Goal: Task Accomplishment & Management: Use online tool/utility

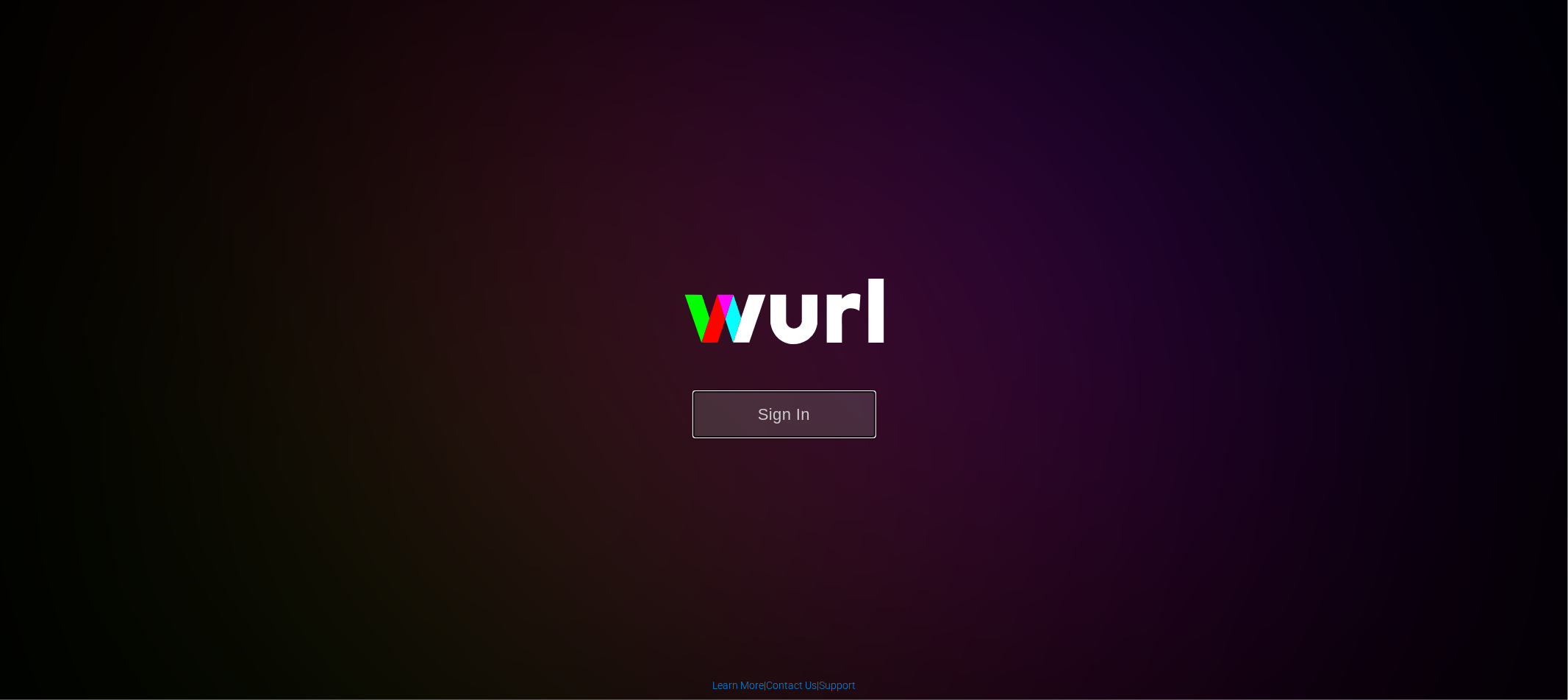
drag, startPoint x: 806, startPoint y: 416, endPoint x: 796, endPoint y: 415, distance: 10.0
click at [806, 416] on button "Sign In" at bounding box center [784, 414] width 184 height 48
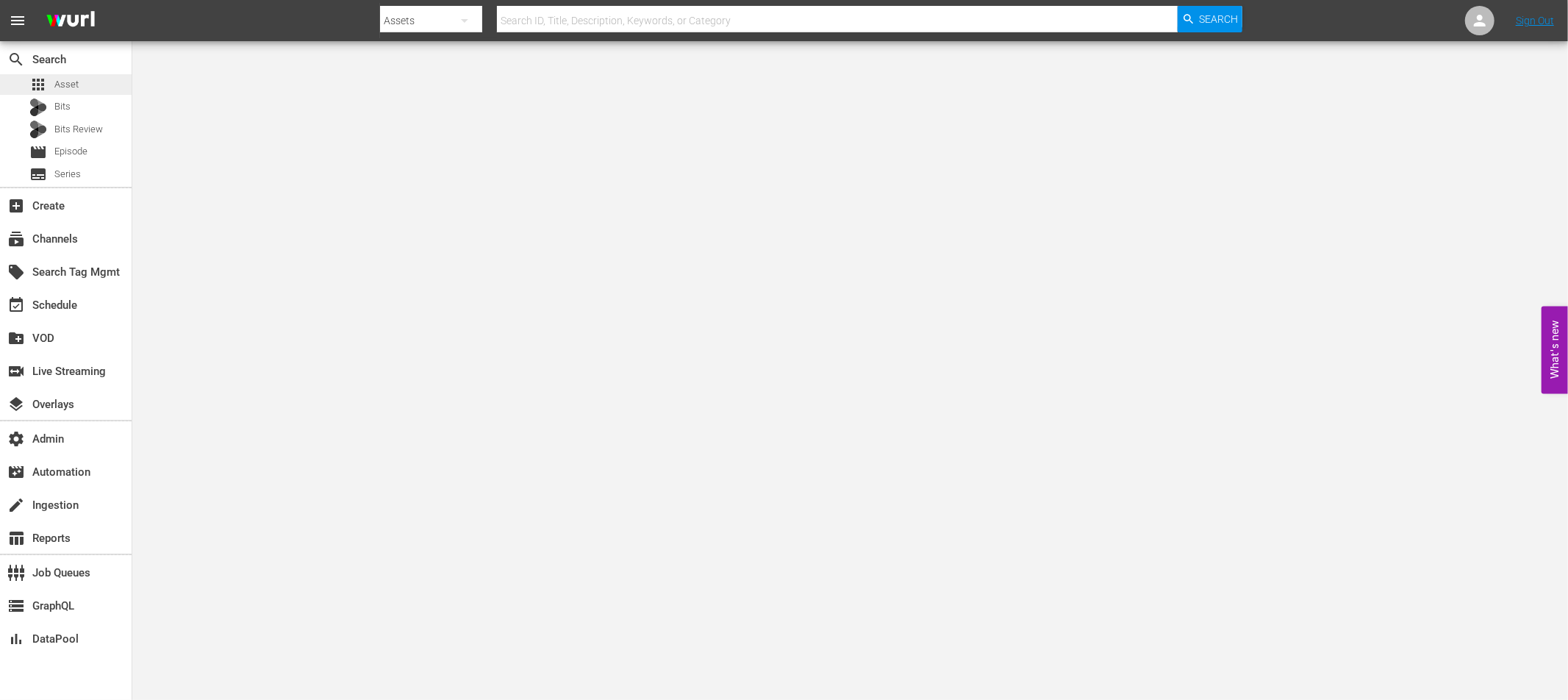
click at [55, 85] on span "Asset" at bounding box center [67, 84] width 24 height 14
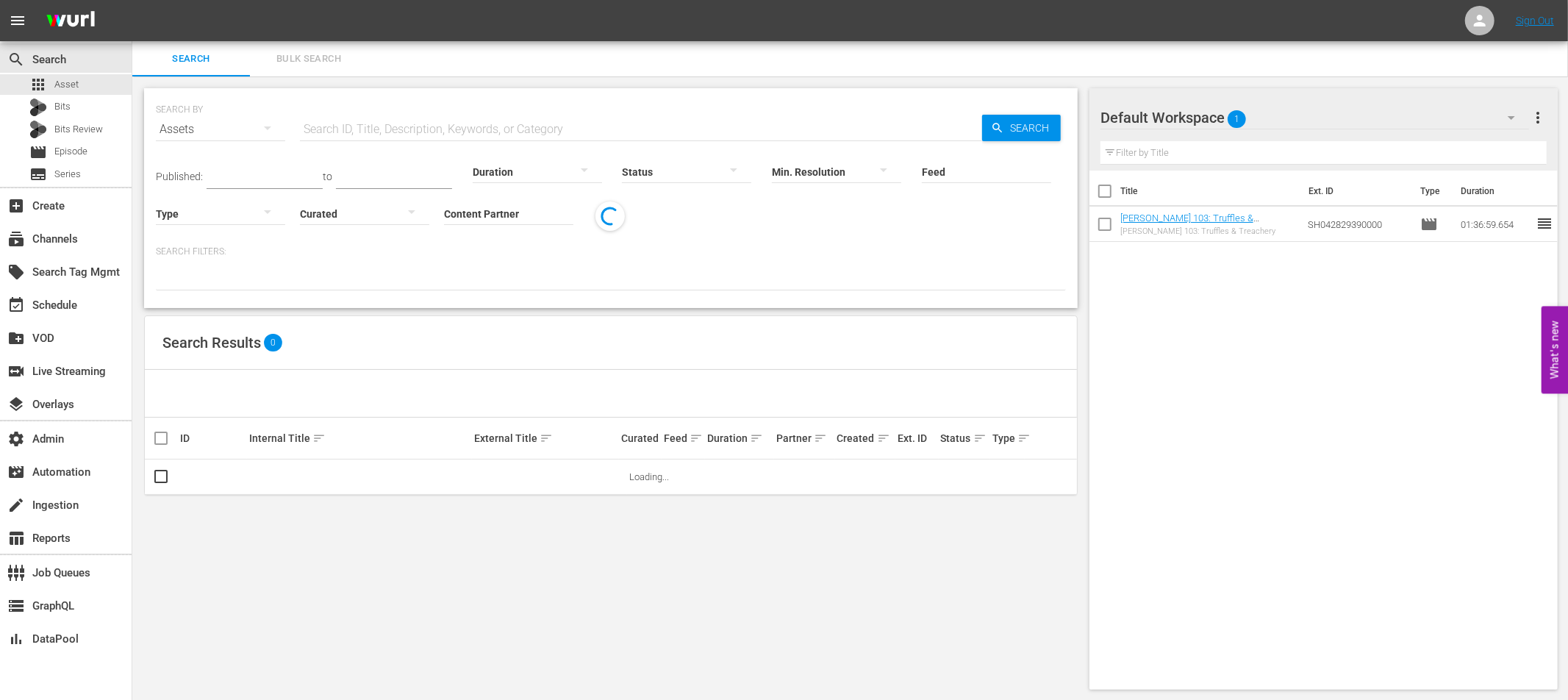
click at [367, 120] on input "text" at bounding box center [641, 129] width 682 height 35
paste input "LHE28450041"
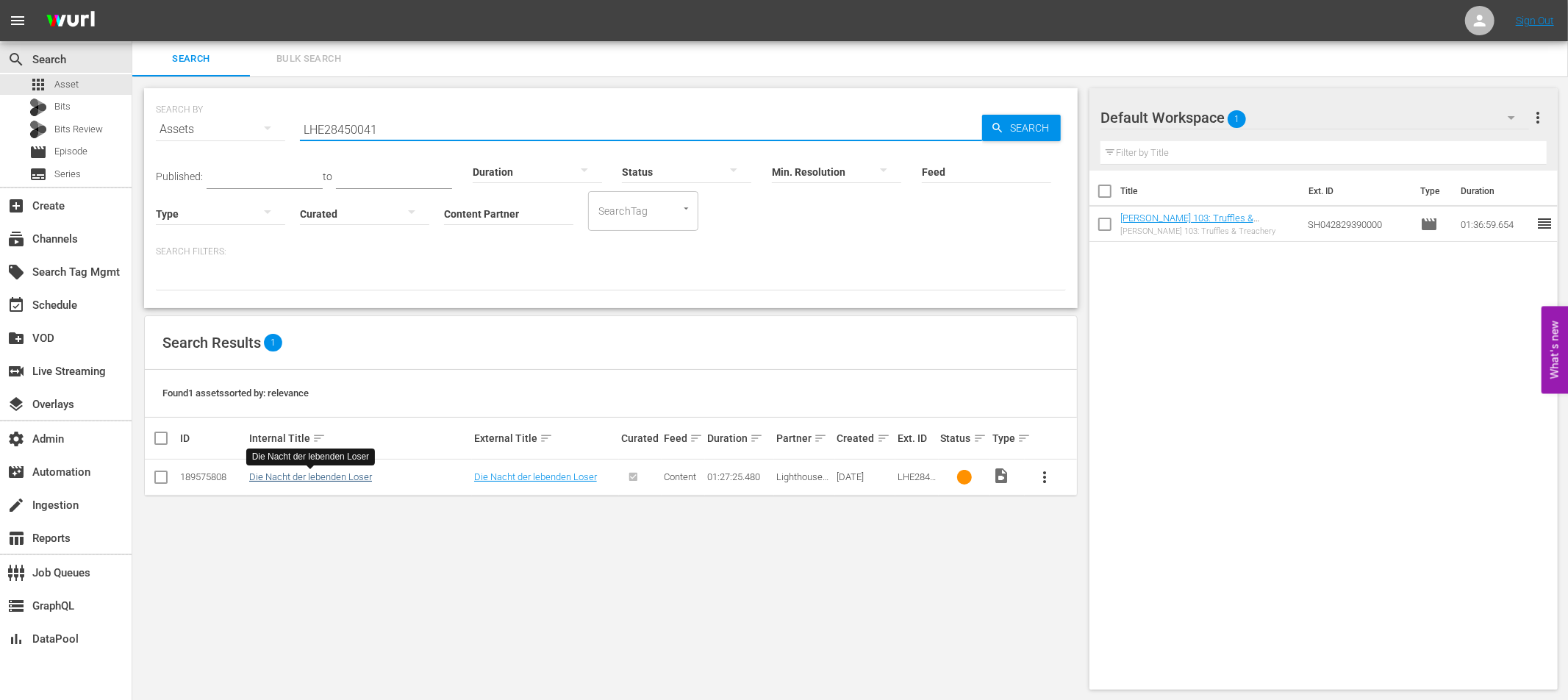
type input "LHE28450041"
click at [365, 476] on link "Die Nacht der lebenden Loser" at bounding box center [310, 476] width 122 height 11
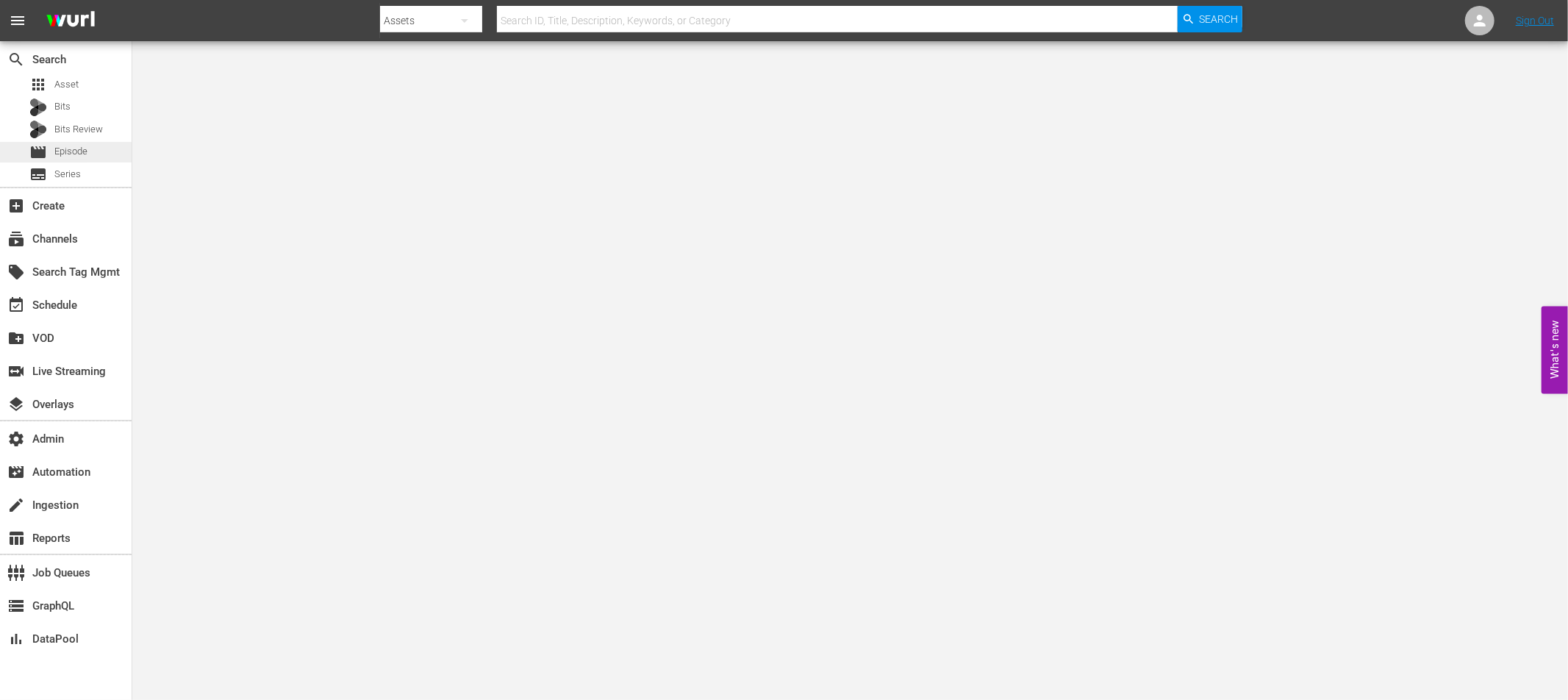
click at [71, 154] on span "Episode" at bounding box center [71, 151] width 33 height 14
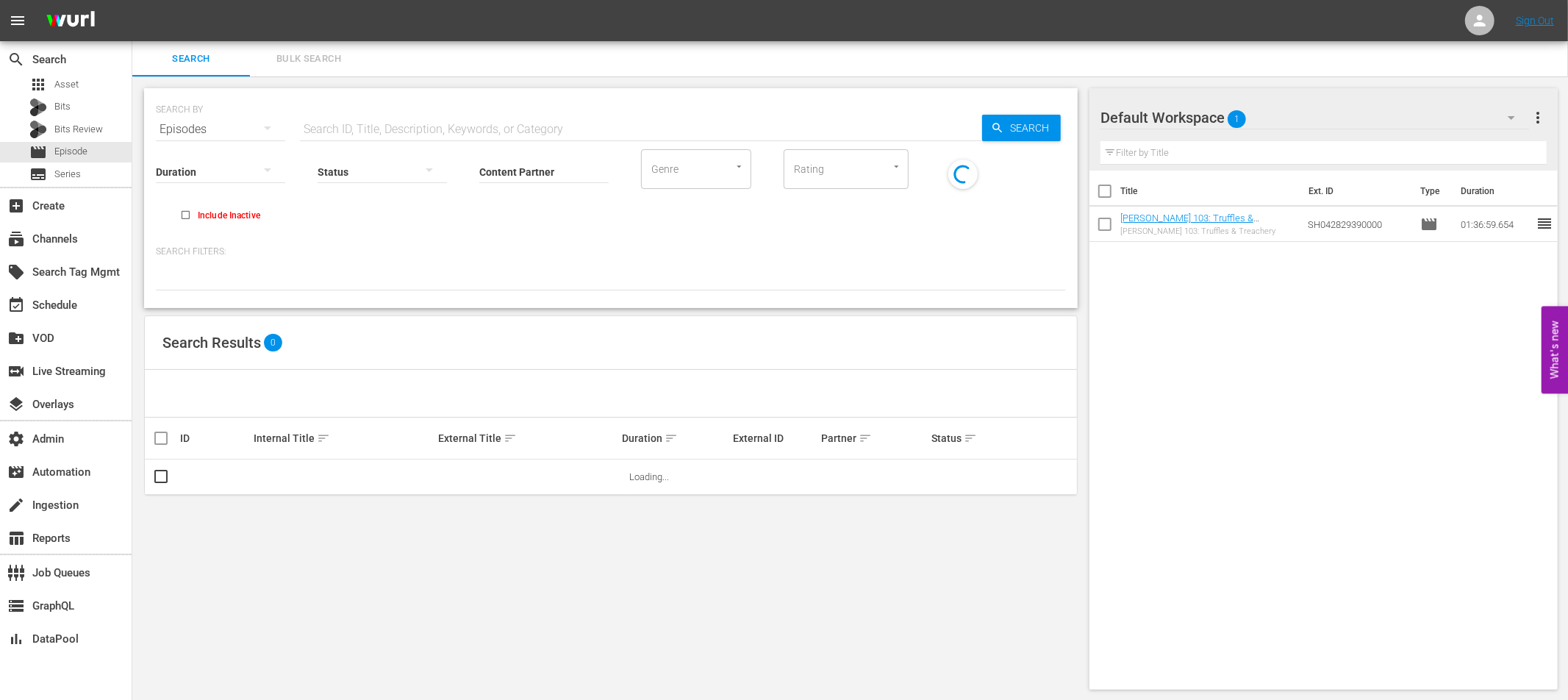
click at [355, 123] on input "text" at bounding box center [641, 129] width 682 height 35
paste input "47546309"
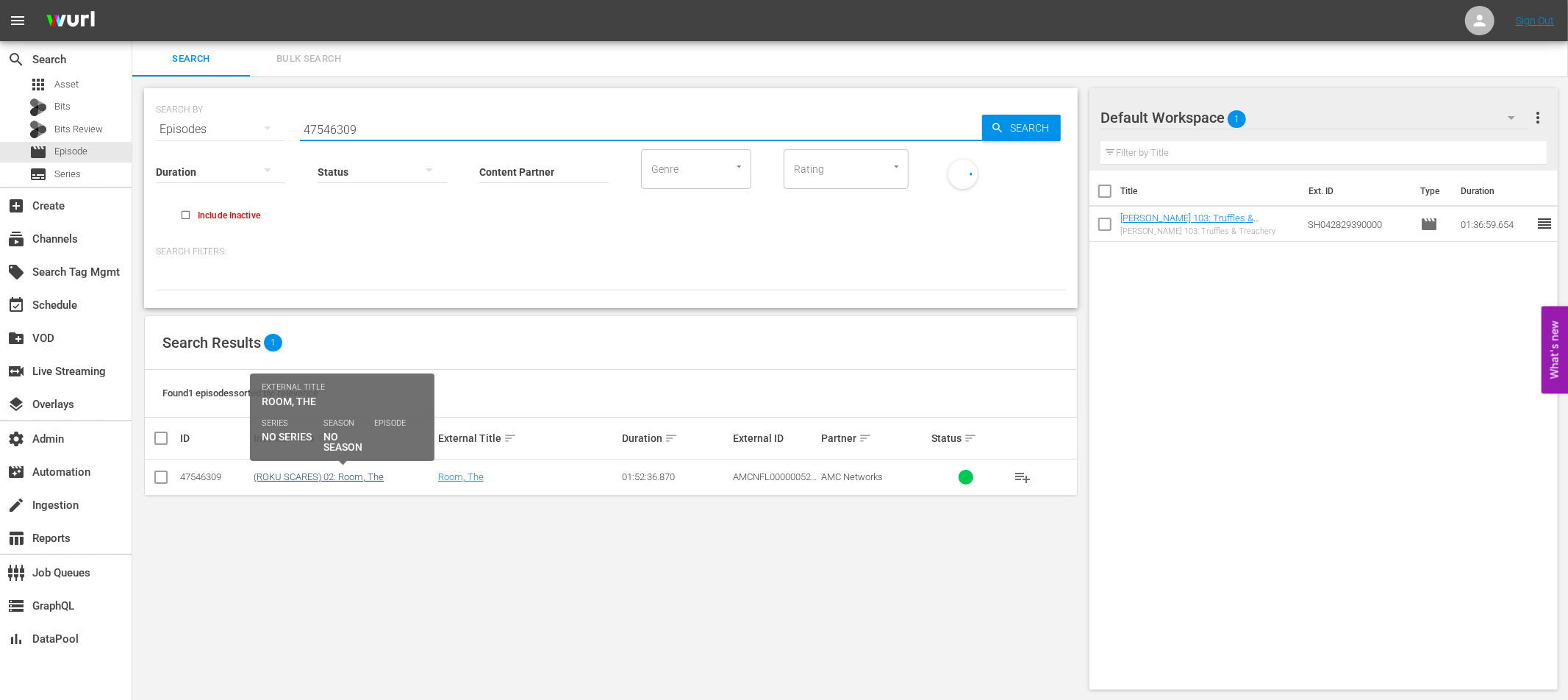
type input "47546309"
click at [334, 477] on link "(ROKU SCARES) 02: Room, The" at bounding box center [318, 476] width 130 height 11
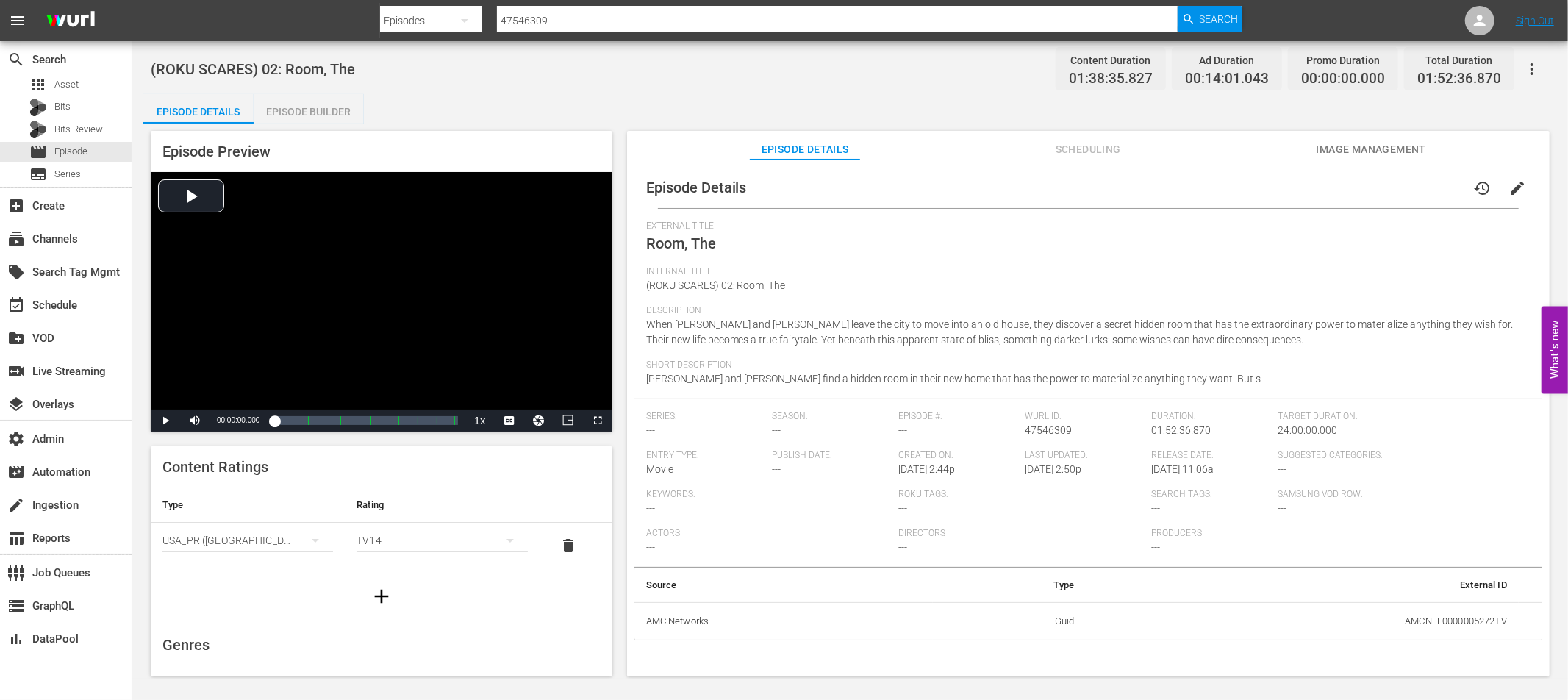
click at [1512, 189] on span "edit" at bounding box center [1517, 188] width 17 height 18
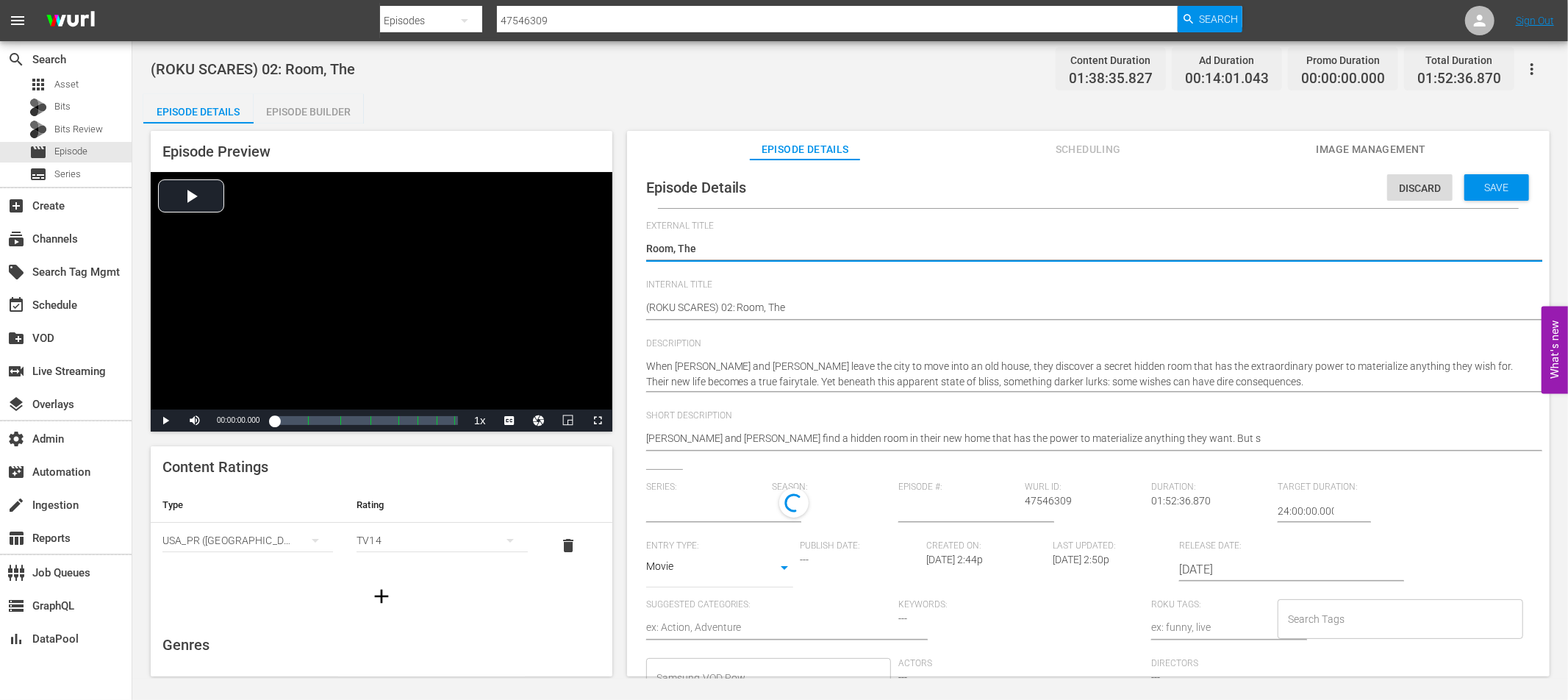
type input "No Series"
click at [685, 249] on textarea "Room, The" at bounding box center [1084, 250] width 877 height 18
type textarea "Room,"
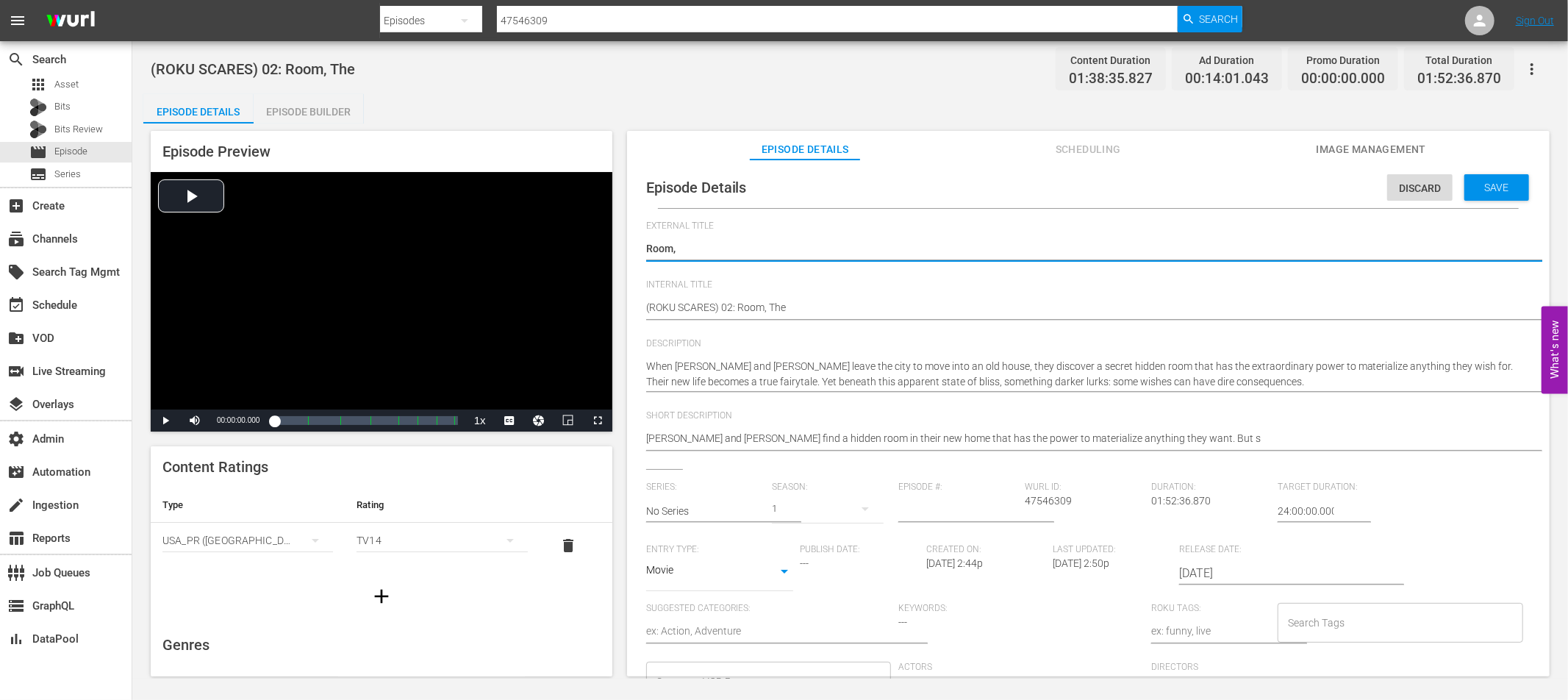
type textarea "Room"
type textarea "TRoom"
type textarea "ThRoom"
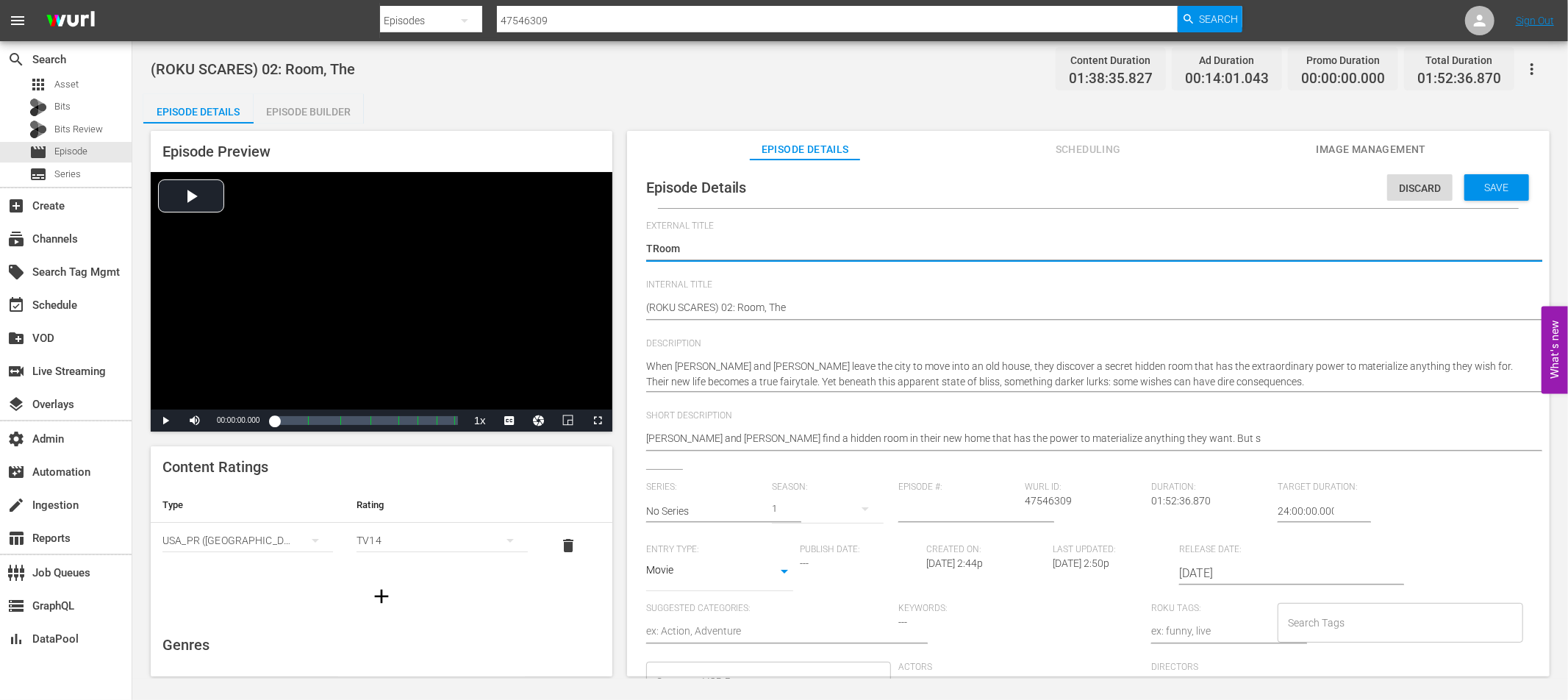
type textarea "ThRoom"
type textarea "TheRoom"
type textarea "The Room"
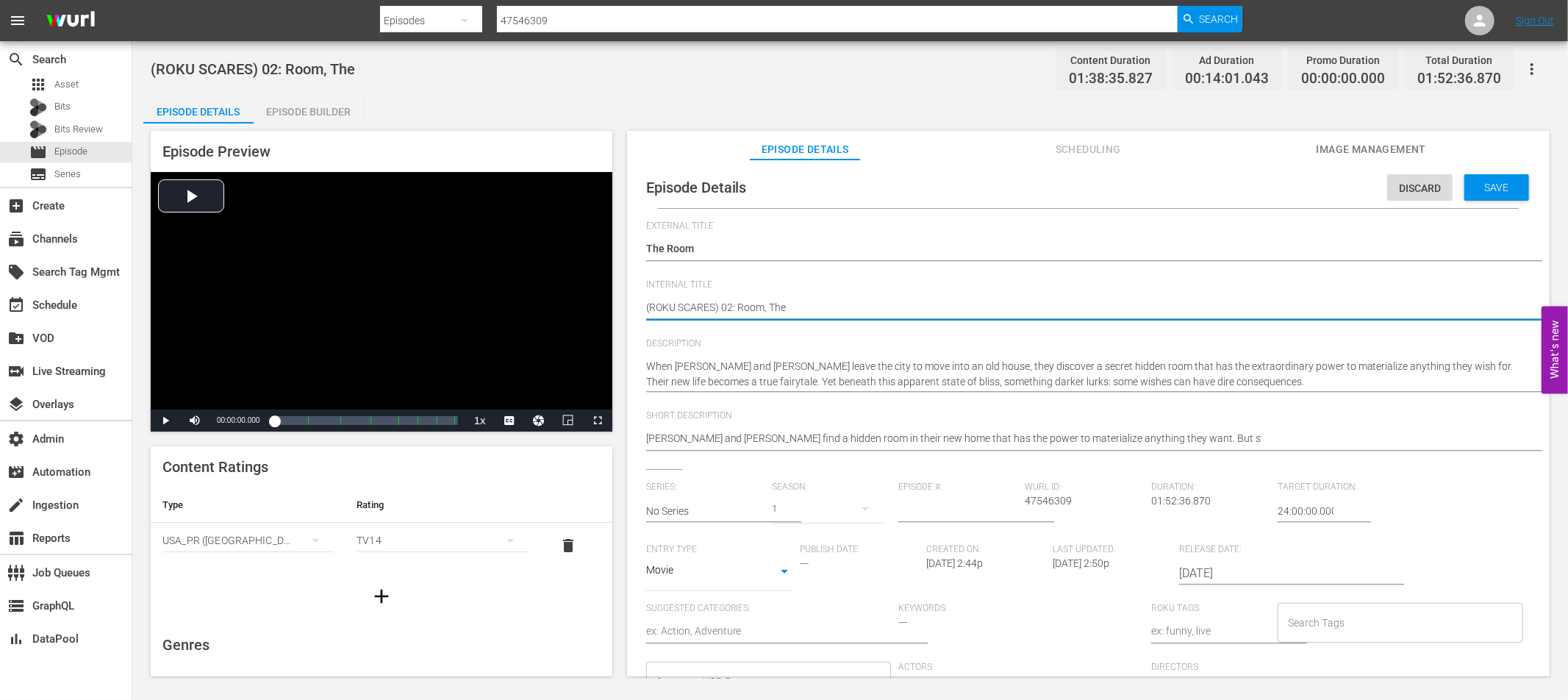
type textarea "(ROKU SCARES) 02: TRoom, The"
type textarea "(ROKU SCARES) 02: ThRoom, The"
type textarea "(ROKU SCARES) 02: TheRoom, The"
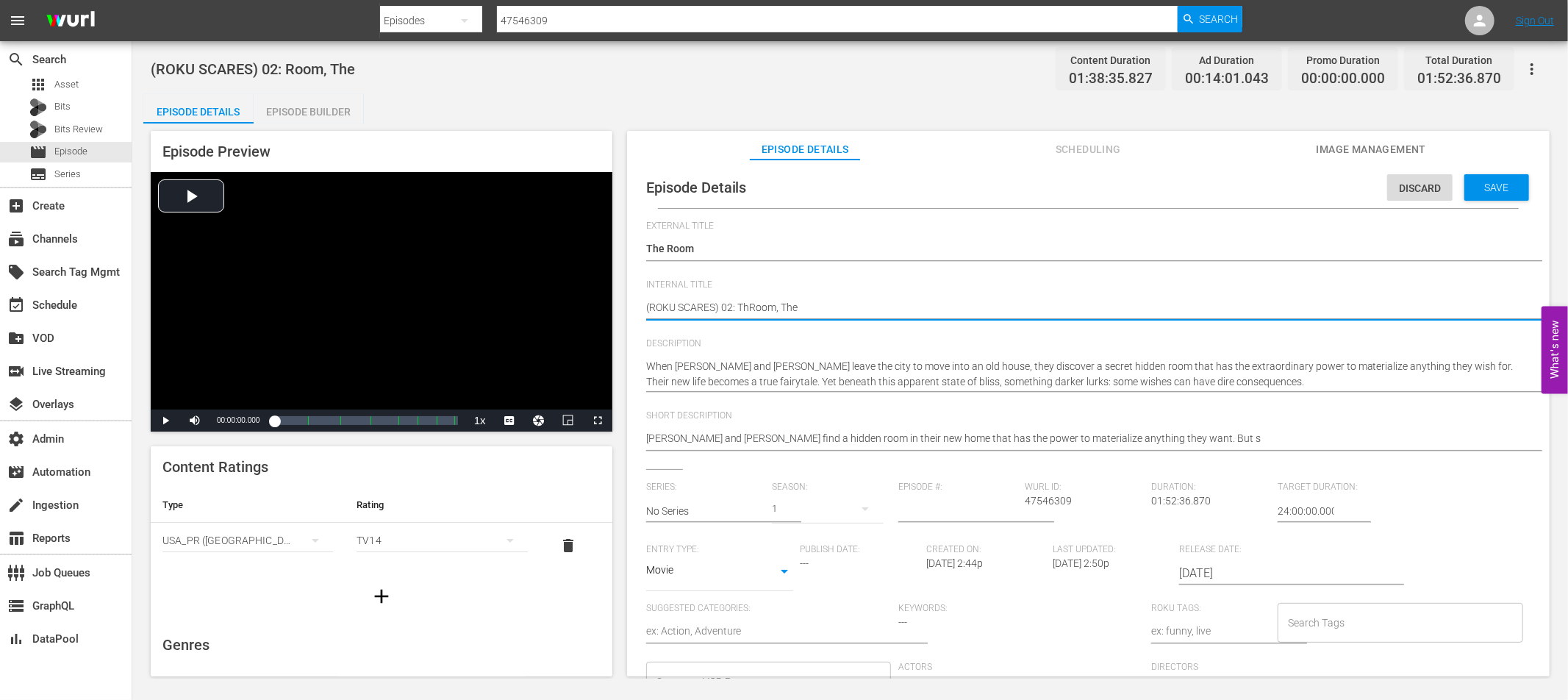
type textarea "(ROKU SCARES) 02: TheRoom, The"
type textarea "(ROKU SCARES) 02: The Room, The"
type textarea "(ROKU SCARES) 02: The Room, Th"
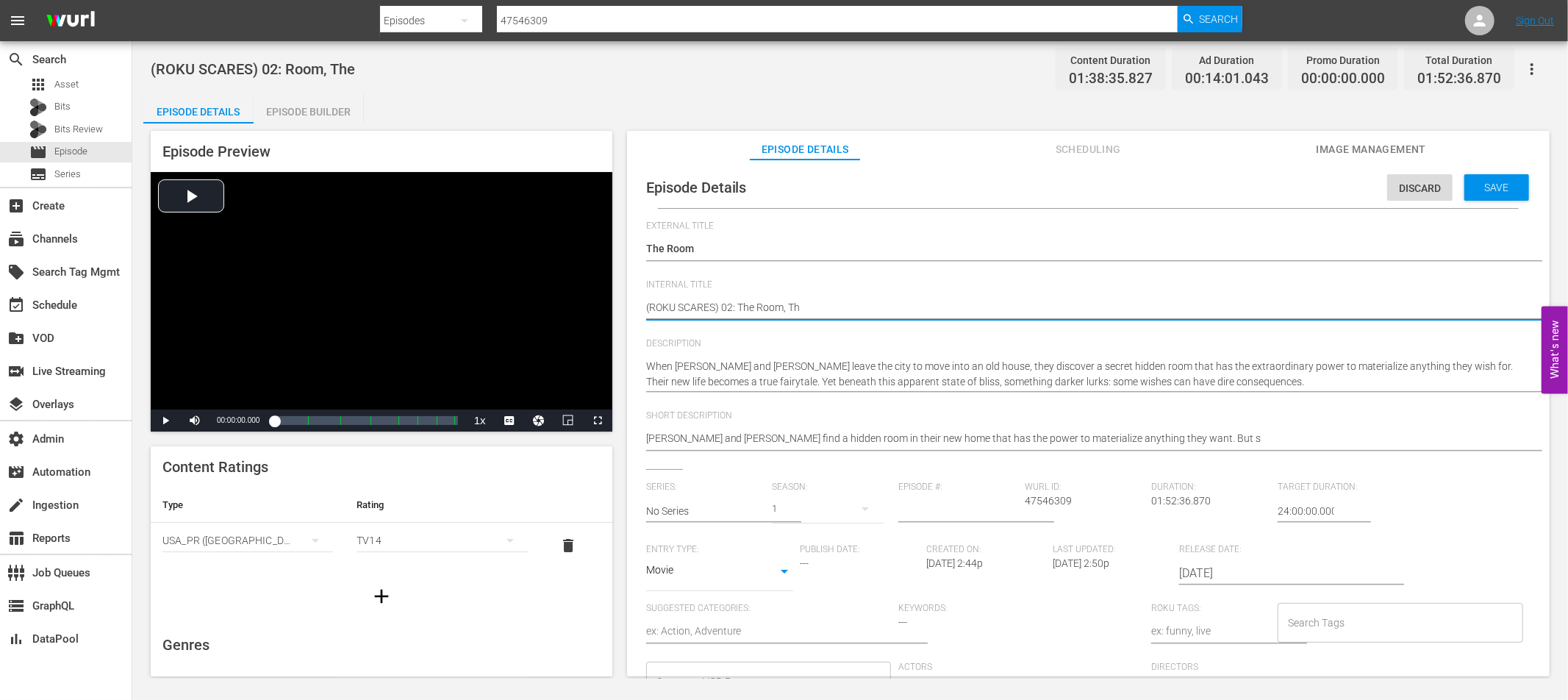
type textarea "(ROKU SCARES) 02: The Room, T"
type textarea "(ROKU SCARES) 02: The Room,"
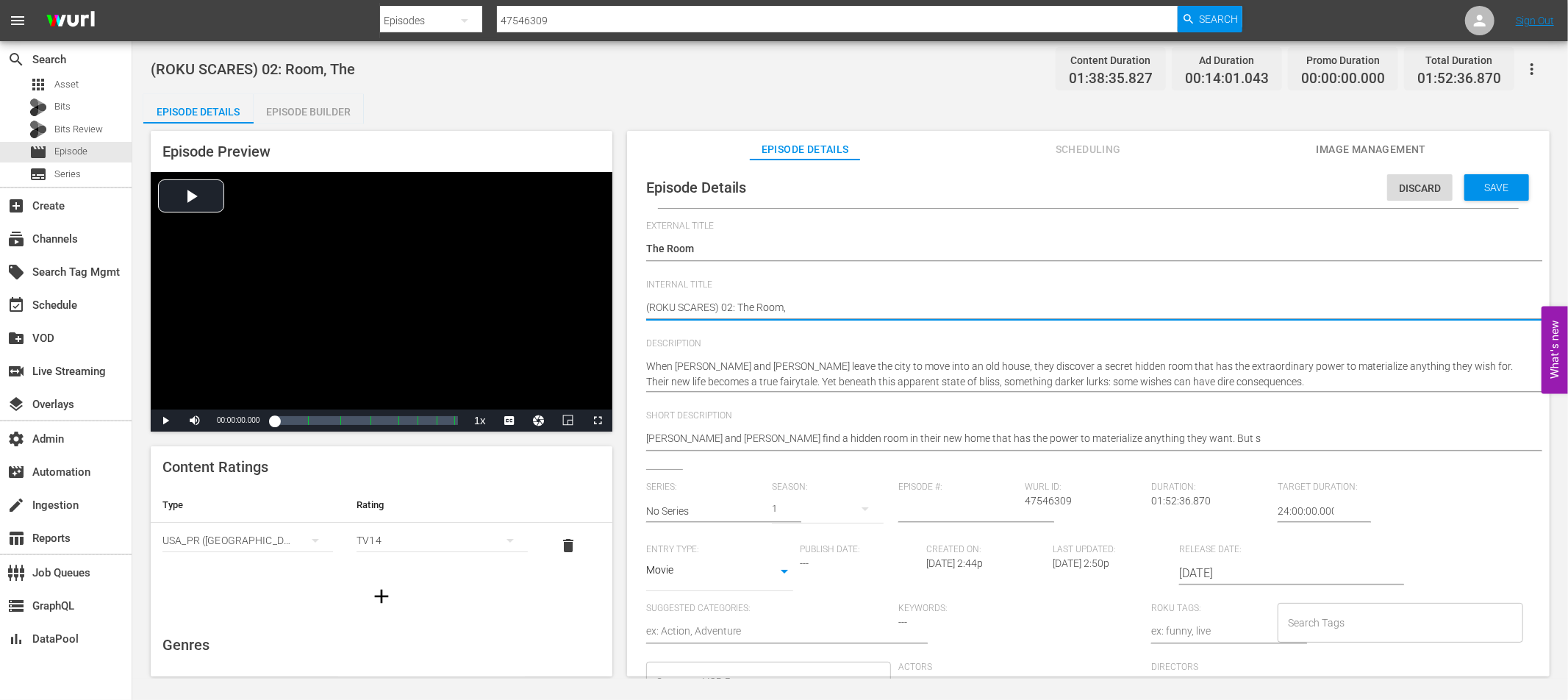
type textarea "(ROKU SCARES) 02: The Room,"
type textarea "(ROKU SCARES) 02: The Room"
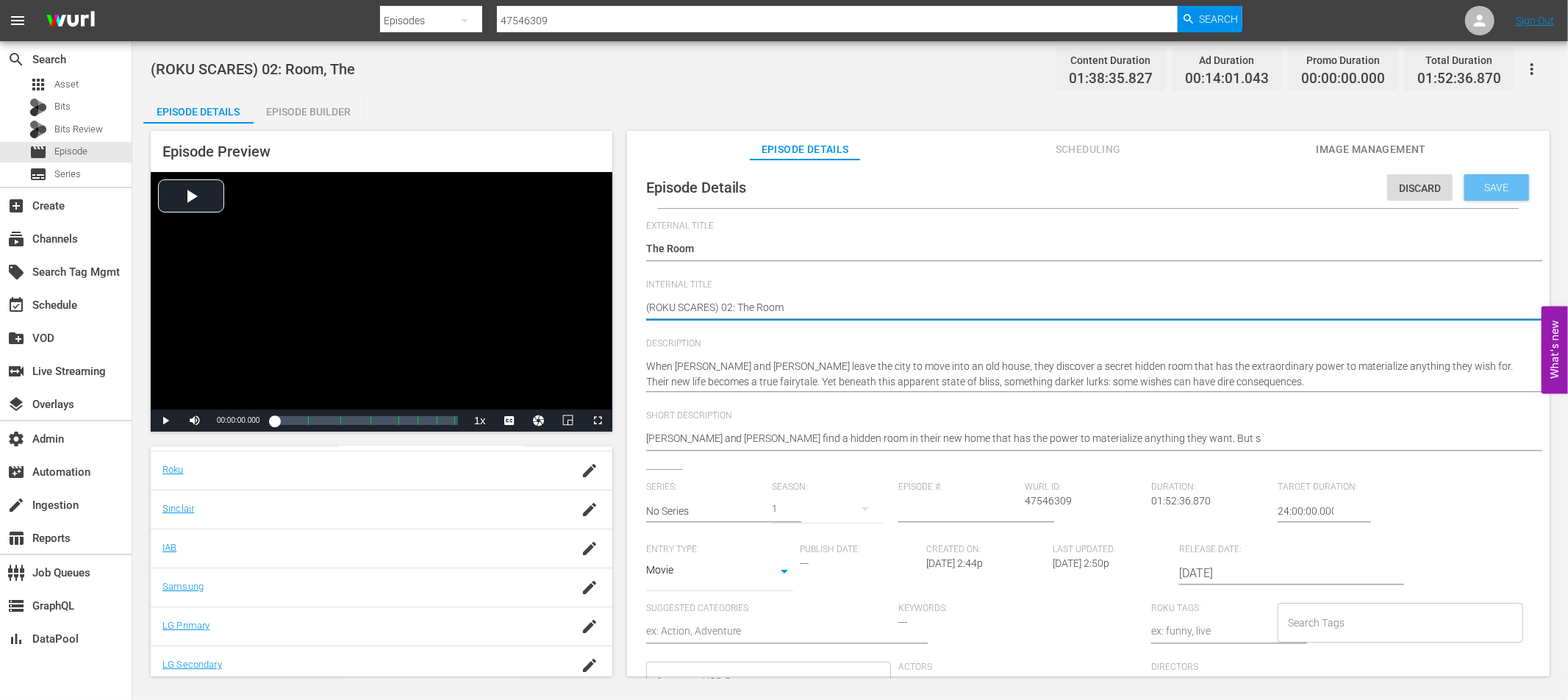
type textarea "(ROKU SCARES) 02: The Room"
click at [1500, 184] on span "Save" at bounding box center [1496, 187] width 48 height 11
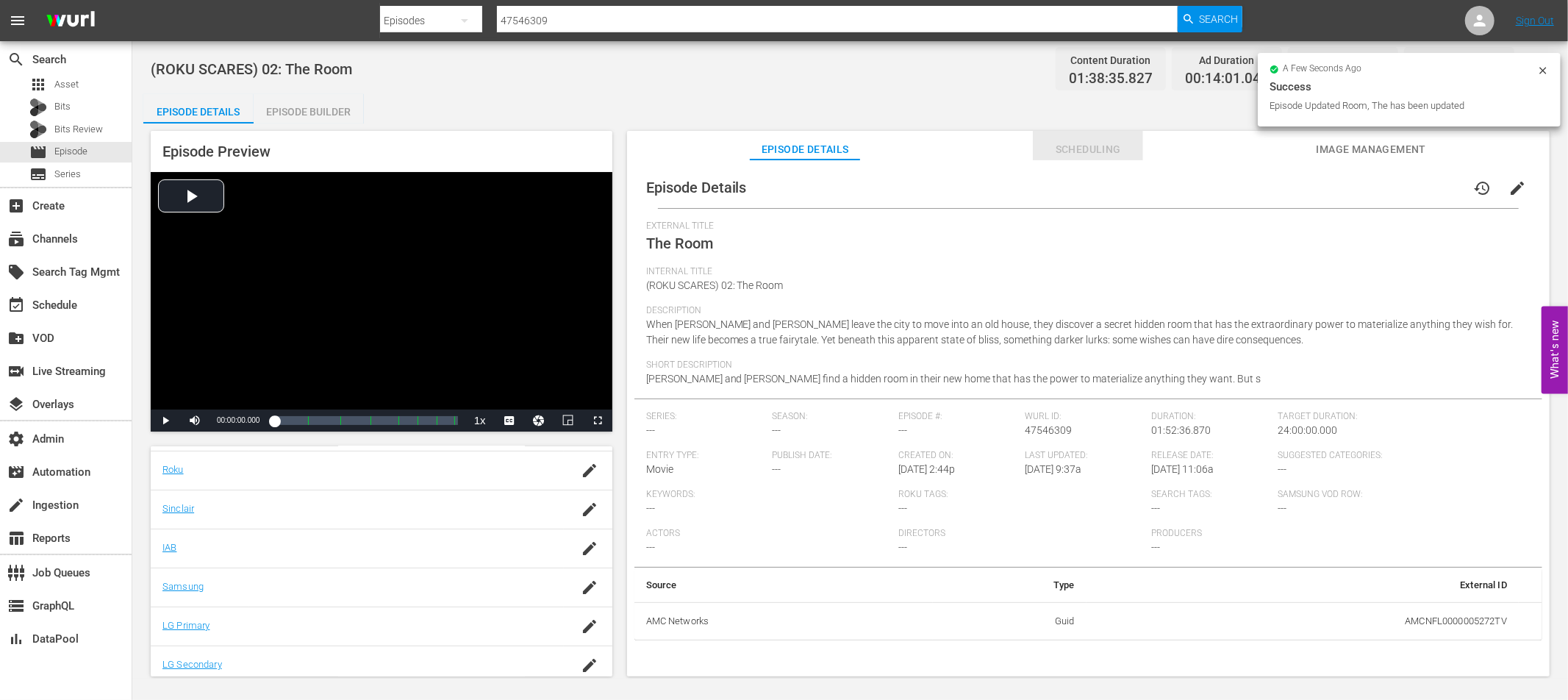
drag, startPoint x: 1080, startPoint y: 148, endPoint x: 1080, endPoint y: 158, distance: 10.0
click at [1080, 148] on span "Scheduling" at bounding box center [1088, 150] width 110 height 18
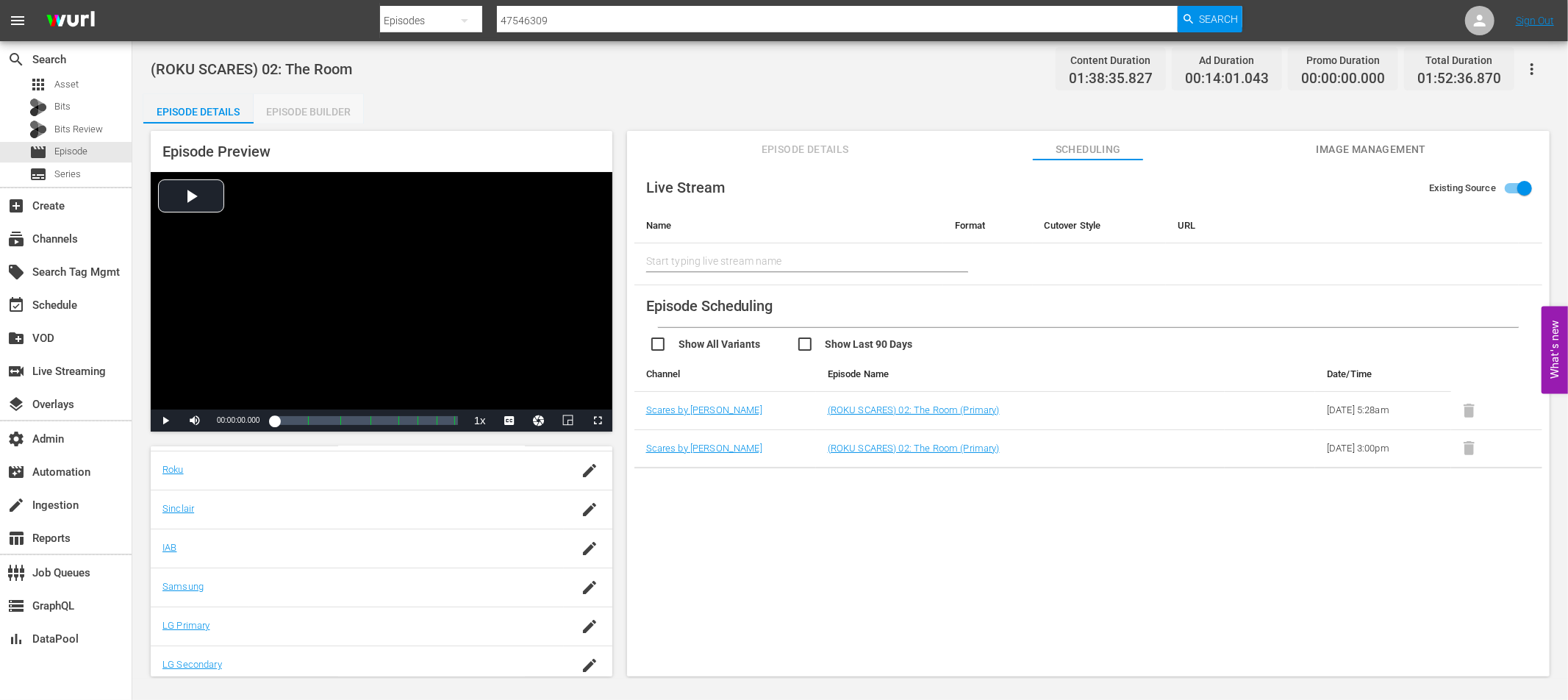
click at [323, 111] on div "Episode Builder" at bounding box center [308, 112] width 110 height 35
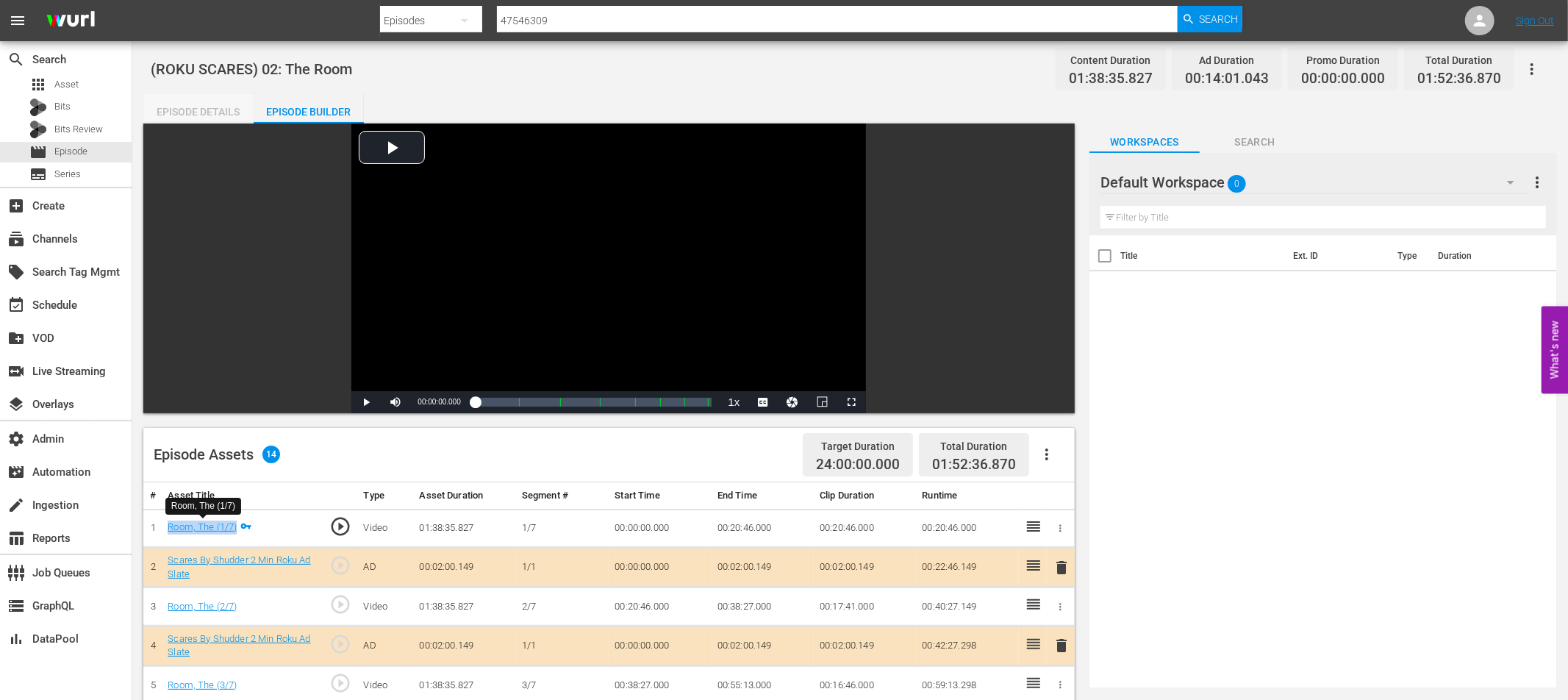
click at [196, 113] on div "Episode Details" at bounding box center [198, 112] width 110 height 35
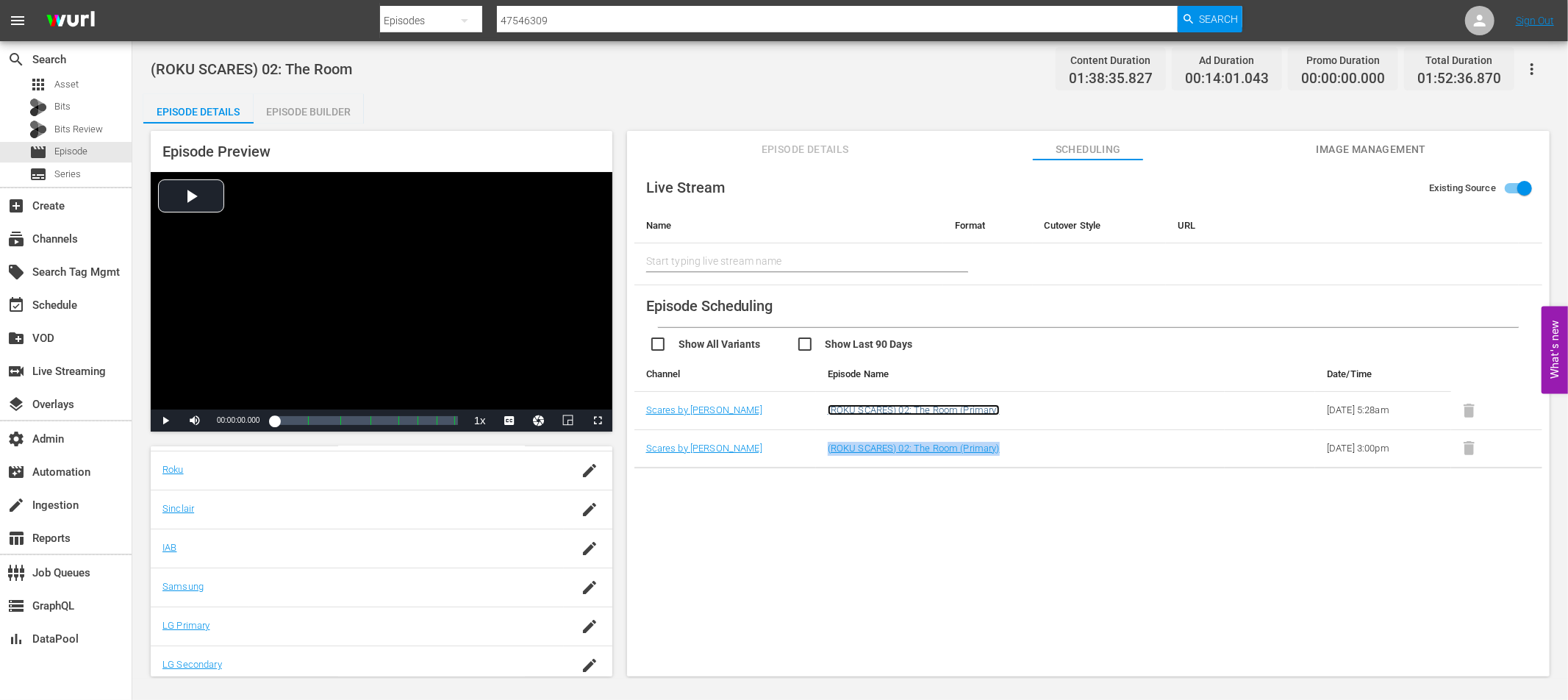
click at [949, 410] on link "(ROKU SCARES) 02: The Room (Primary)" at bounding box center [914, 409] width 172 height 11
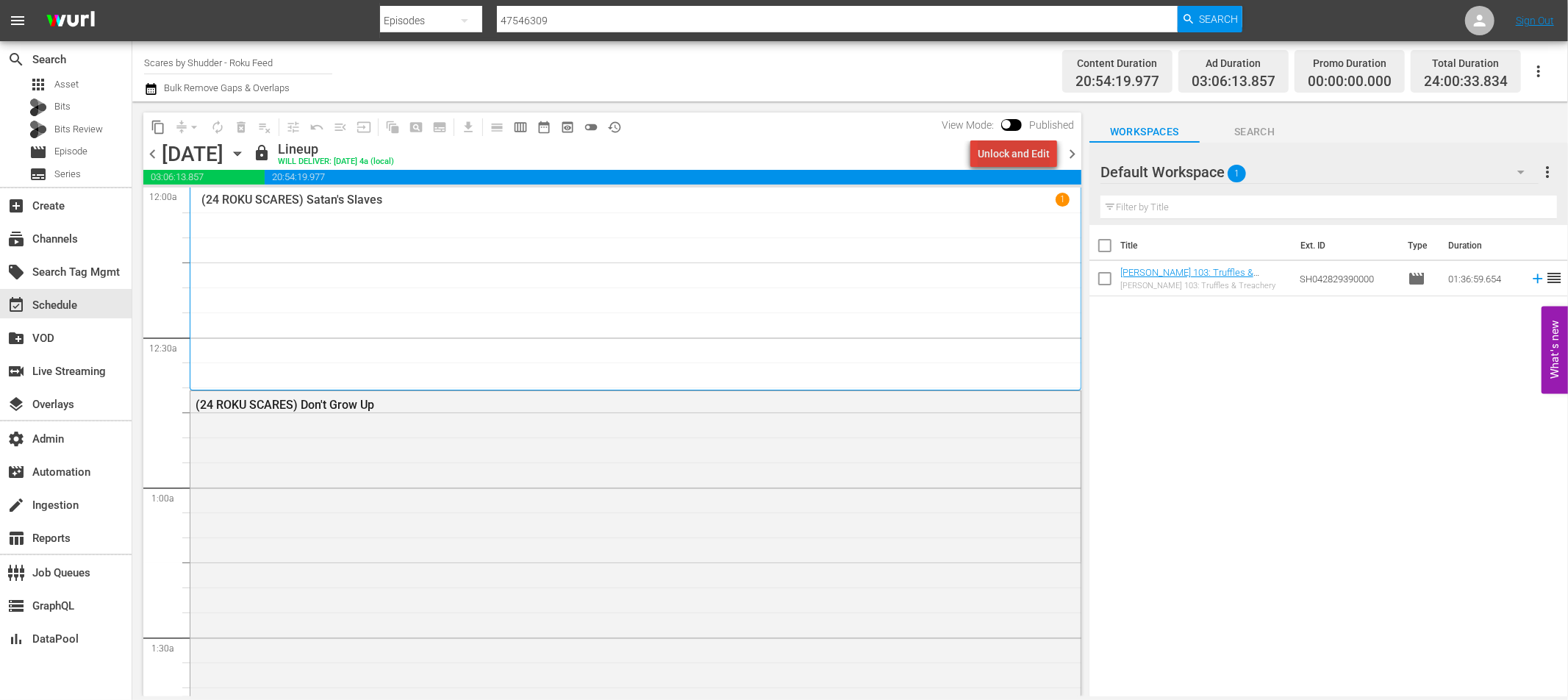
click at [1023, 151] on div "Unlock and Edit" at bounding box center [1013, 154] width 72 height 27
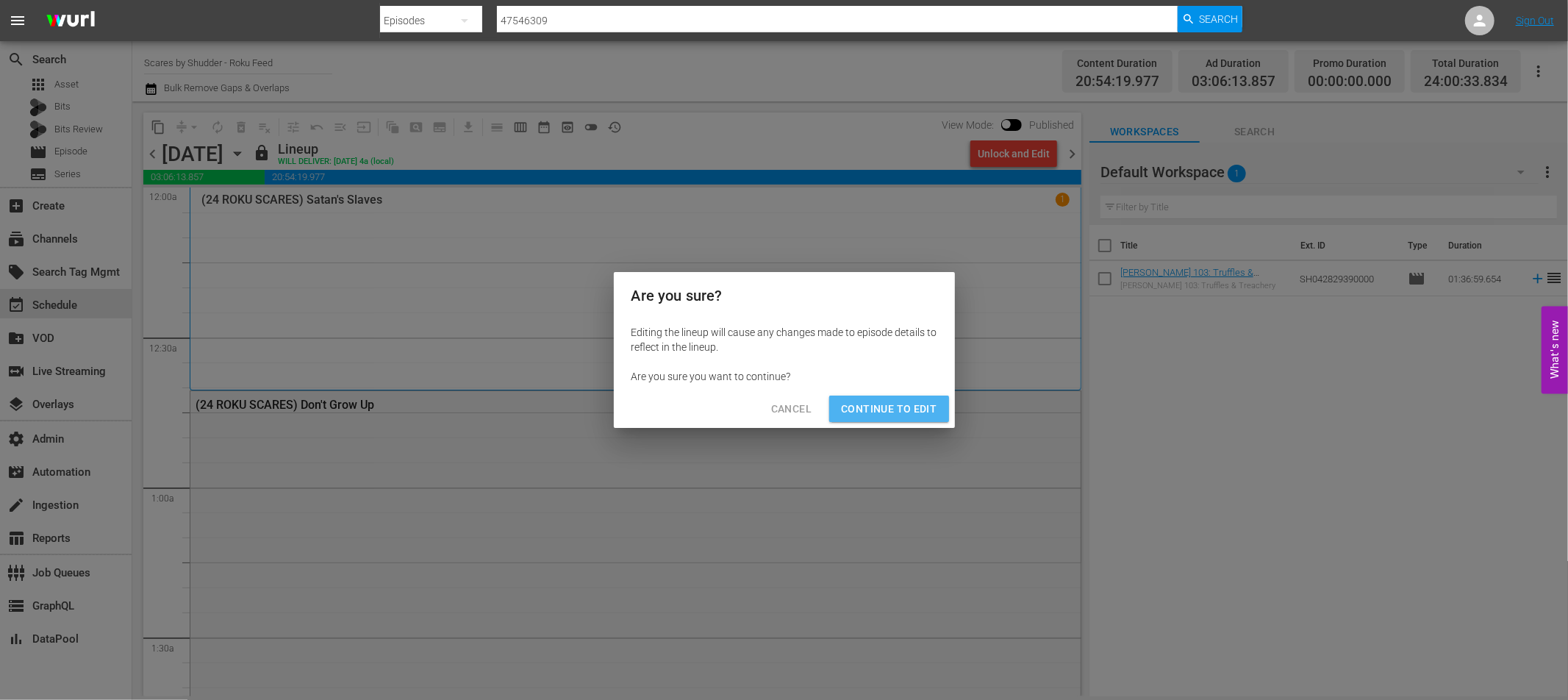
click at [926, 411] on span "Continue to Edit" at bounding box center [889, 409] width 96 height 18
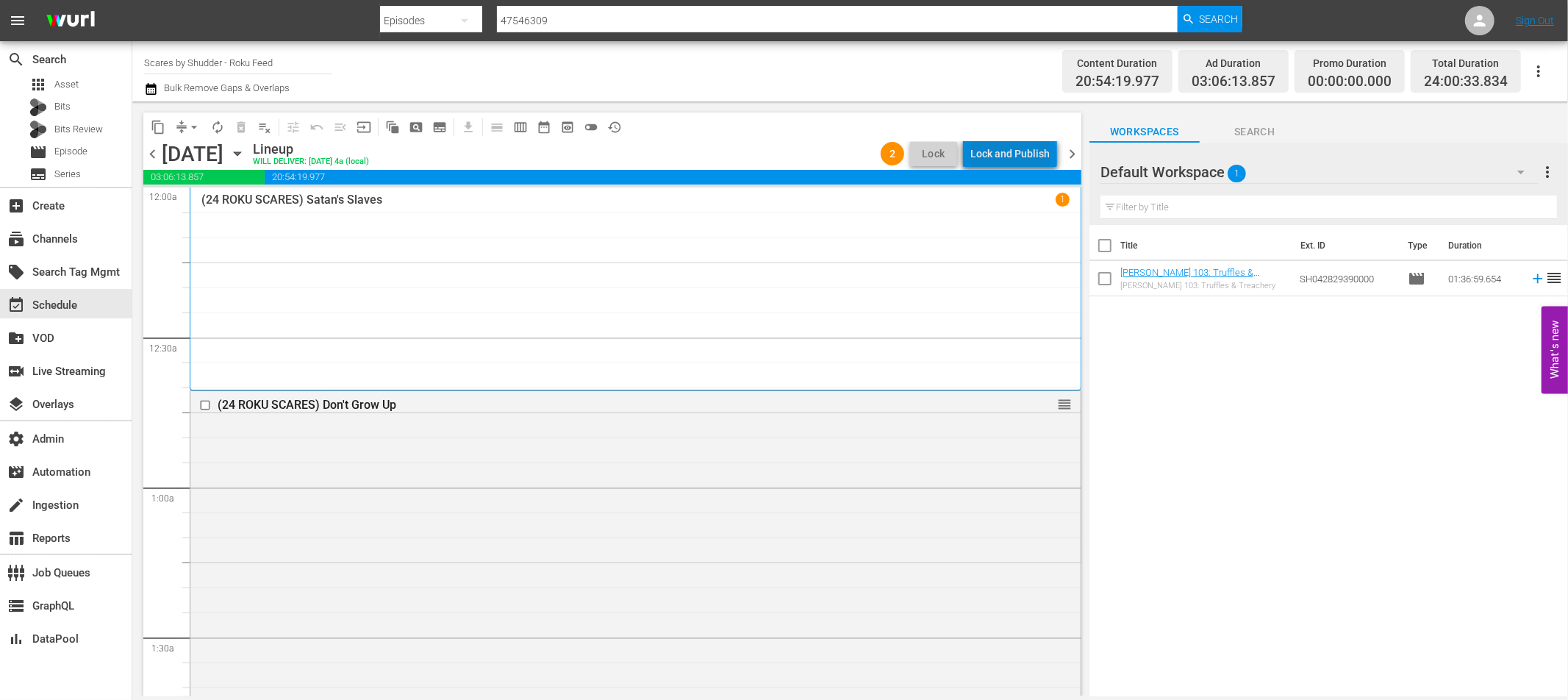
click at [1016, 158] on div "Lock and Publish" at bounding box center [1010, 154] width 79 height 27
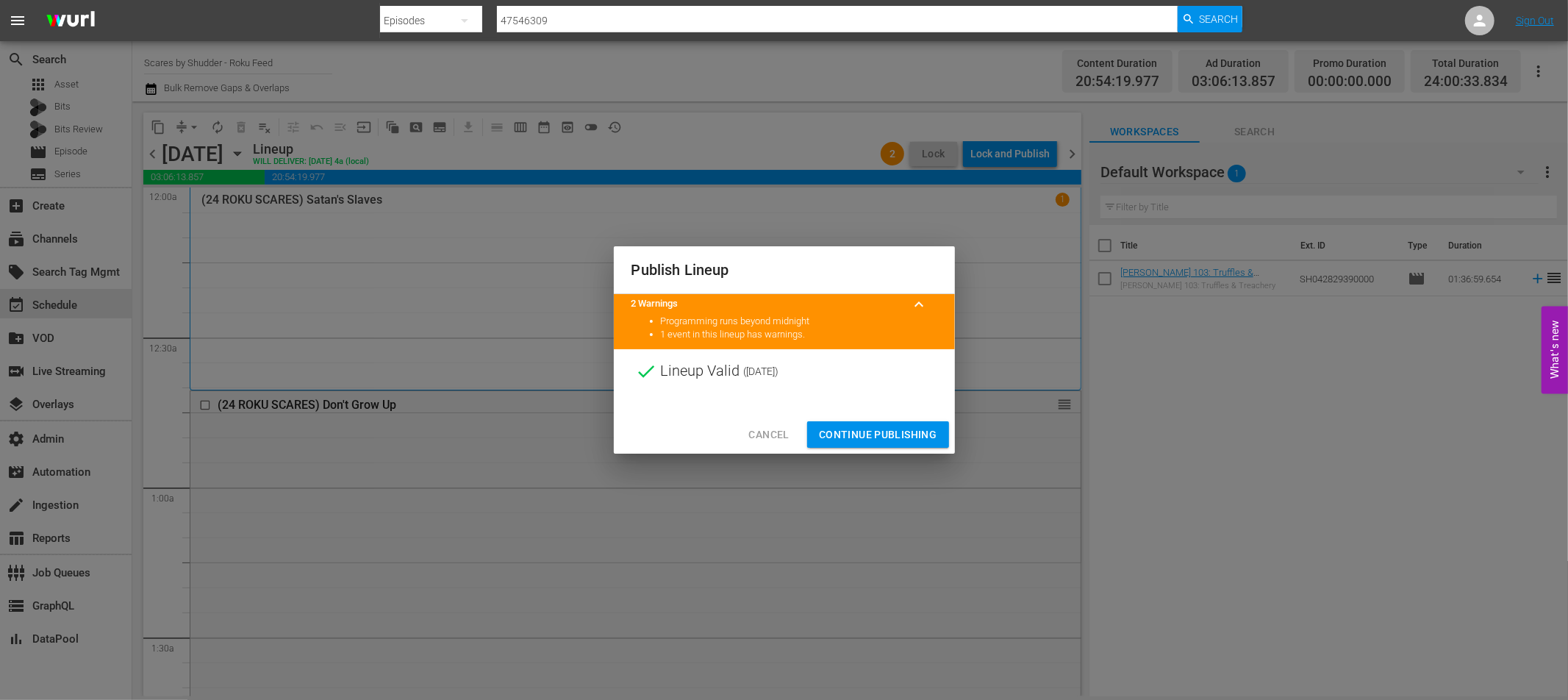
click at [870, 430] on span "Continue Publishing" at bounding box center [878, 434] width 119 height 18
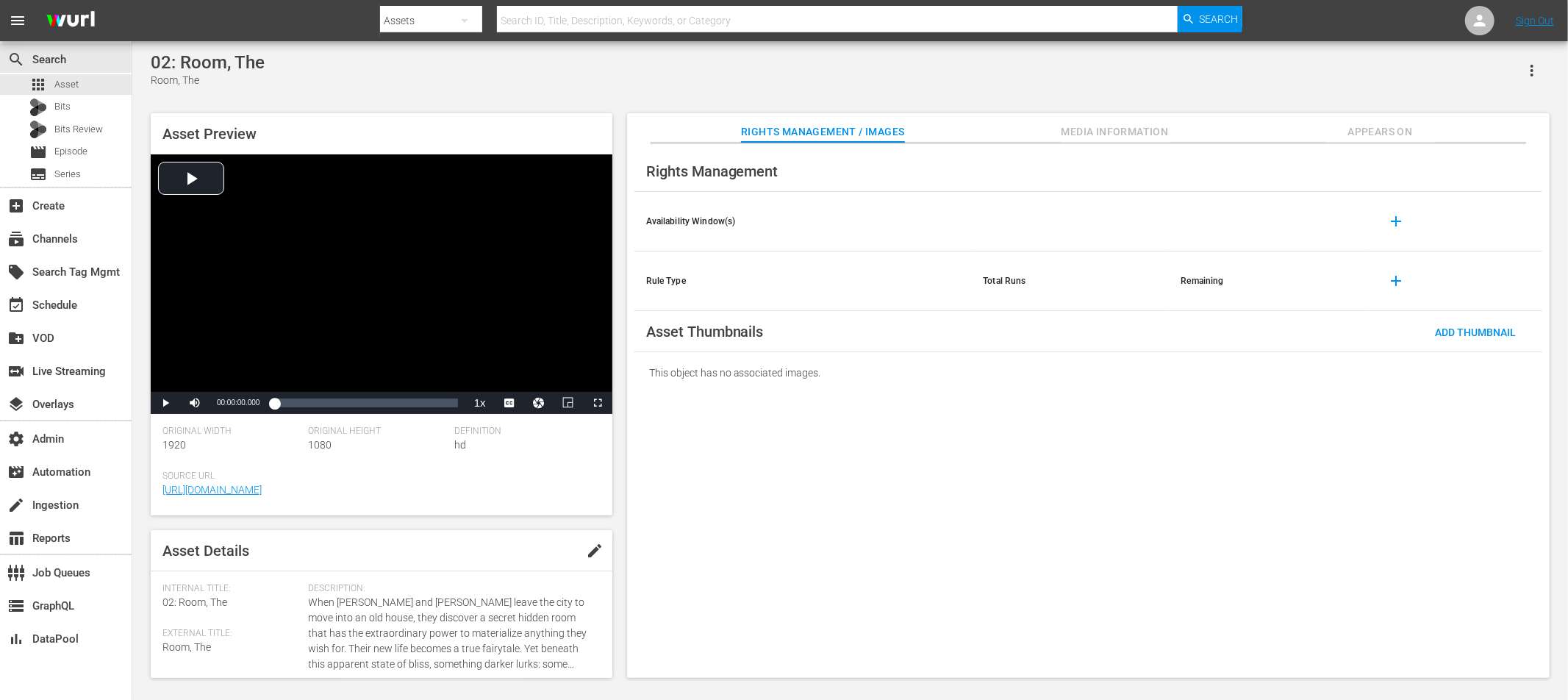
click at [586, 552] on span "edit" at bounding box center [594, 550] width 17 height 18
click at [180, 608] on div "Internal Title: 02: Room, The" at bounding box center [232, 597] width 139 height 27
click at [177, 601] on span "02: Room, The" at bounding box center [195, 602] width 65 height 11
drag, startPoint x: 189, startPoint y: 597, endPoint x: 207, endPoint y: 602, distance: 18.7
click at [189, 597] on span "02: Room, The" at bounding box center [195, 602] width 65 height 11
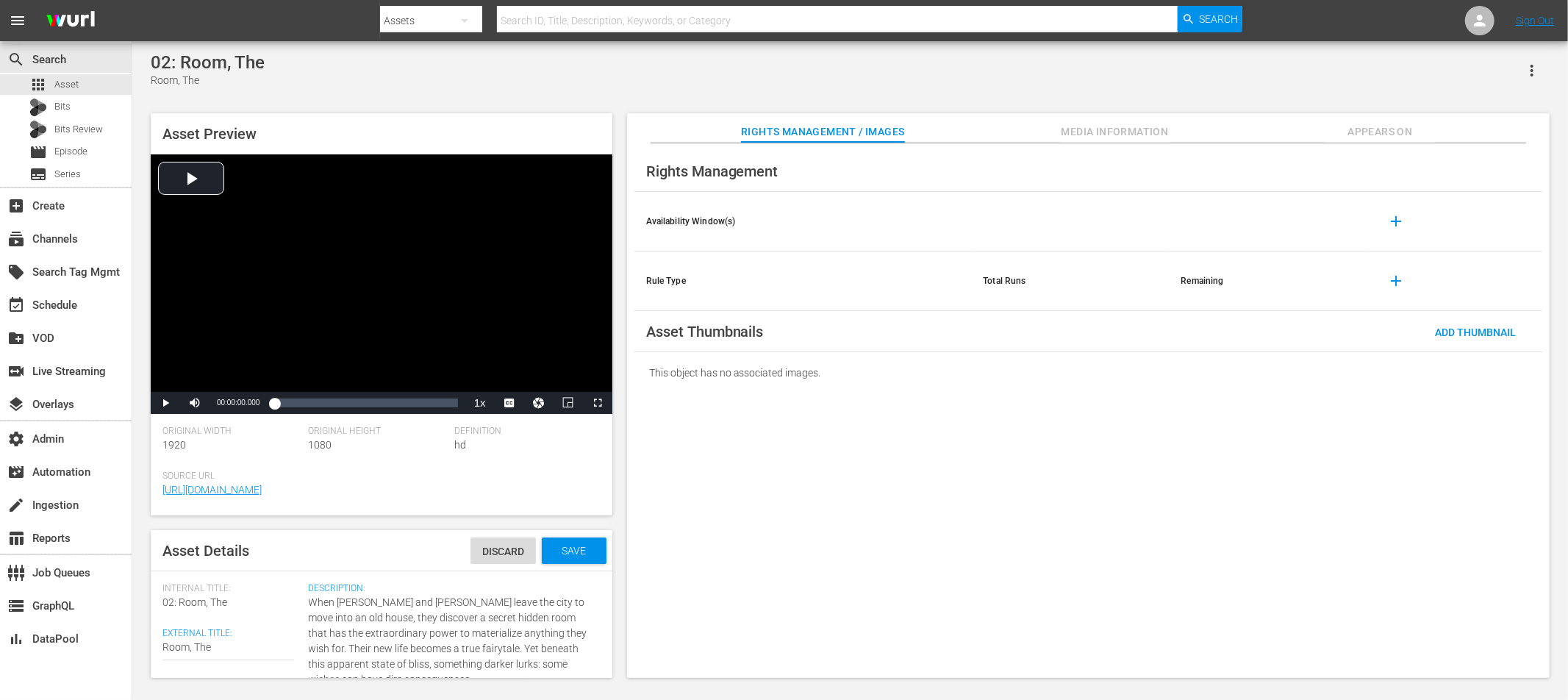
click at [212, 603] on span "02: Room, The" at bounding box center [195, 602] width 65 height 11
click at [163, 629] on textarea "Room, The" at bounding box center [228, 648] width 132 height 18
type textarea "TRoom, The"
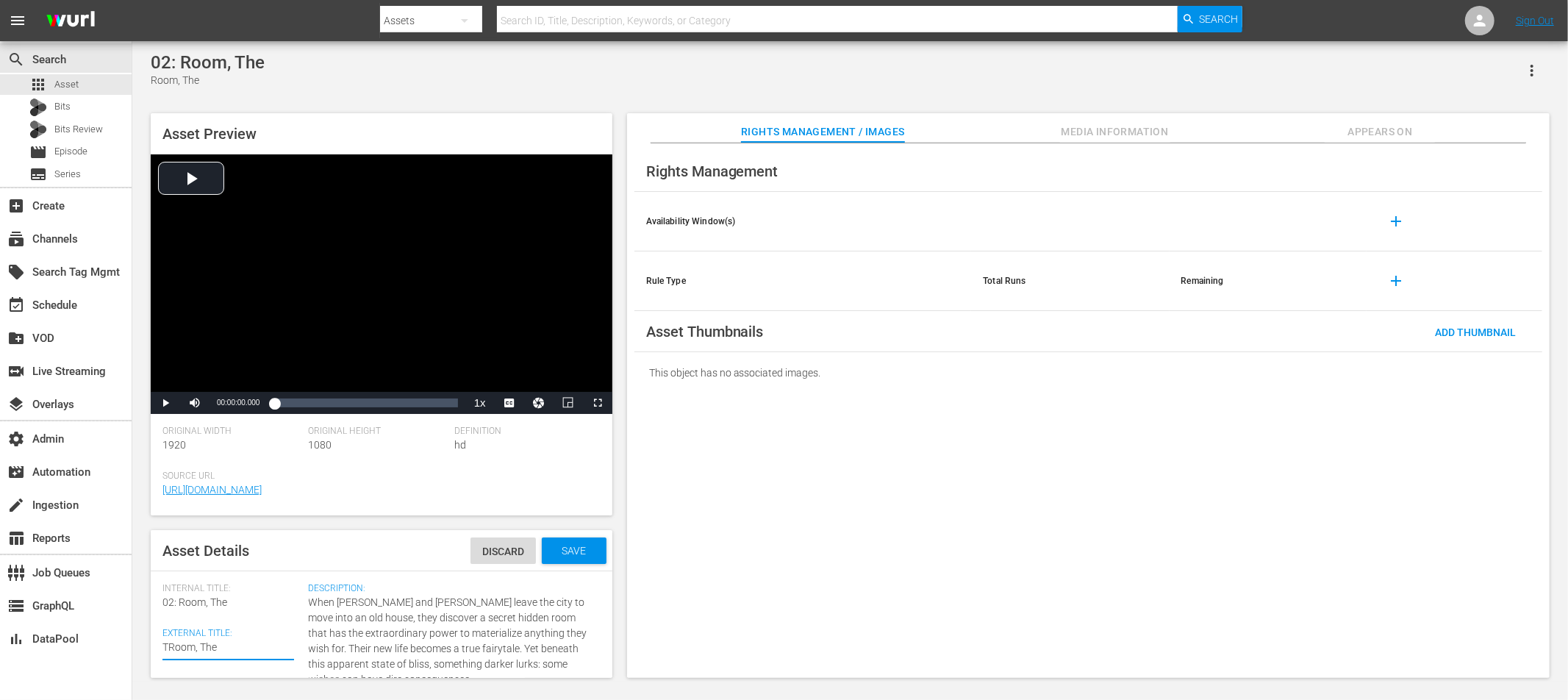
type textarea "ThRoom, The"
type textarea "TheRoom, The"
type textarea "The Room, The"
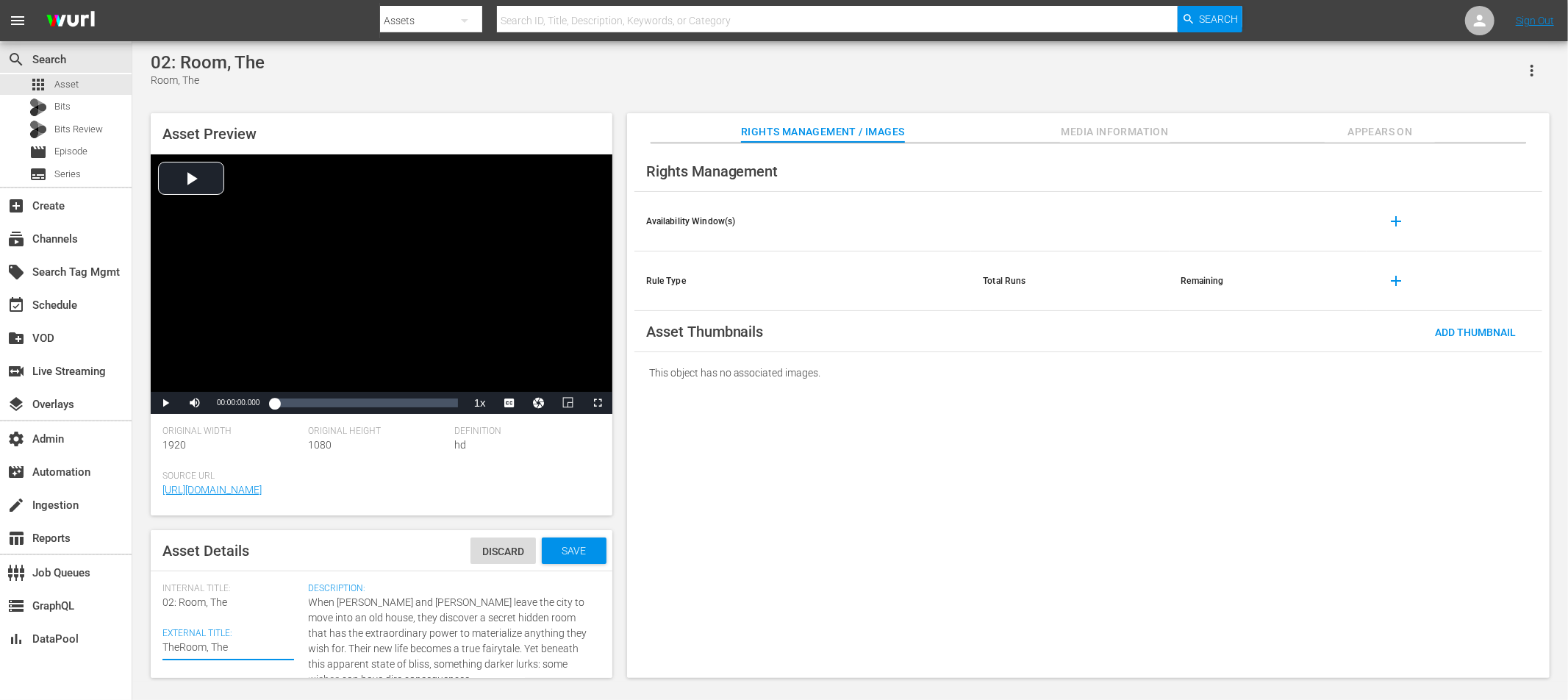
type textarea "The Room, The"
type textarea "The Room, Th"
type textarea "The Room, T"
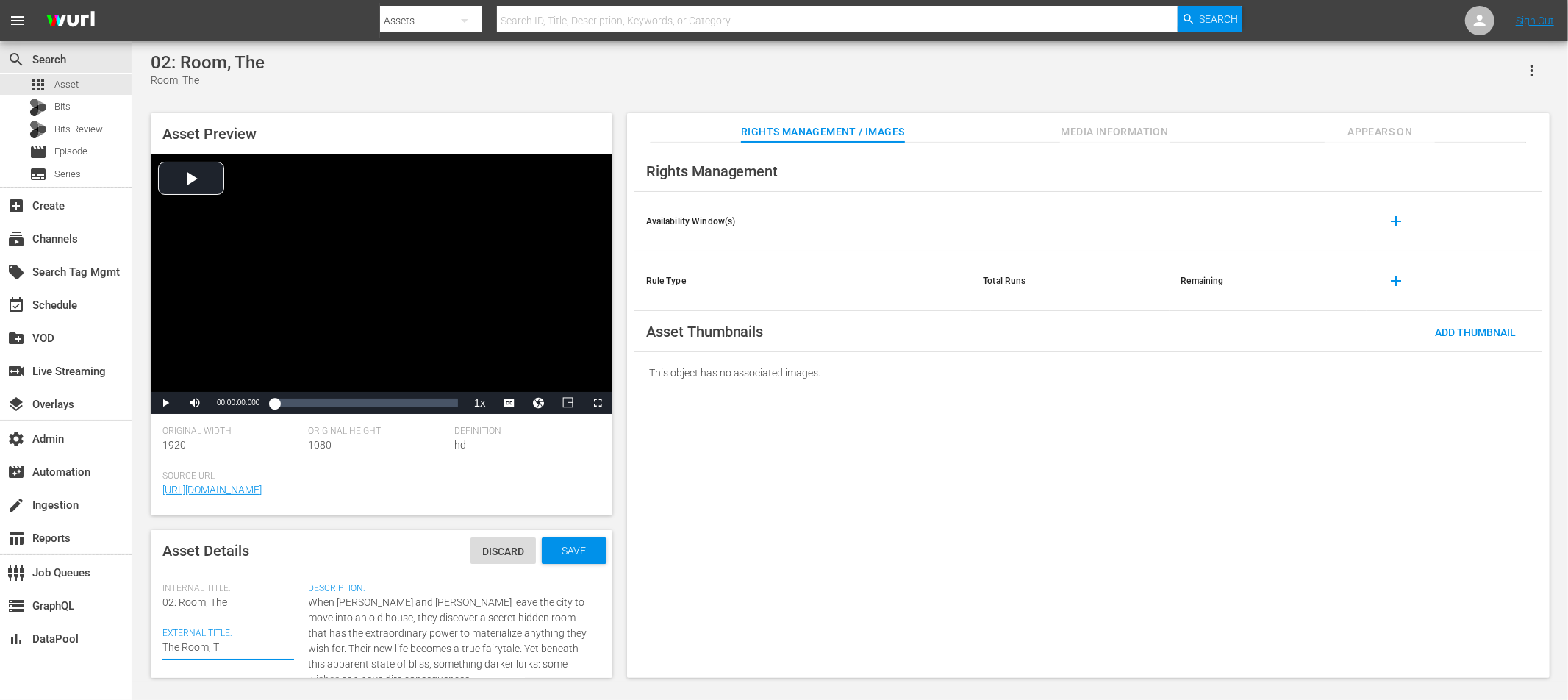
type textarea "The Room,"
type textarea "The Room"
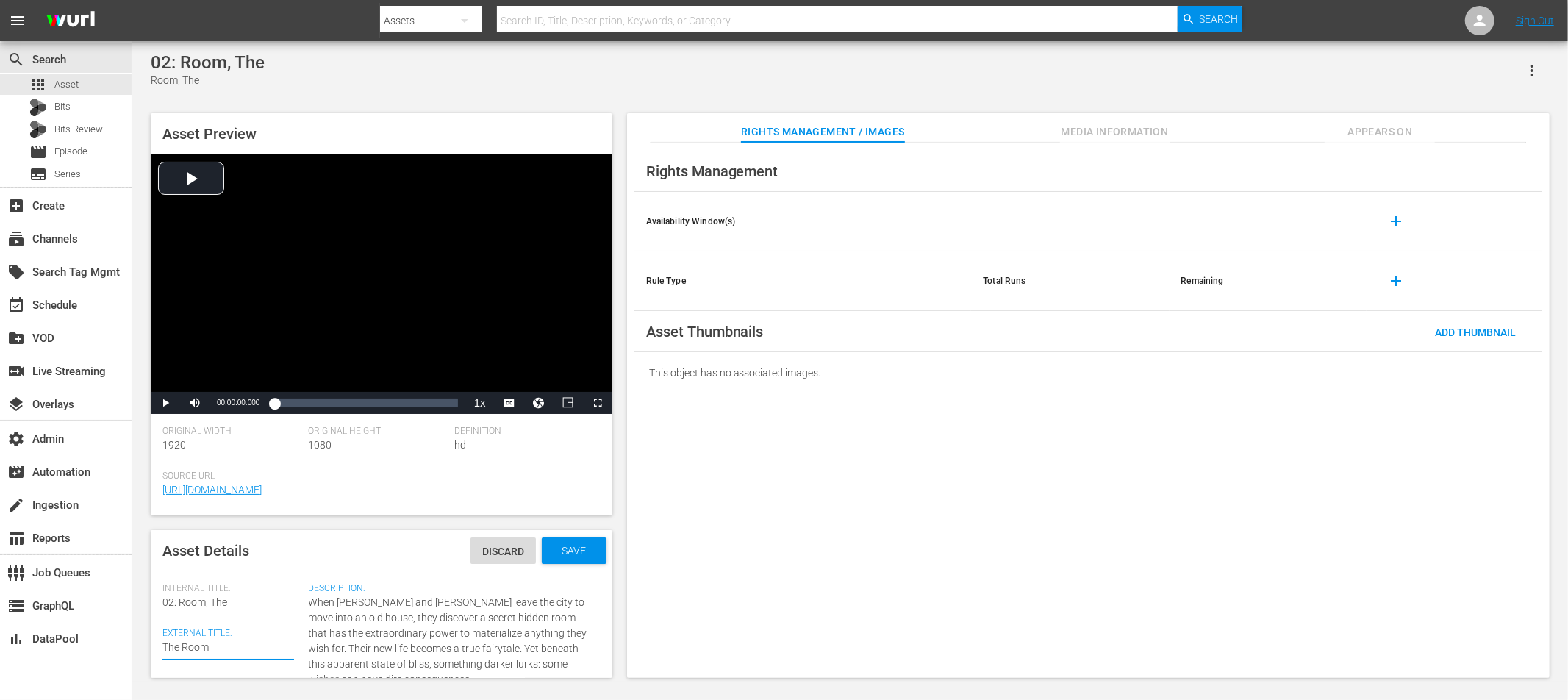
type textarea "The Room"
click at [590, 553] on span "Save" at bounding box center [574, 550] width 48 height 11
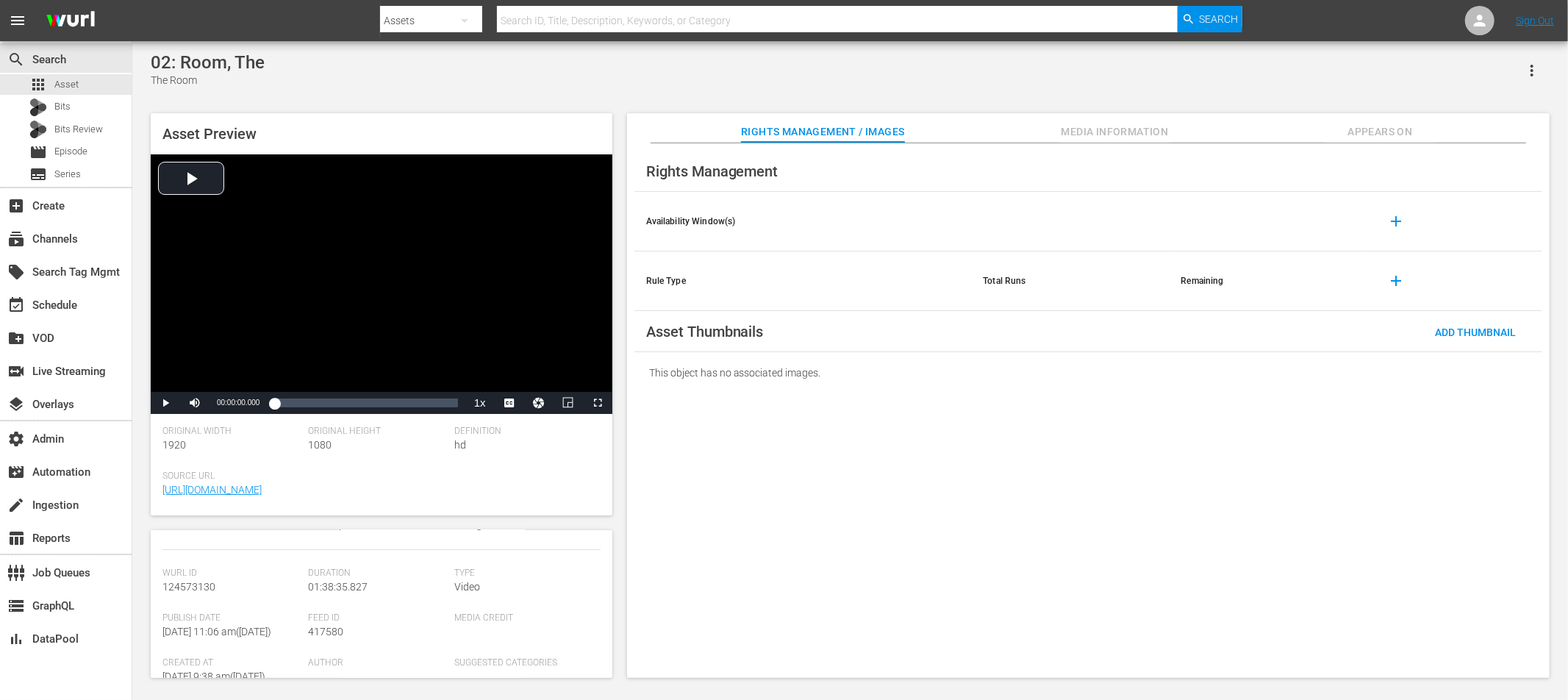
scroll to position [142, 0]
click at [1364, 138] on span "Appears On" at bounding box center [1379, 132] width 110 height 18
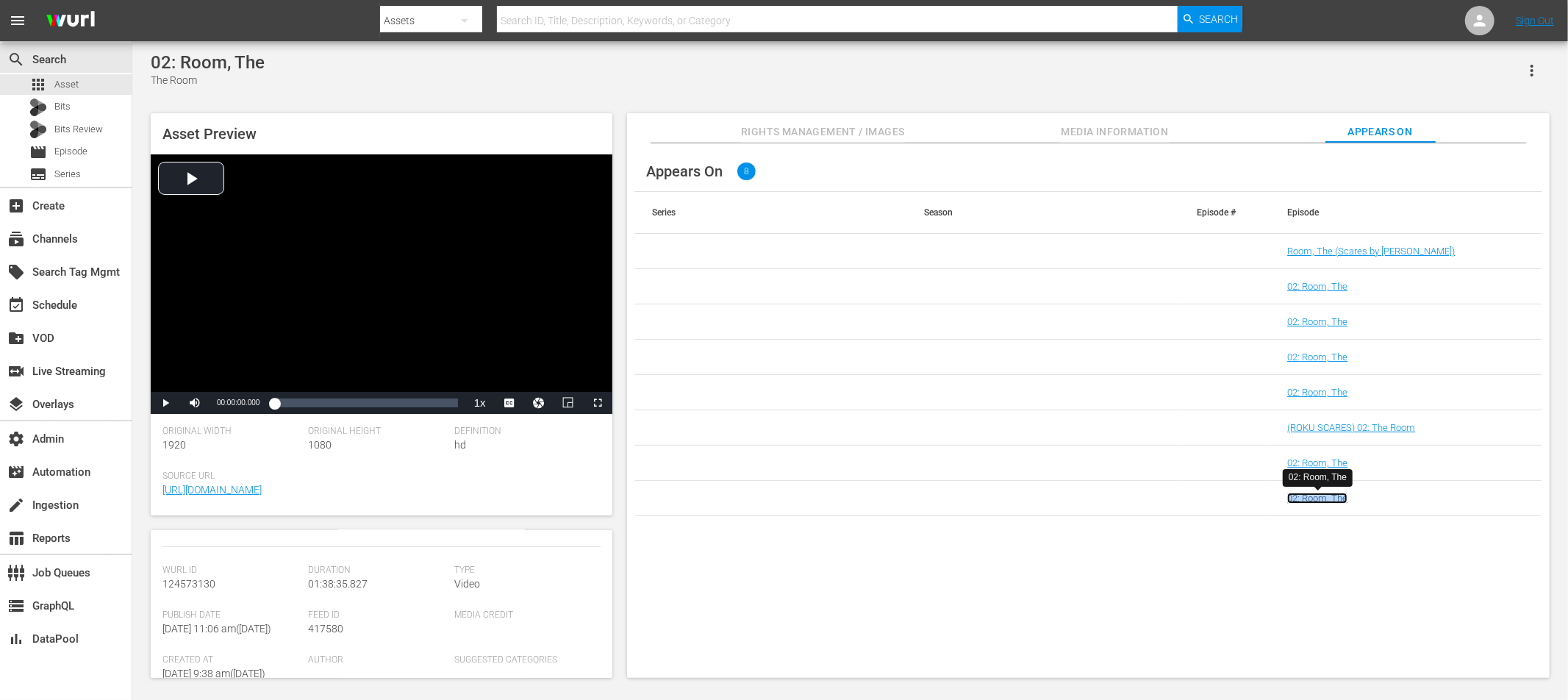
click at [1328, 500] on link "02: Room, The" at bounding box center [1317, 498] width 60 height 11
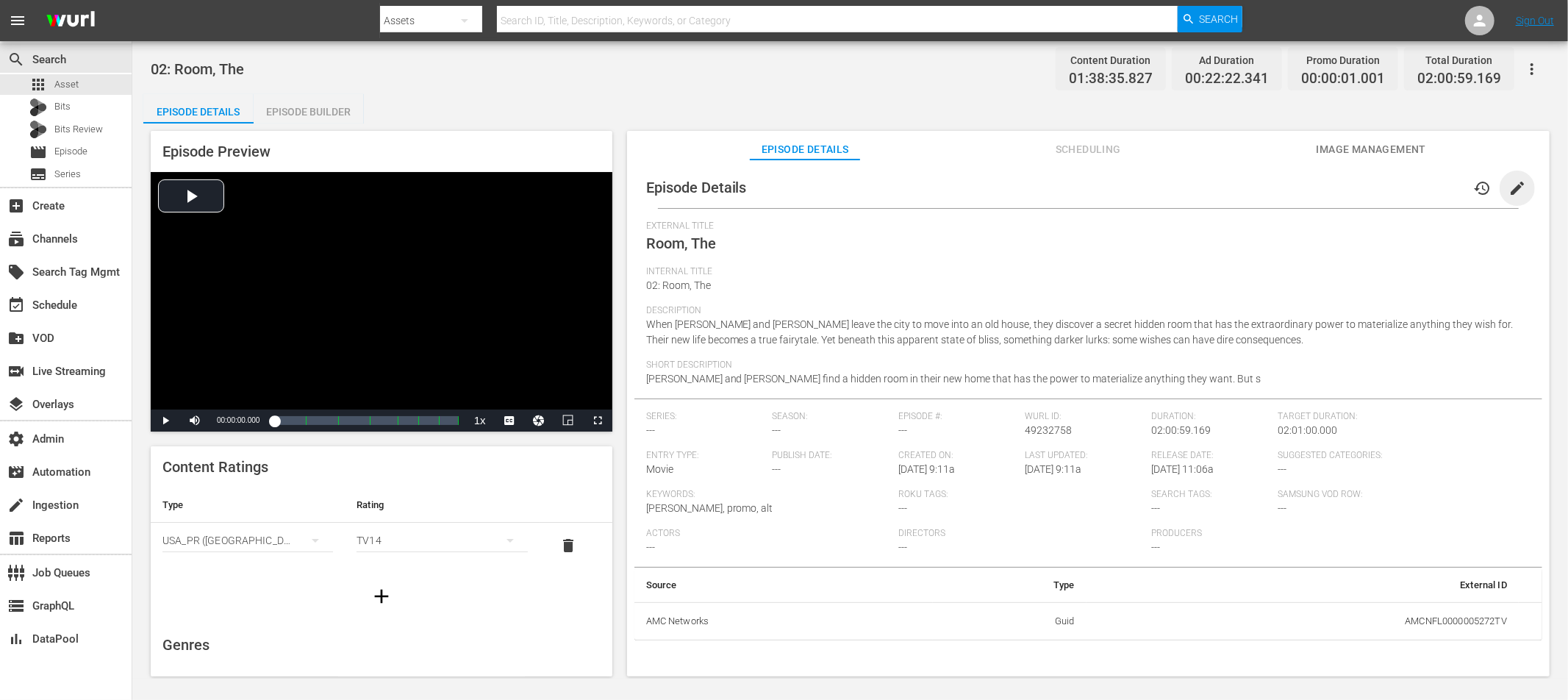
click at [1411, 186] on span "edit" at bounding box center [1517, 188] width 17 height 18
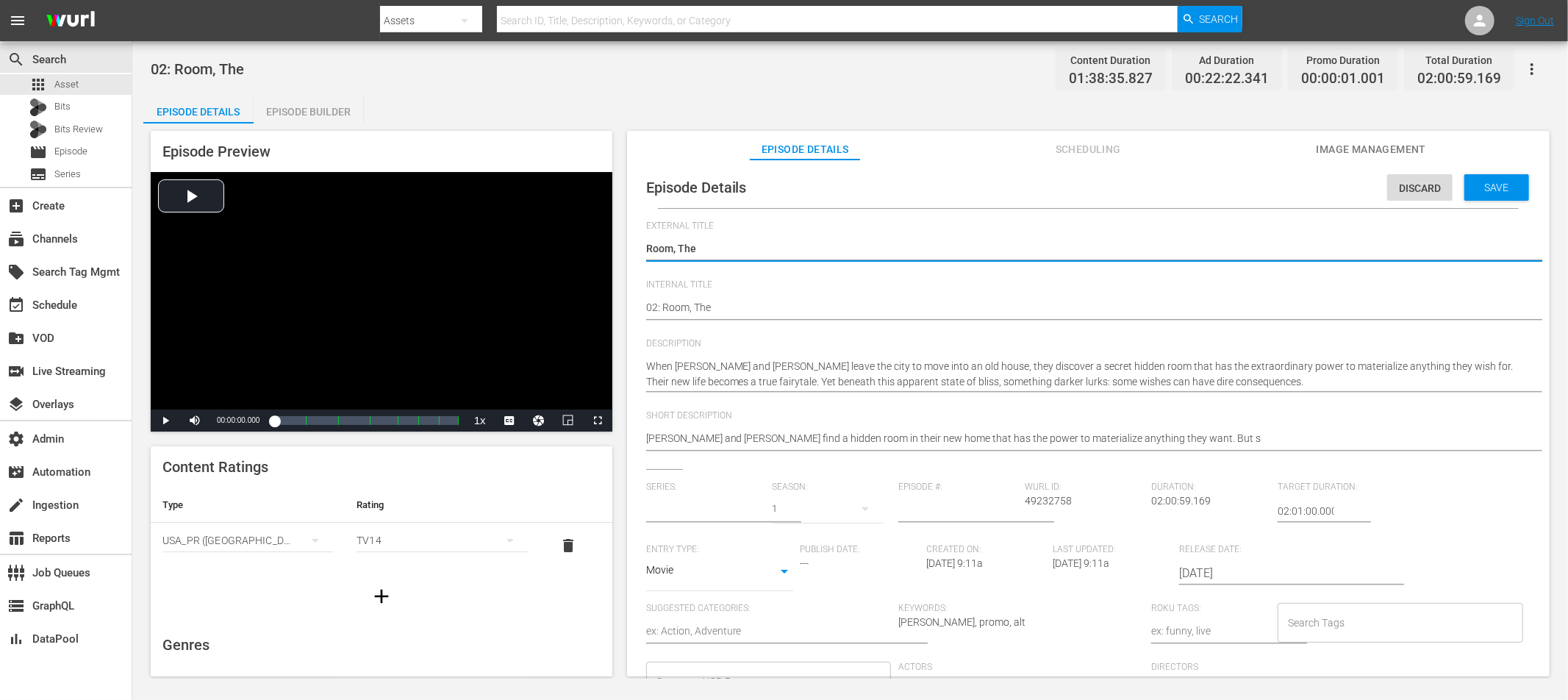
type input "No Series"
type textarea "TRoom, The"
type textarea "ThRoom, The"
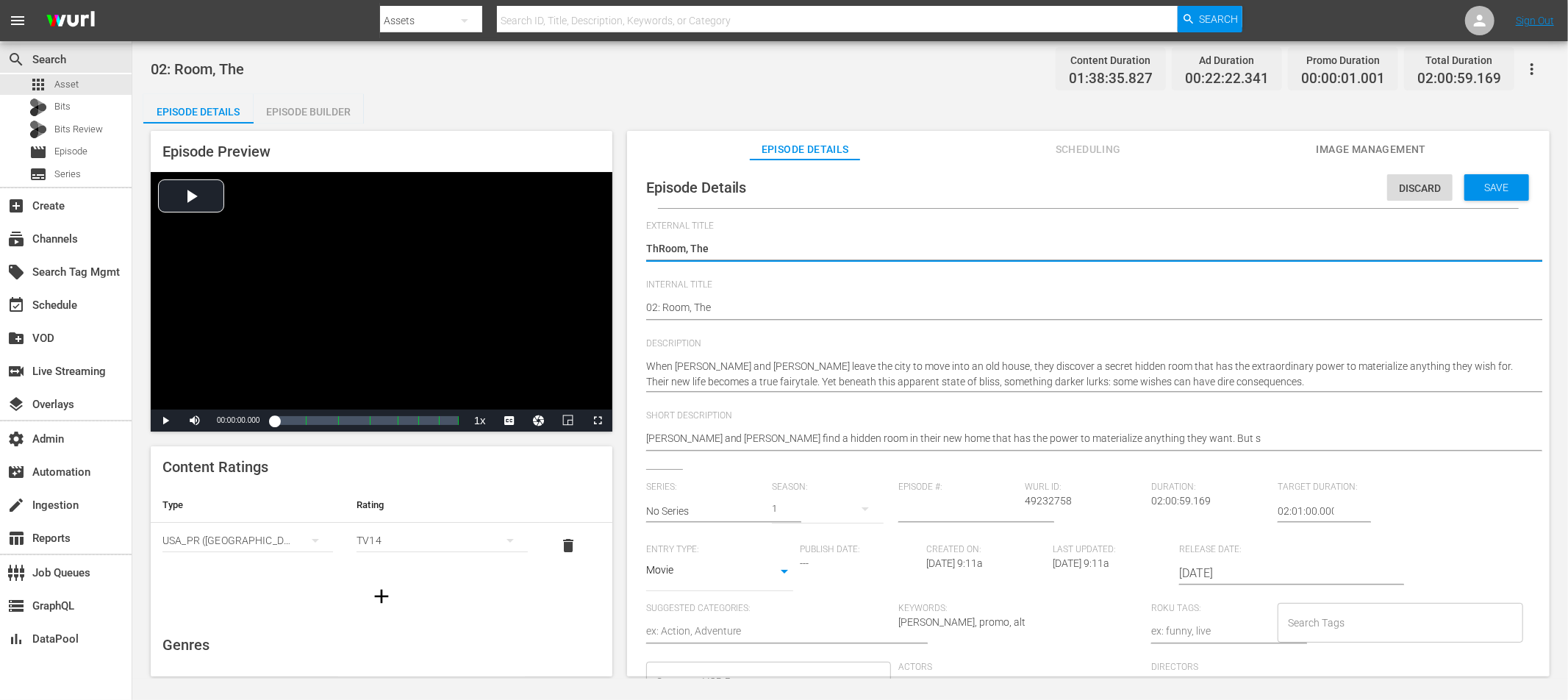
type textarea "TheRoom, The"
type textarea "The Room, The"
click at [709, 248] on textarea "Room, The" at bounding box center [1084, 250] width 877 height 18
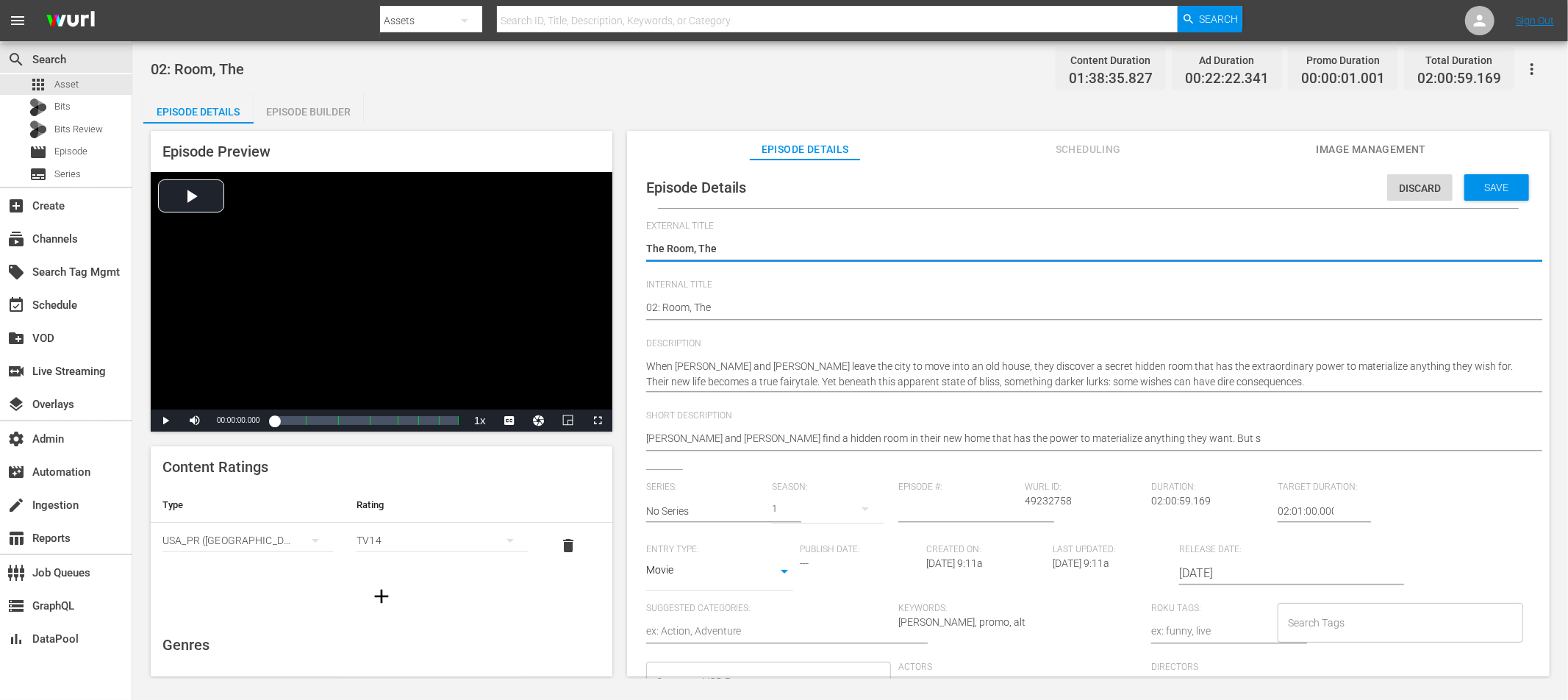
click at [709, 248] on textarea "Room, The" at bounding box center [1084, 250] width 877 height 18
type textarea "The Room,"
type textarea "The Room"
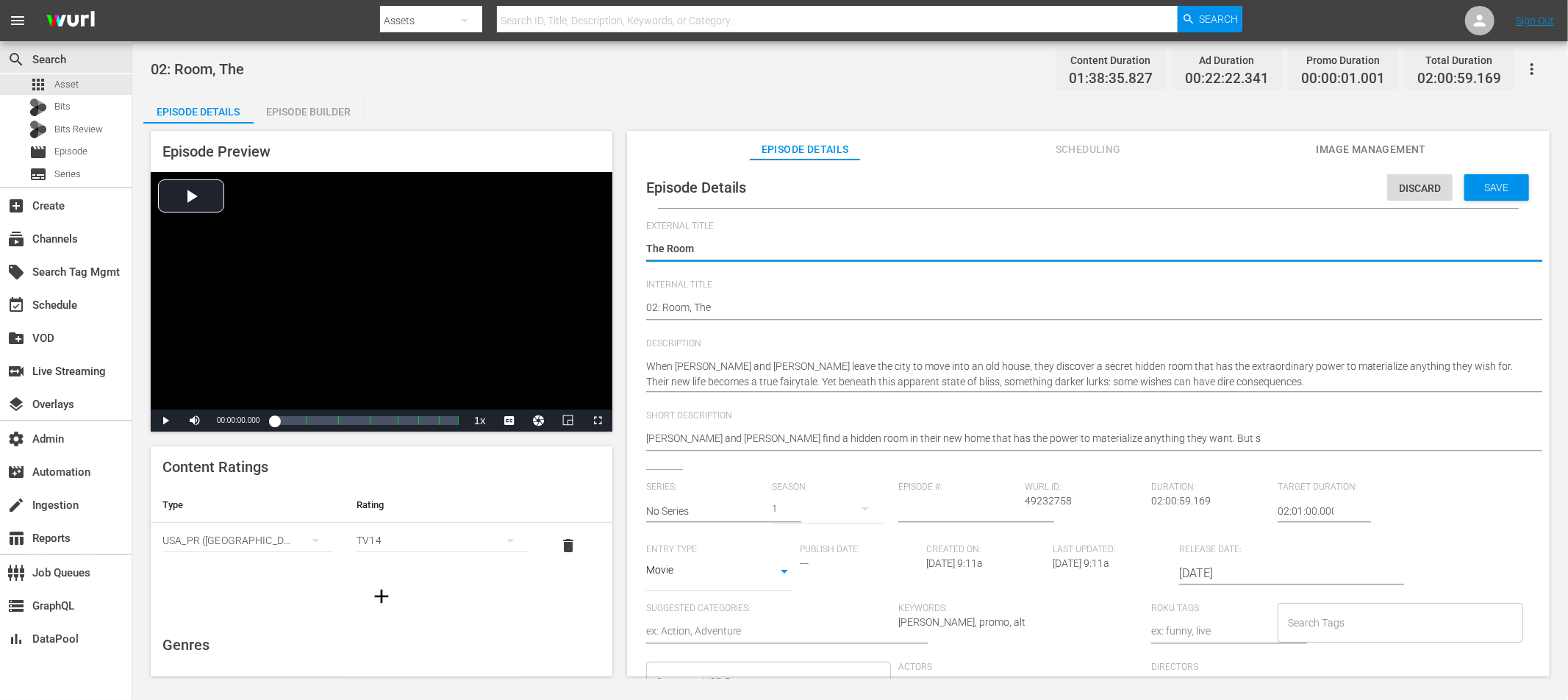
click at [701, 320] on div "02: Room, The 02: Room, The" at bounding box center [1084, 309] width 877 height 35
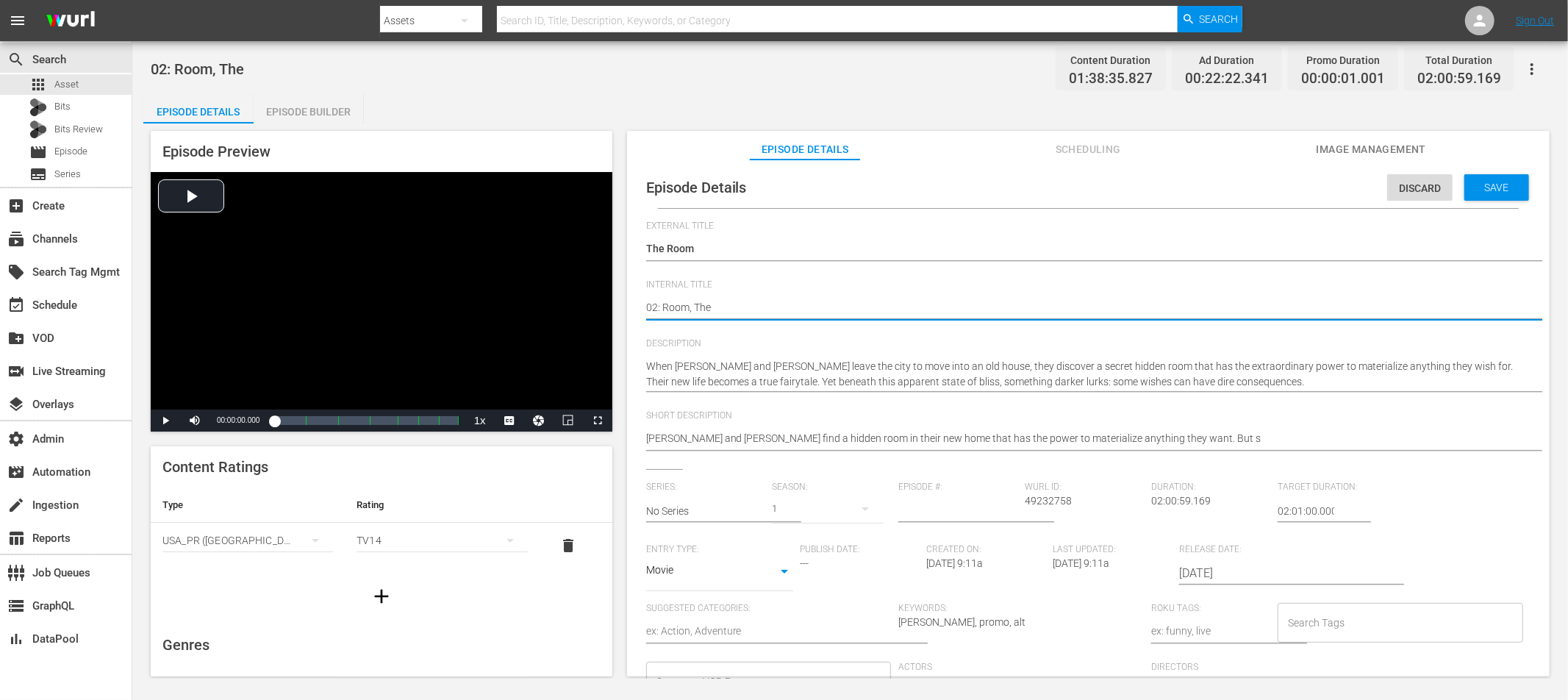
click at [714, 307] on textarea "02: Room, The" at bounding box center [1084, 308] width 877 height 18
click at [663, 307] on textarea "02: Room, The" at bounding box center [1084, 308] width 877 height 18
type textarea "02: TRoom, The"
type textarea "02: ThRoom, The"
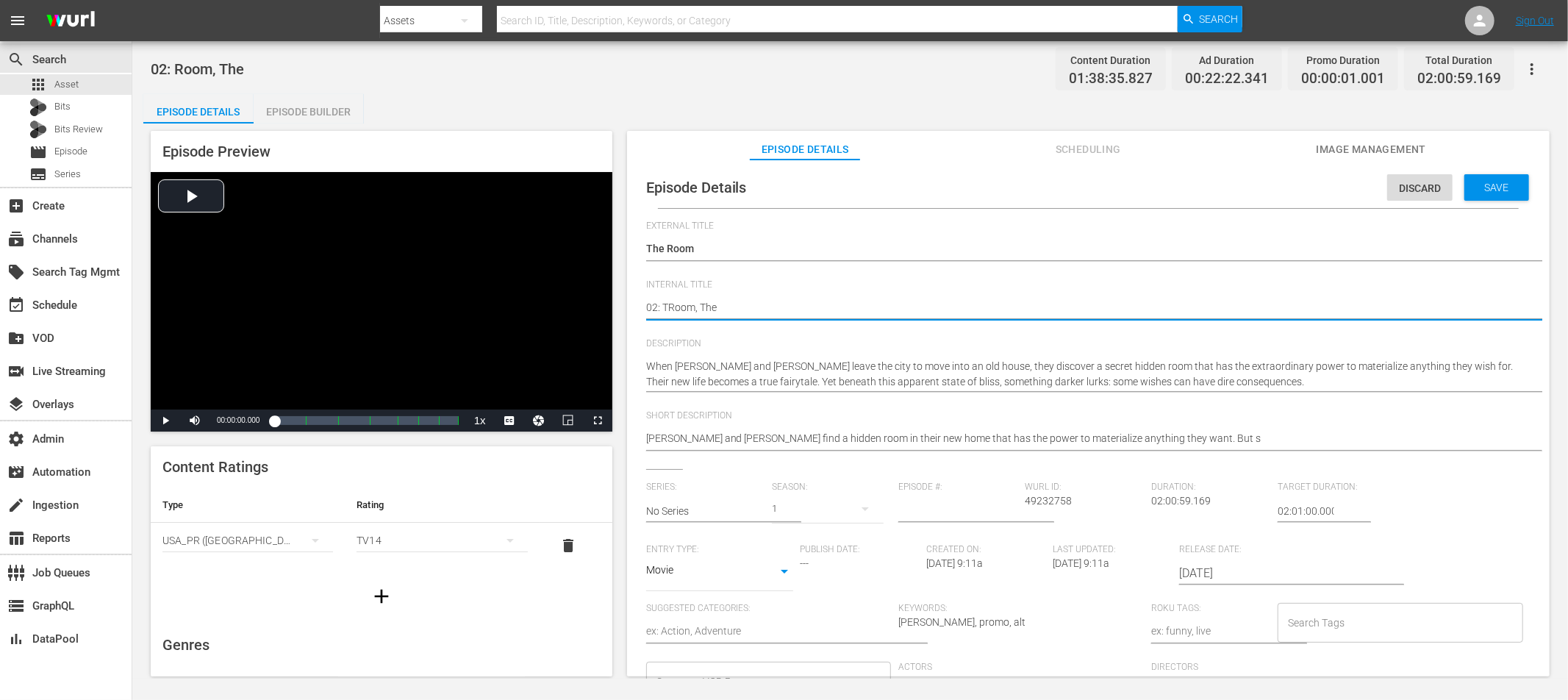
type textarea "02: ThRoom, The"
type textarea "02: TheRoom, The"
type textarea "02: The Room, The"
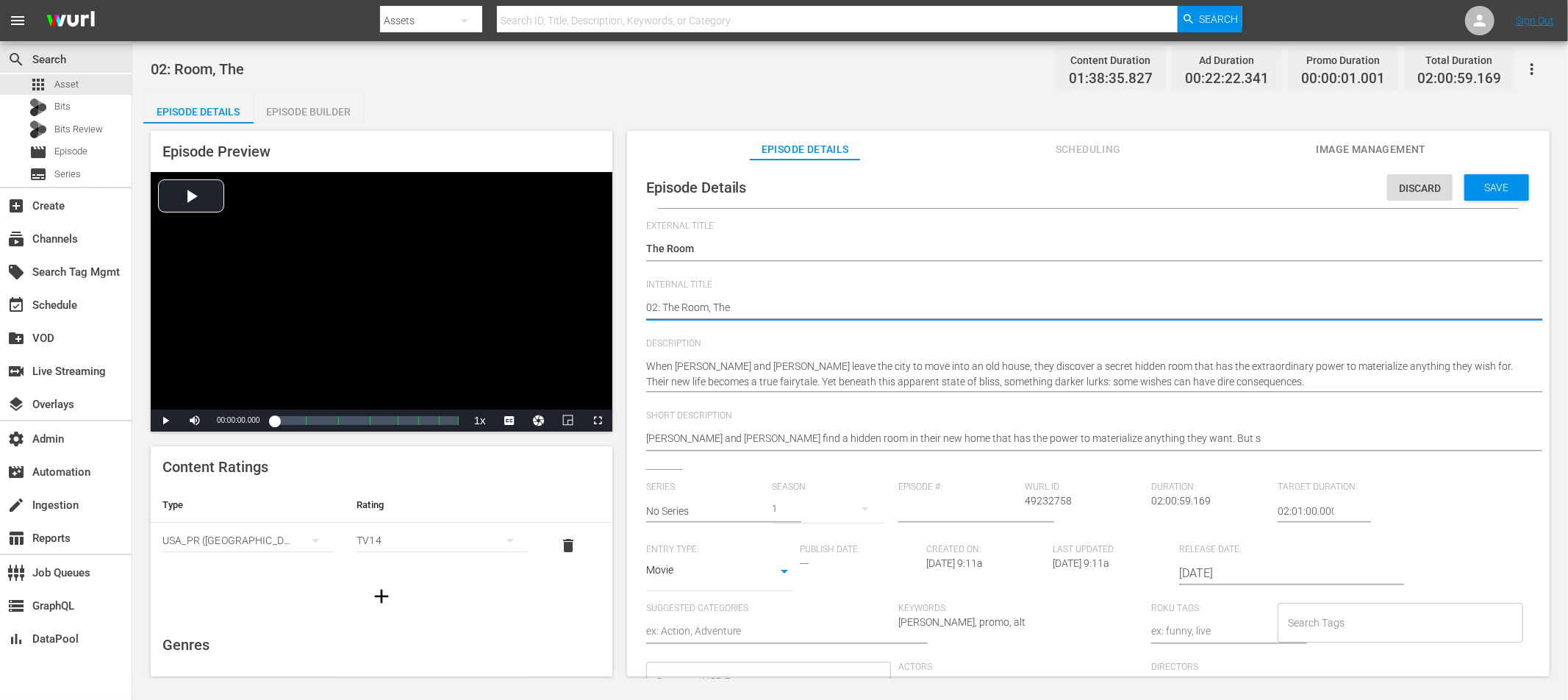
click at [717, 310] on textarea "02: Room, The" at bounding box center [1084, 308] width 877 height 18
type textarea "02: The Room,"
type textarea "02: The Room"
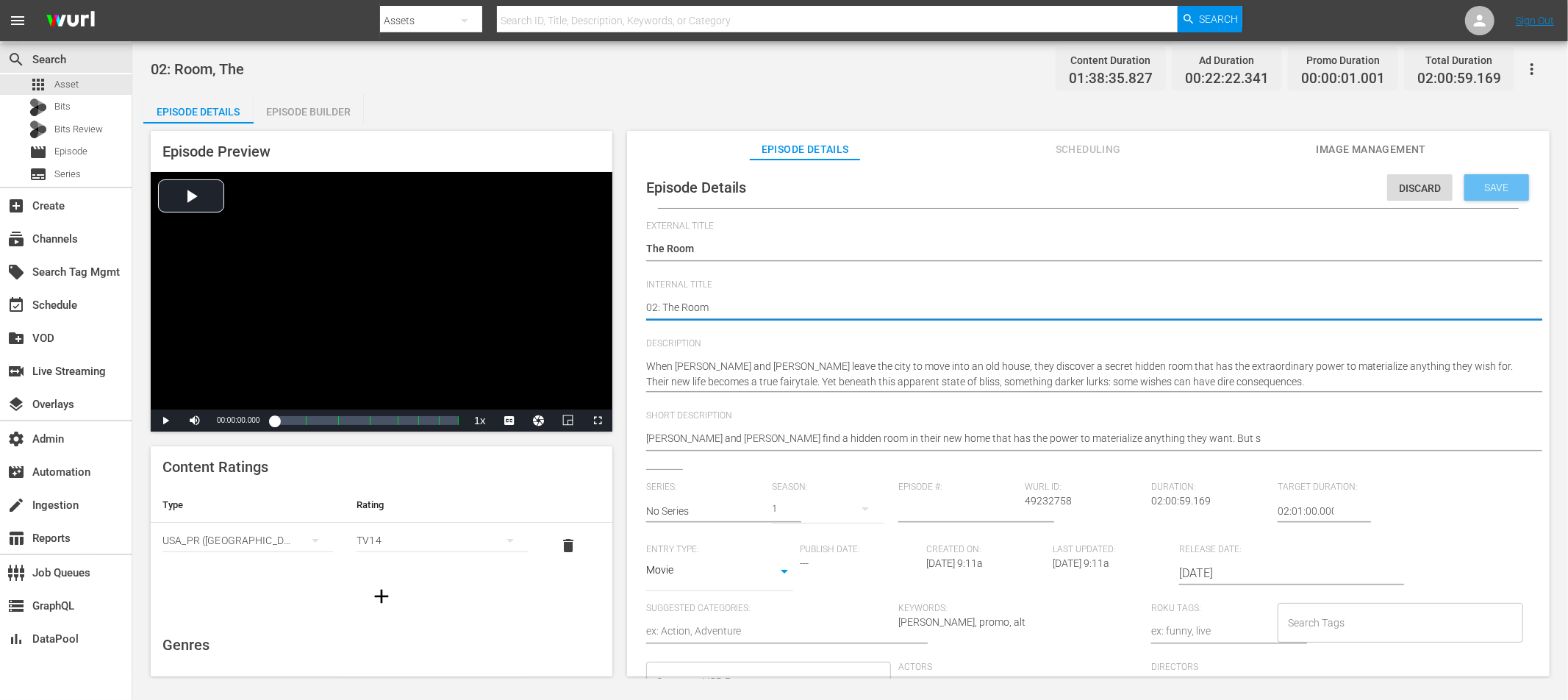
type textarea "02: The Room"
click at [1411, 187] on span "Save" at bounding box center [1496, 187] width 48 height 11
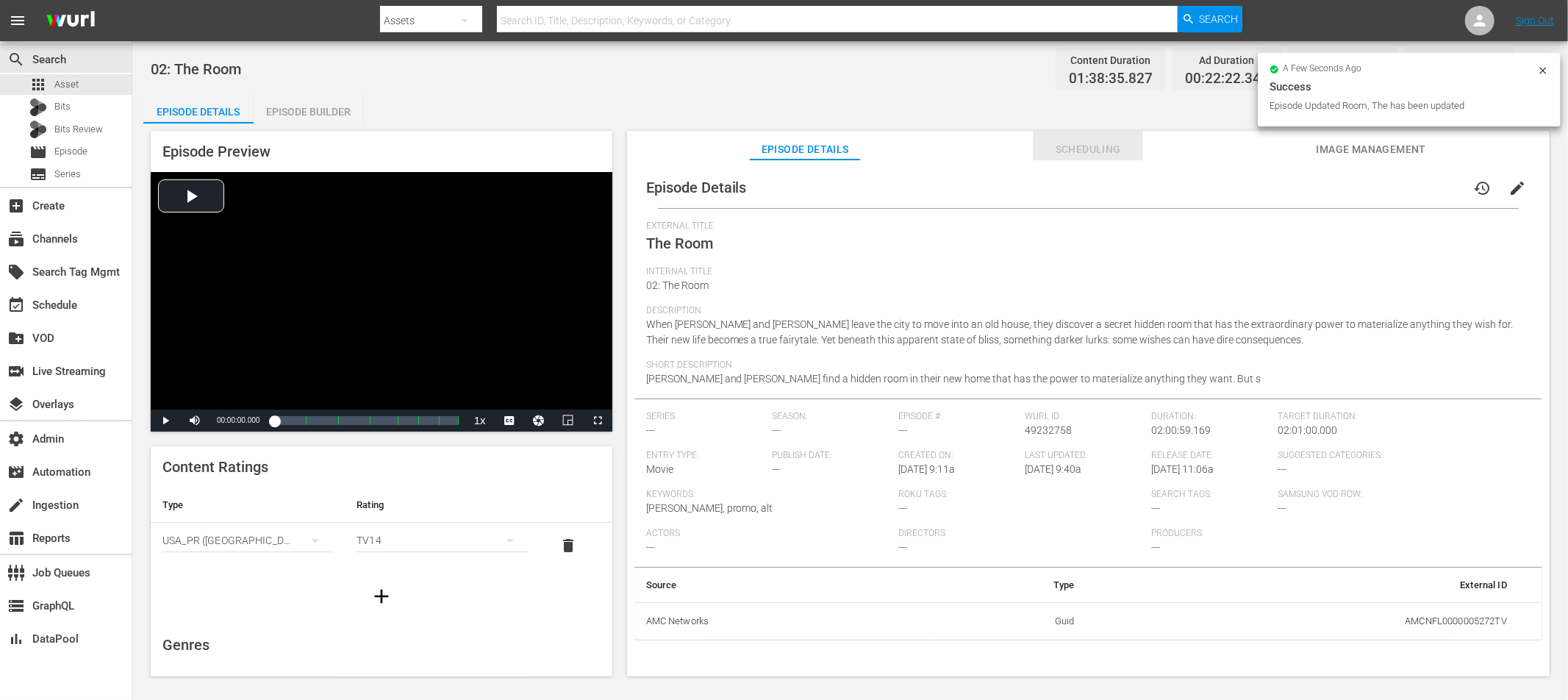
click at [1105, 151] on span "Scheduling" at bounding box center [1088, 150] width 110 height 18
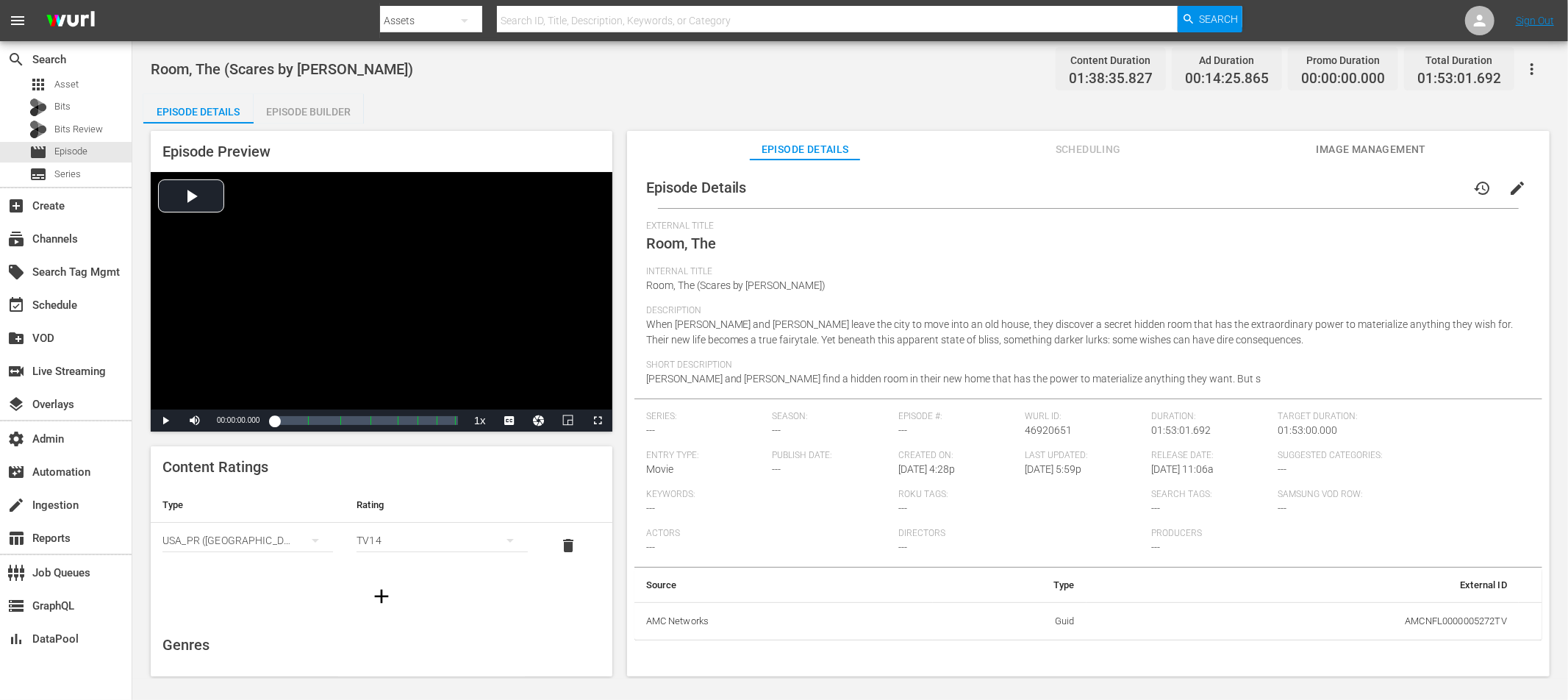
click at [1411, 186] on span "edit" at bounding box center [1517, 188] width 17 height 18
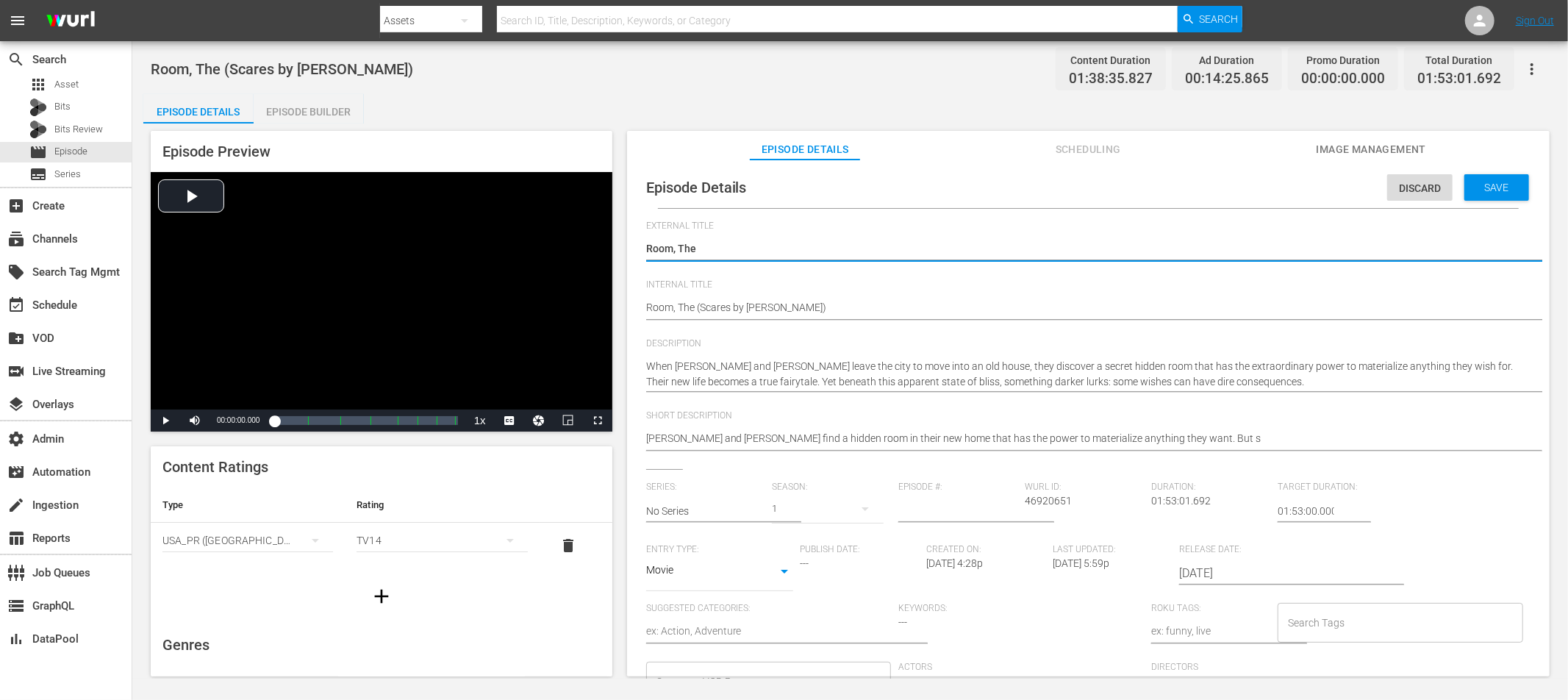
type input "No Series"
type textarea "TRoom, The"
type textarea "ThRoom, The"
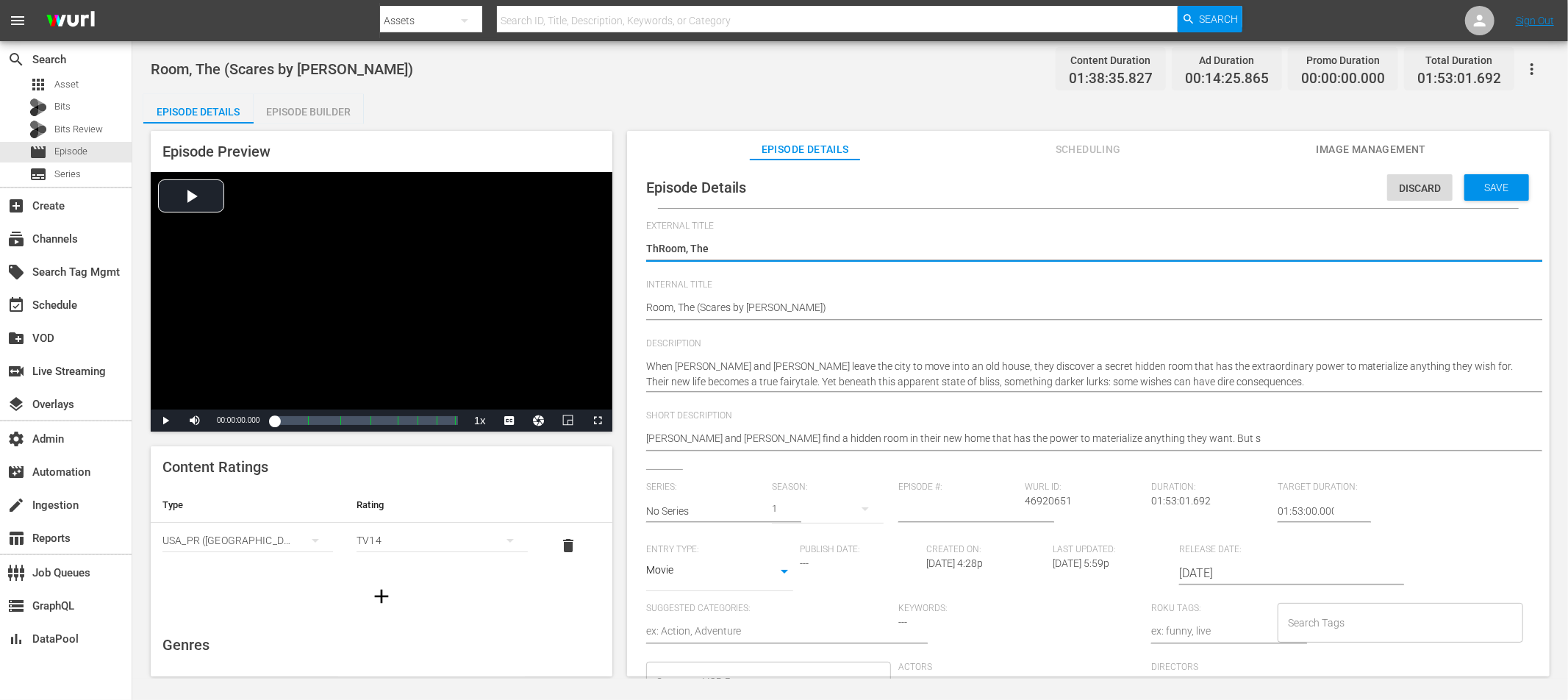
type textarea "TheRoom, The"
type textarea "The Room, The"
click at [741, 250] on textarea "Room, The" at bounding box center [1084, 250] width 877 height 18
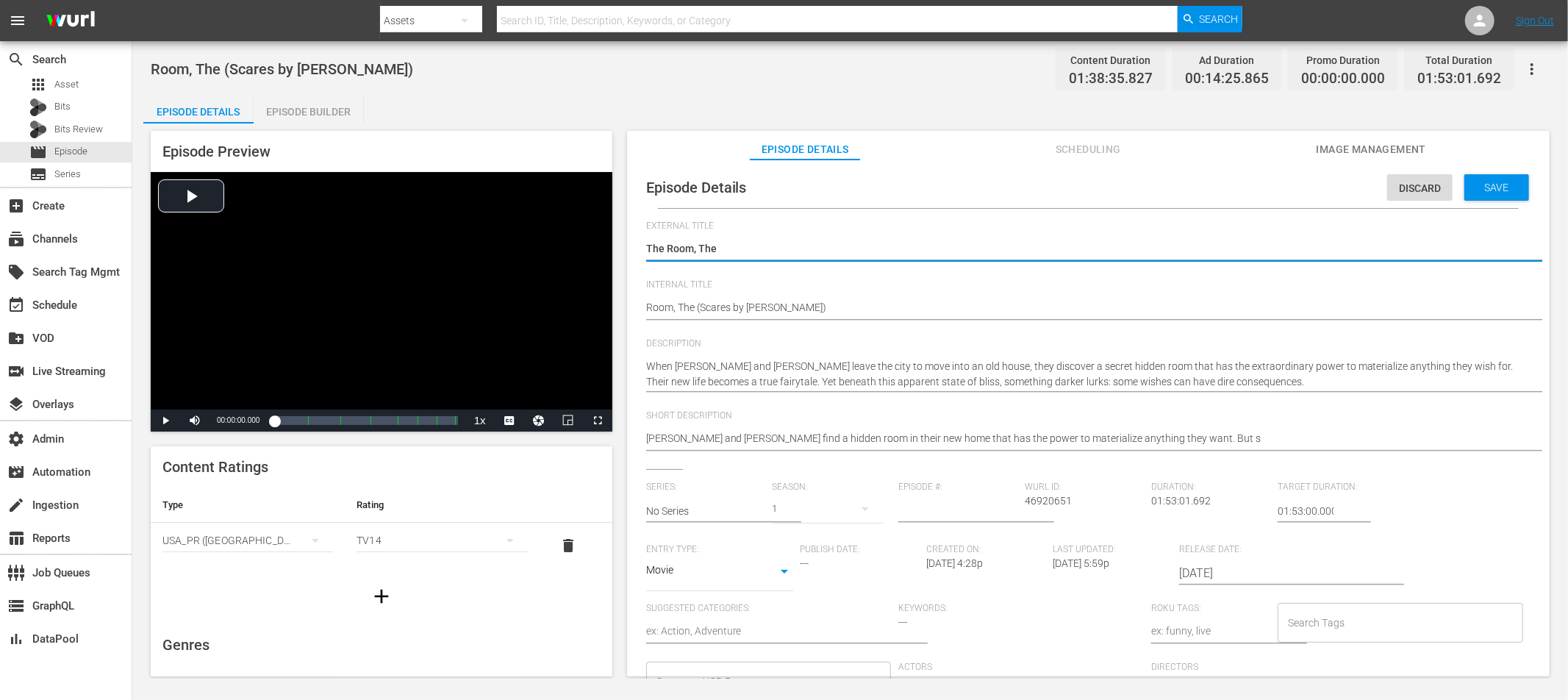
type textarea "The Room, The="
type textarea "The Room, The=="
type textarea "The Room, The==="
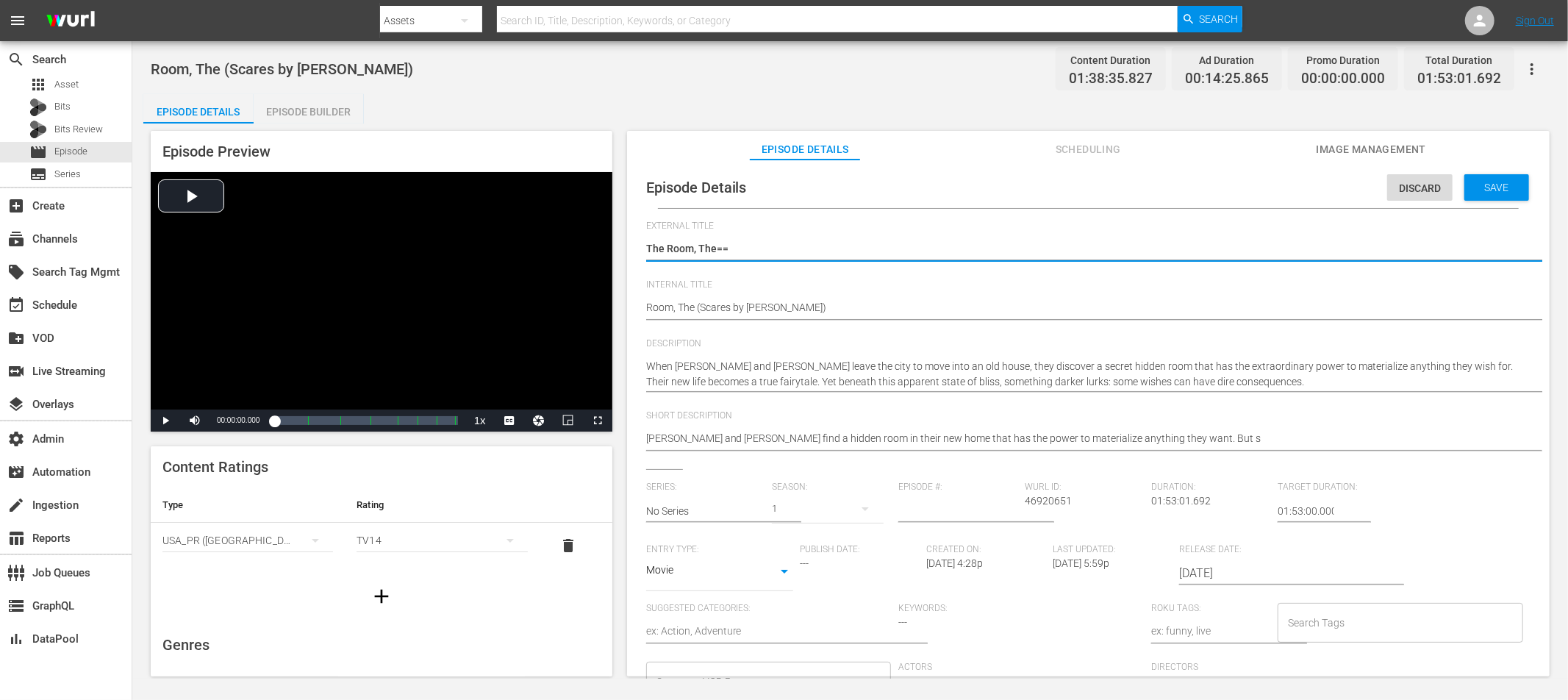
type textarea "The Room, The==="
type textarea "The Room, The=="
type textarea "The Room, The="
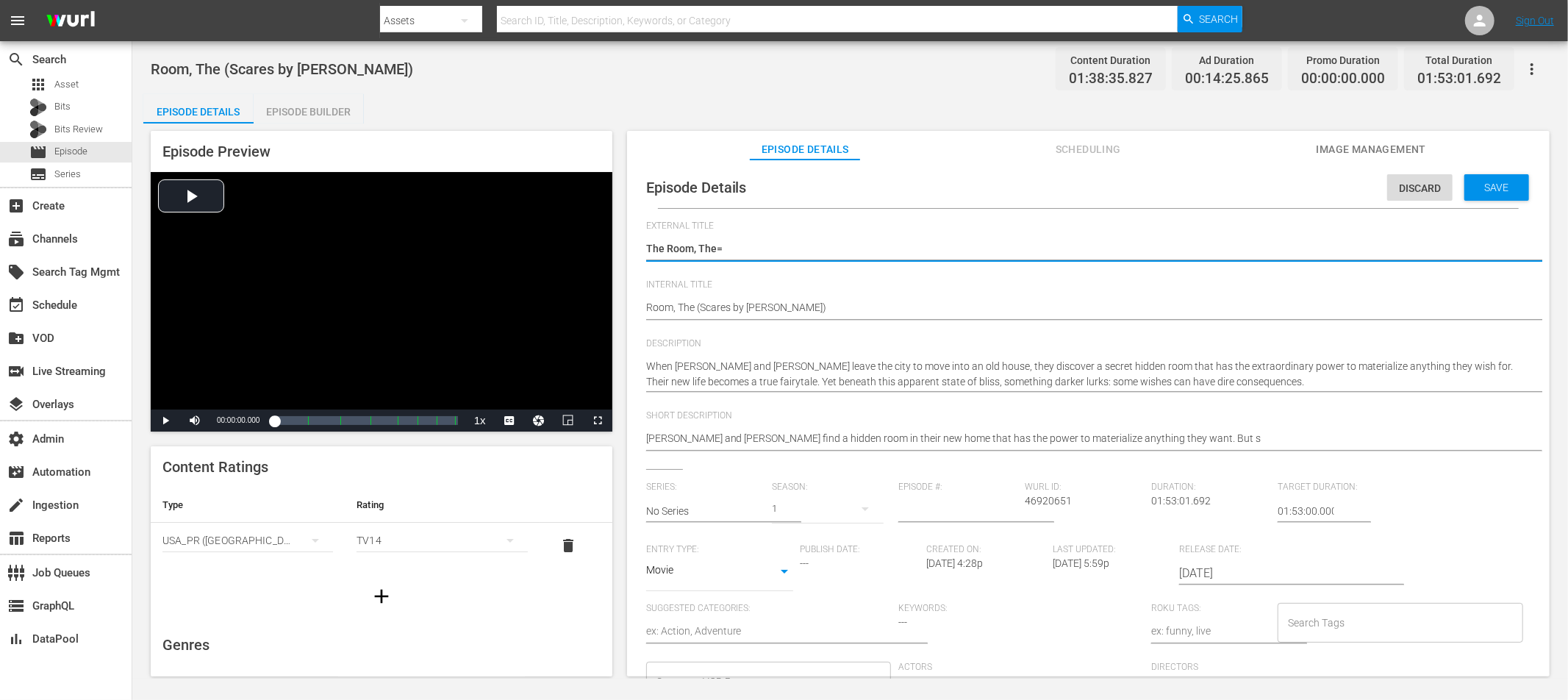
type textarea "The Room, The"
type textarea "The Room, Th"
type textarea "The Room, T"
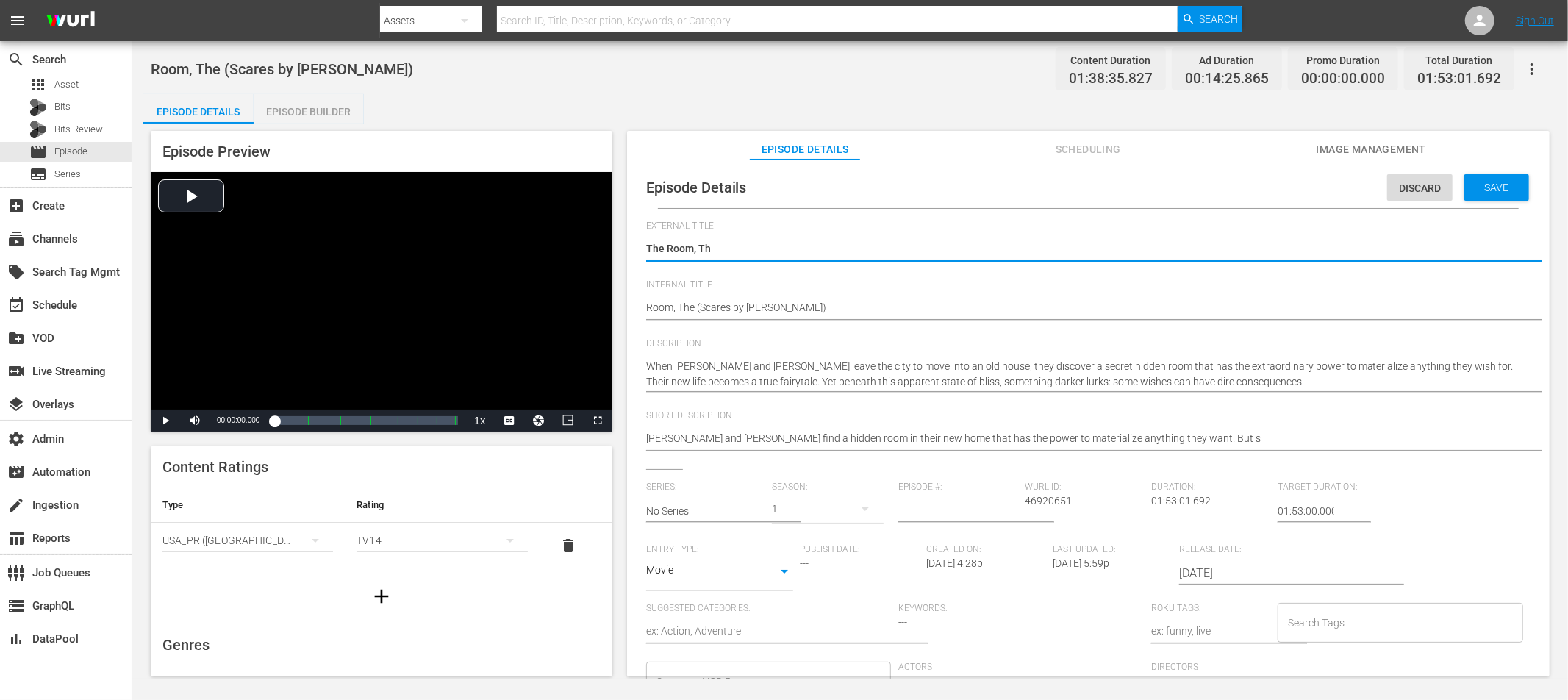
type textarea "The Room, T"
type textarea "The Room,"
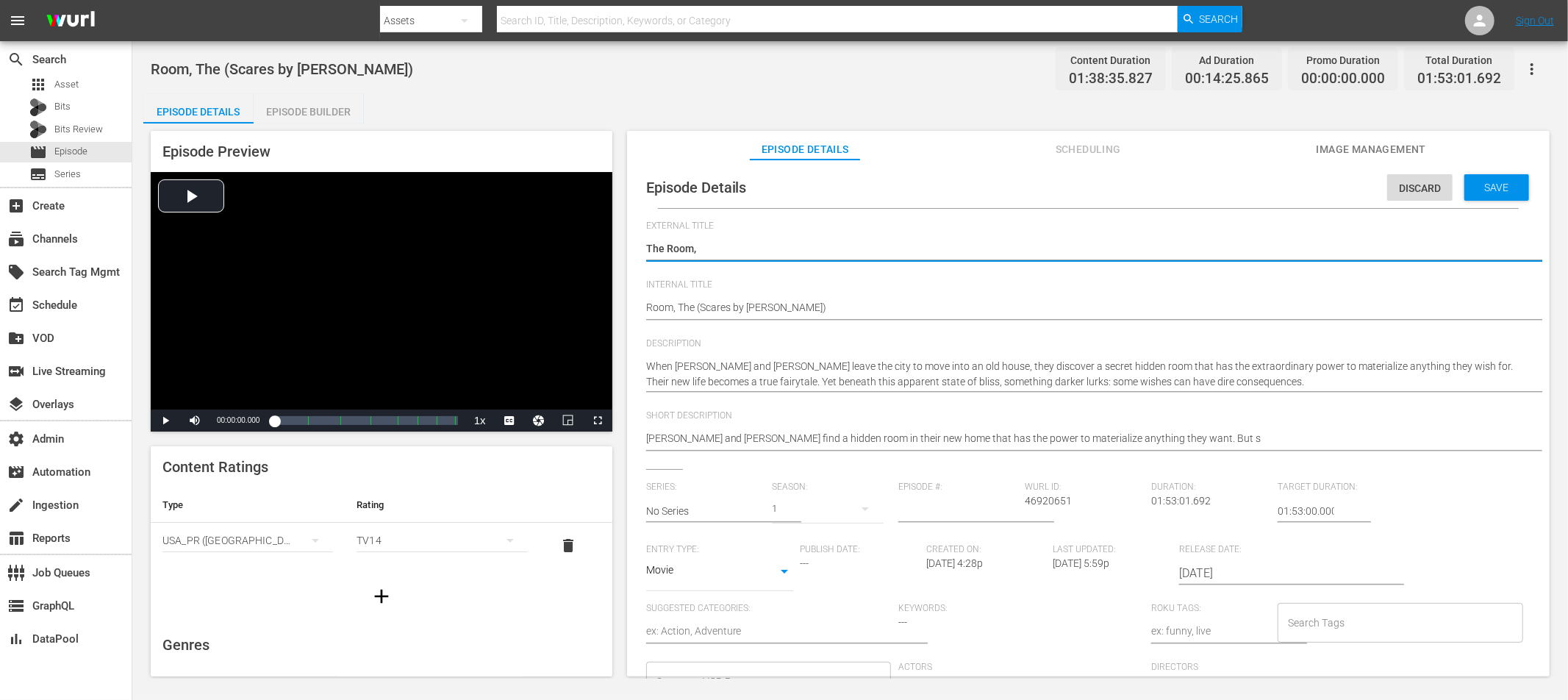
type textarea "The Room"
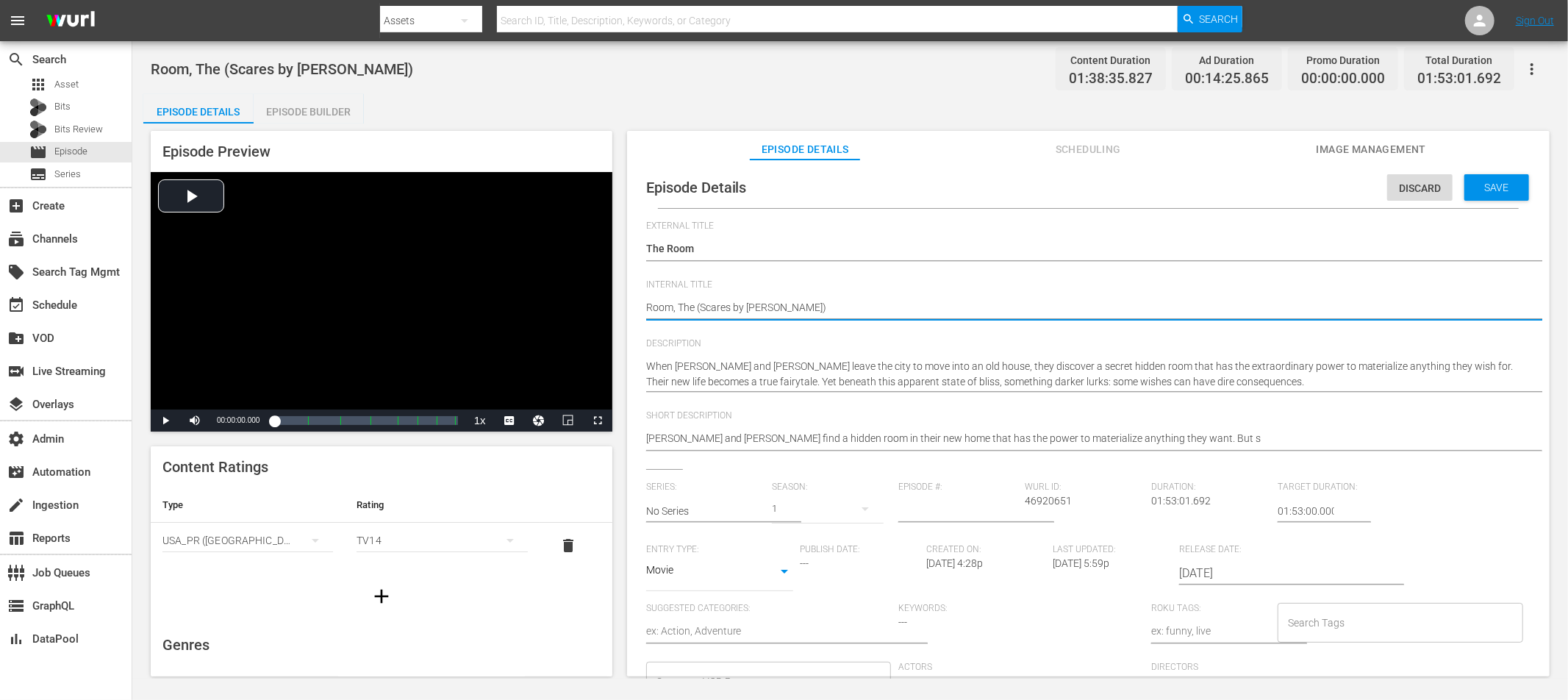
drag, startPoint x: 646, startPoint y: 307, endPoint x: 667, endPoint y: 313, distance: 21.8
type textarea "TRoom, The (Scares by Shudder)"
type textarea "ThRoom, The (Scares by Shudder)"
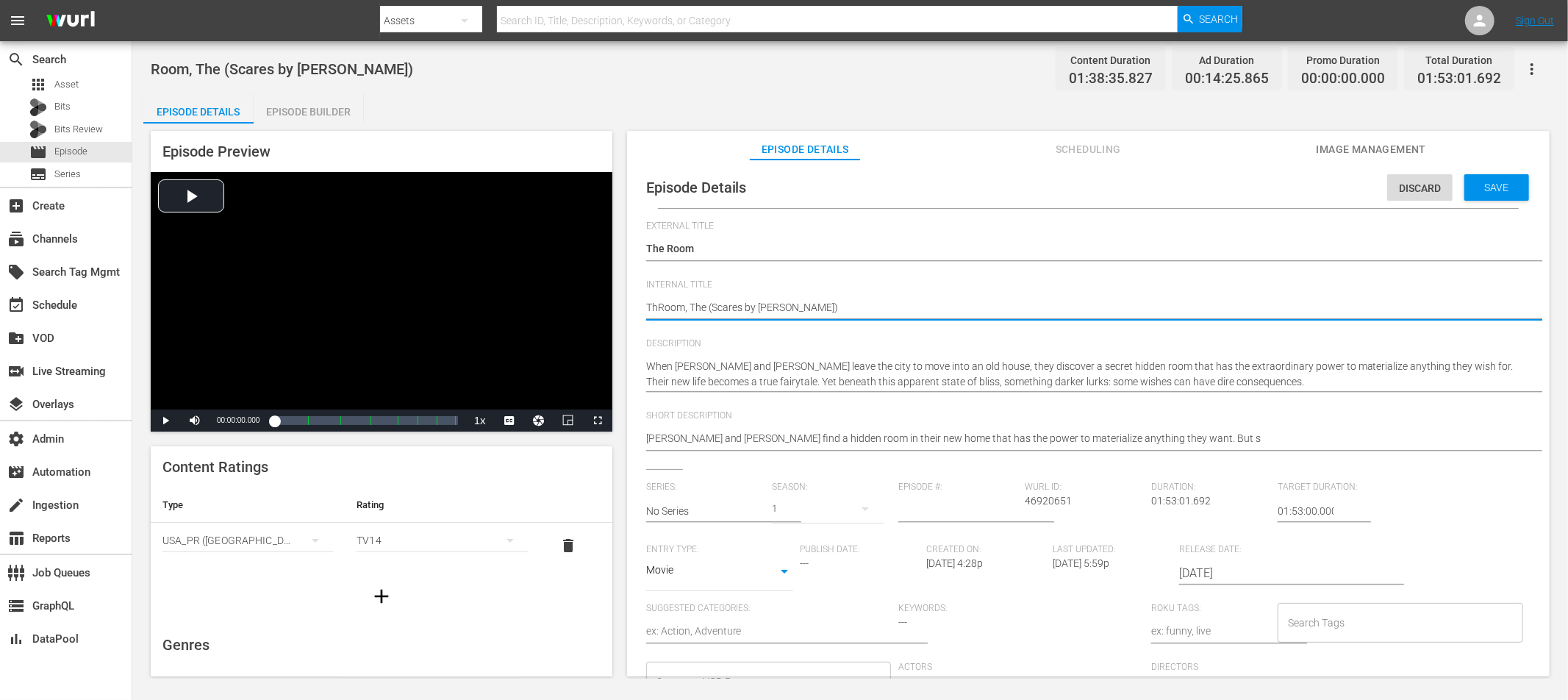
type textarea "TheRoom, The (Scares by Shudder)"
type textarea "The Room, The (Scares by Shudder)"
click at [701, 310] on textarea "Room, The (Scares by Shudder)" at bounding box center [1084, 308] width 877 height 18
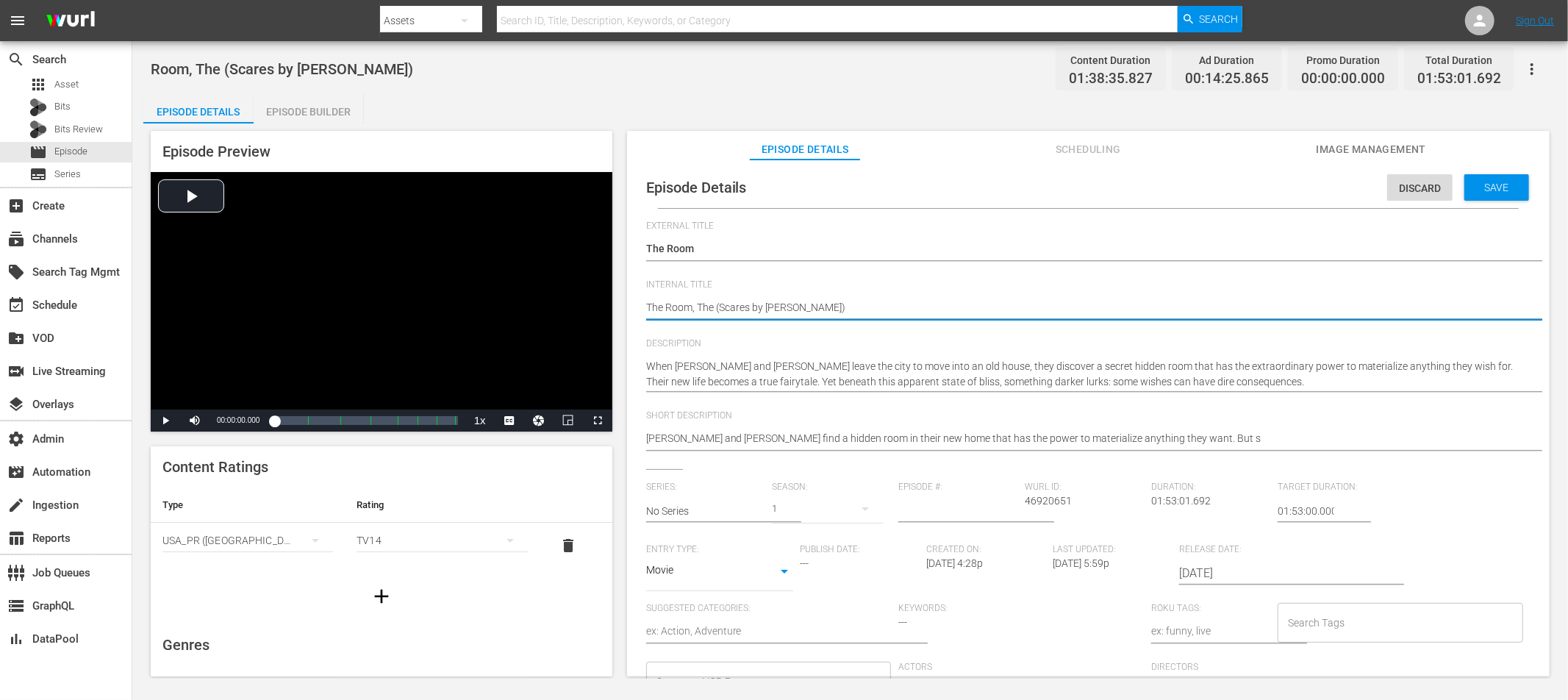
click at [701, 310] on textarea "Room, The (Scares by Shudder)" at bounding box center [1084, 308] width 877 height 18
type textarea "The Room, (Scares by Shudder)"
type textarea "The Room (Scares by Shudder)"
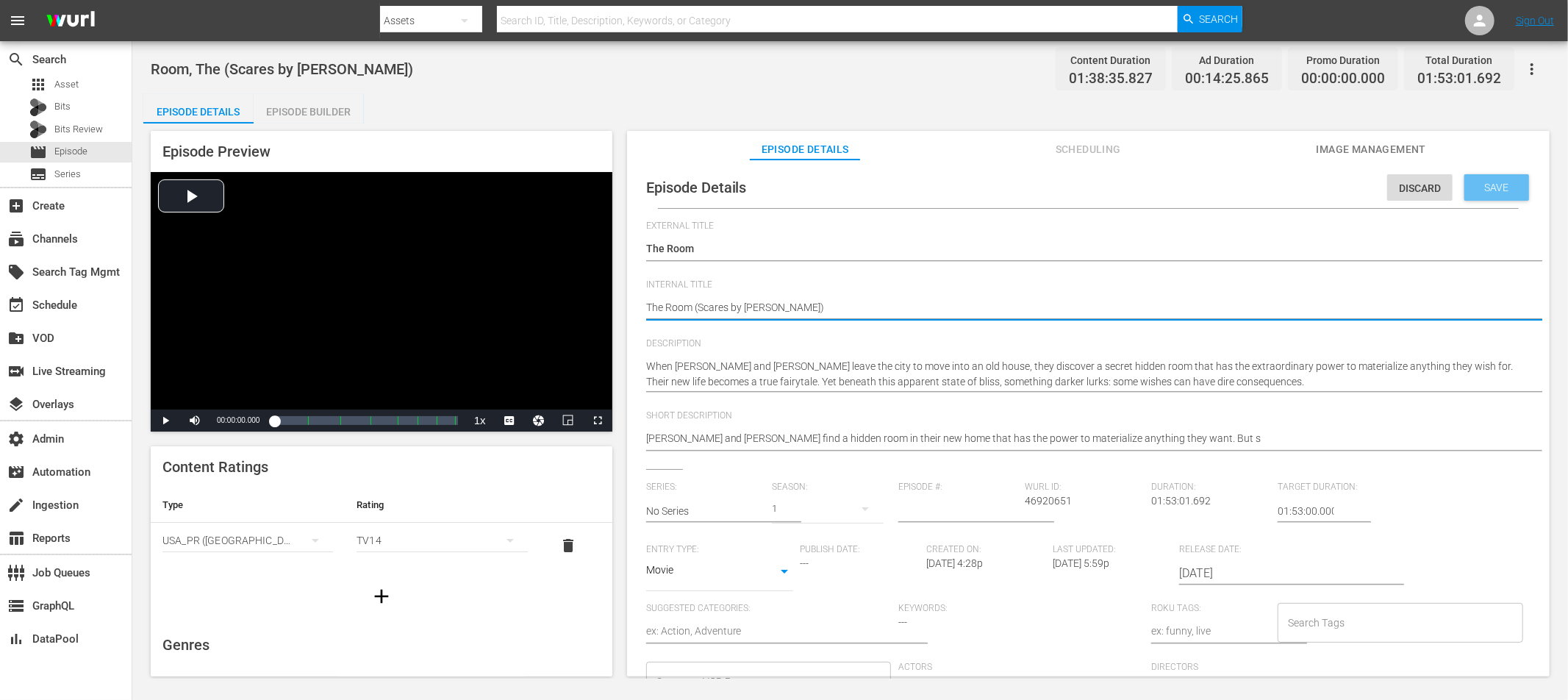
click at [1411, 189] on span "Save" at bounding box center [1496, 187] width 48 height 11
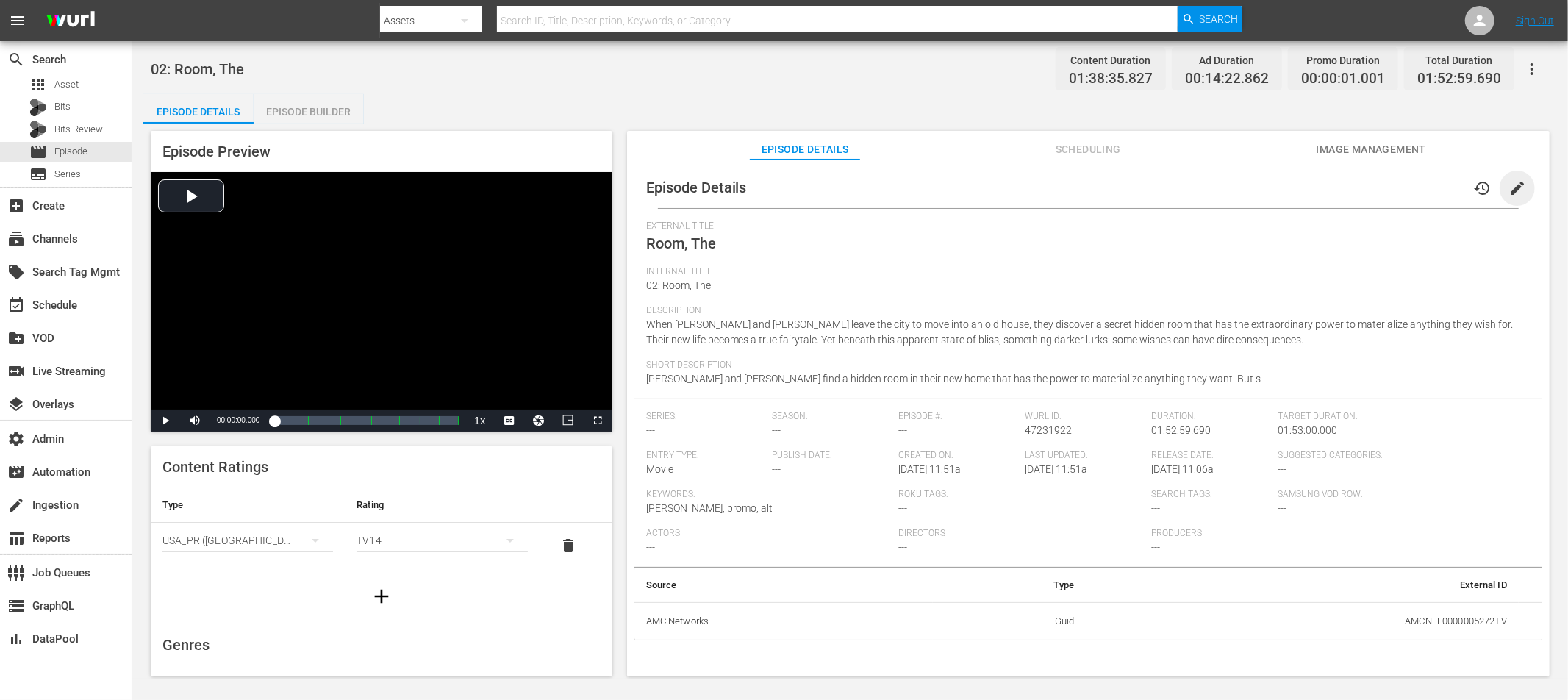
click at [1411, 186] on span "edit" at bounding box center [1517, 188] width 17 height 18
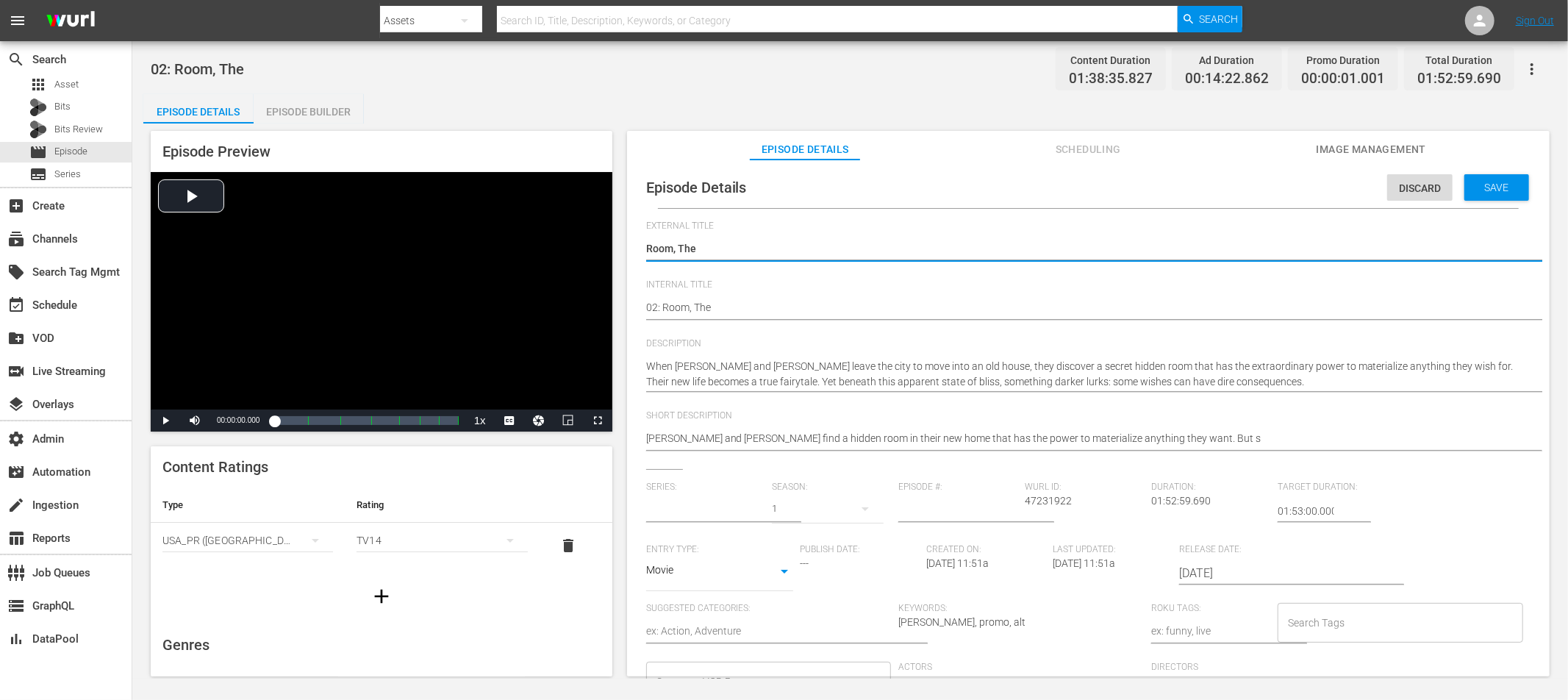
type input "No Series"
type textarea "TRoom, The"
type textarea "ThRoom, The"
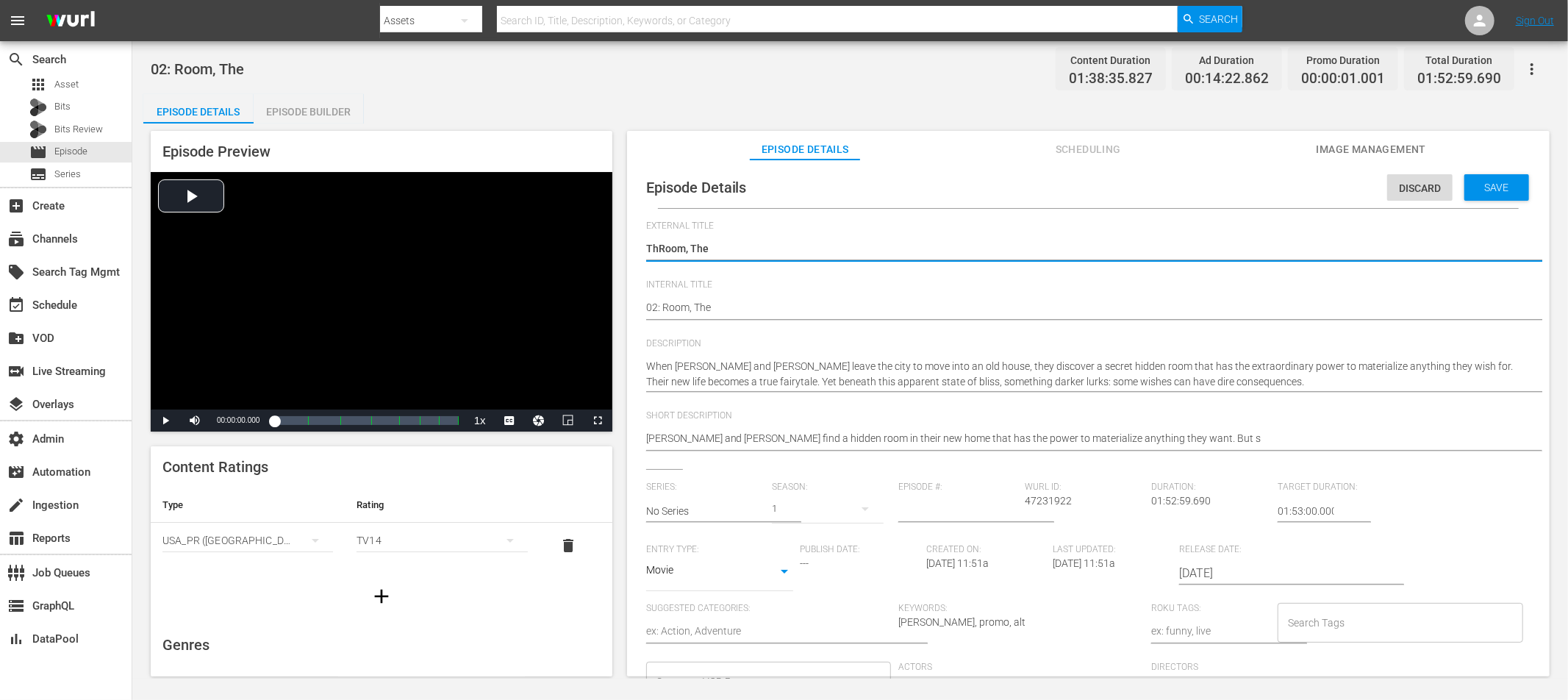
type textarea "TheRoom, The"
type textarea "The Room, The"
click at [729, 250] on textarea "Room, The" at bounding box center [1084, 250] width 877 height 18
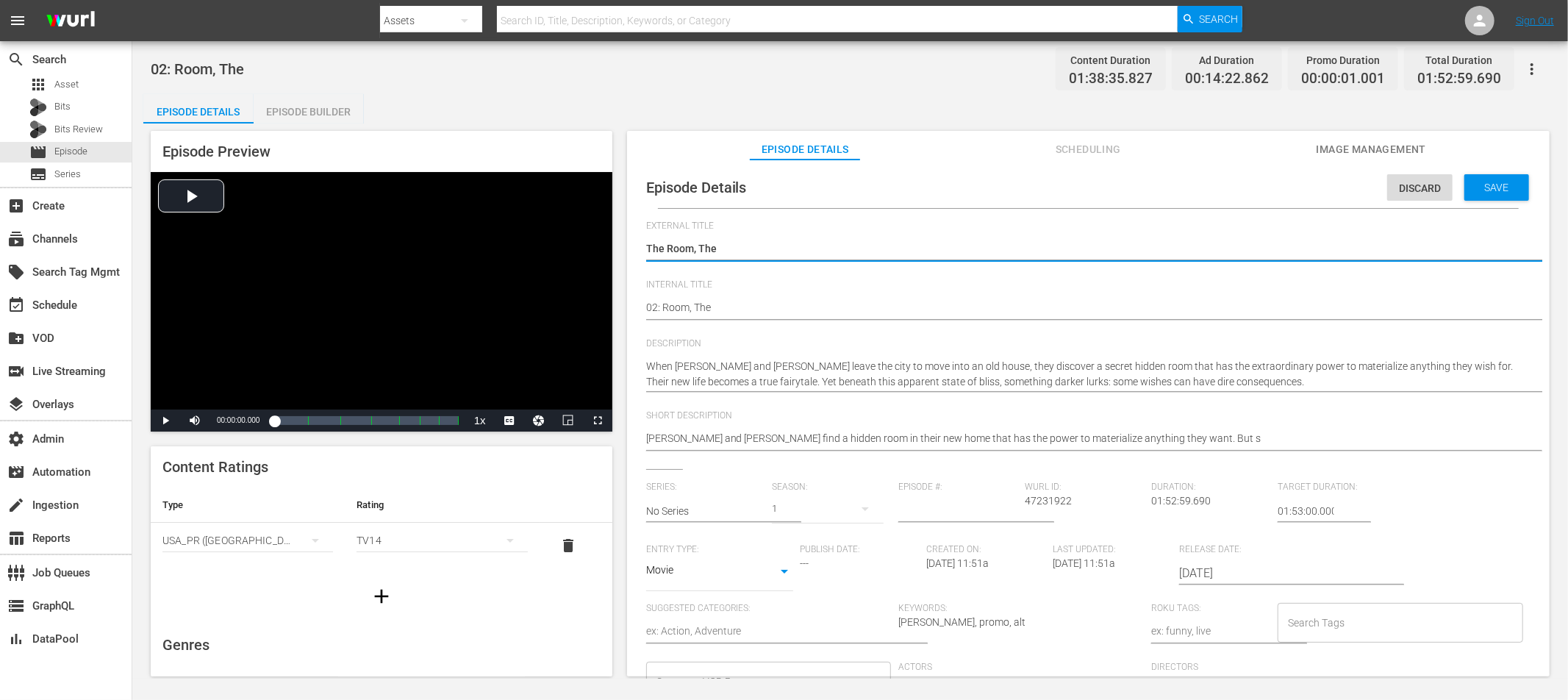
type textarea "The Room, Th"
type textarea "The Room, T"
type textarea "The Room,"
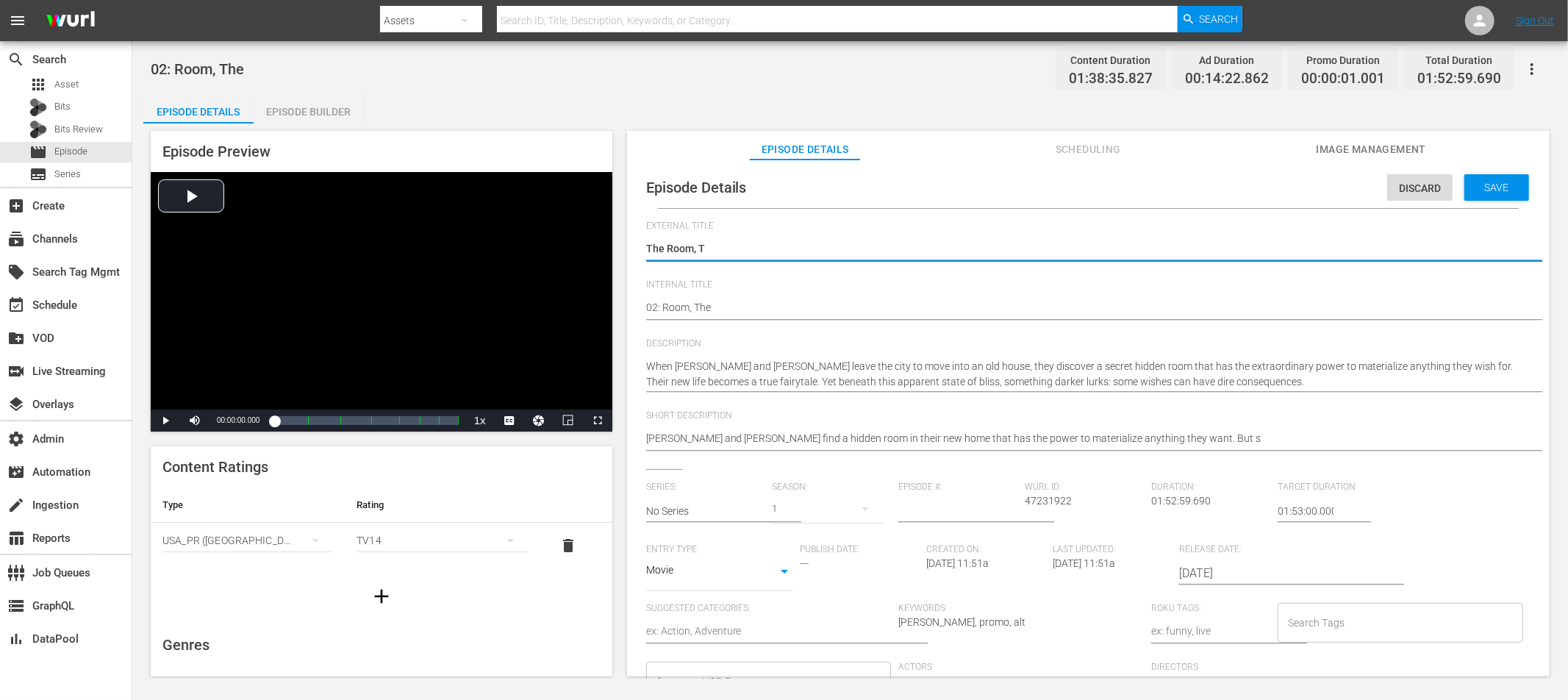
type textarea "The Room,"
type textarea "The Room"
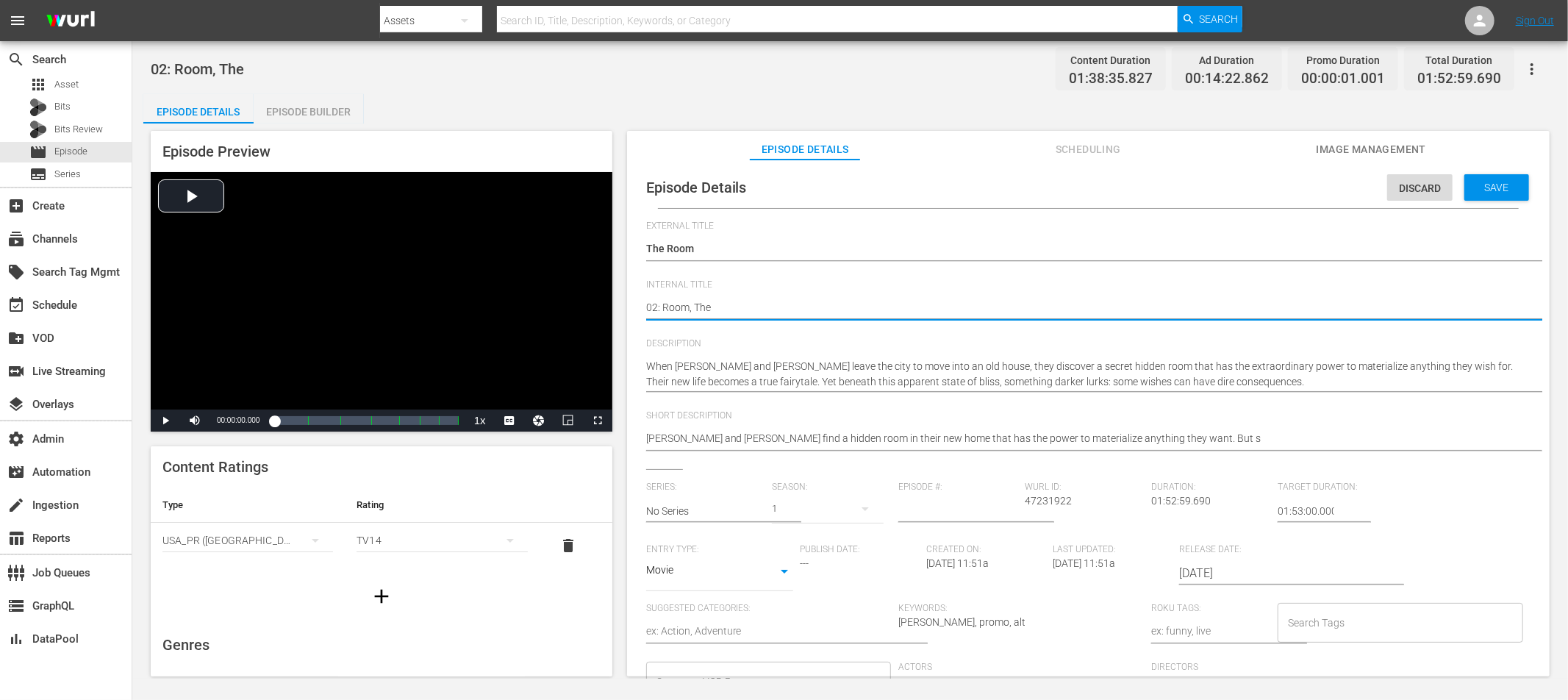
drag, startPoint x: 662, startPoint y: 305, endPoint x: 682, endPoint y: 310, distance: 20.6
type textarea "02: TRoom, The"
type textarea "02: ThRoom, The"
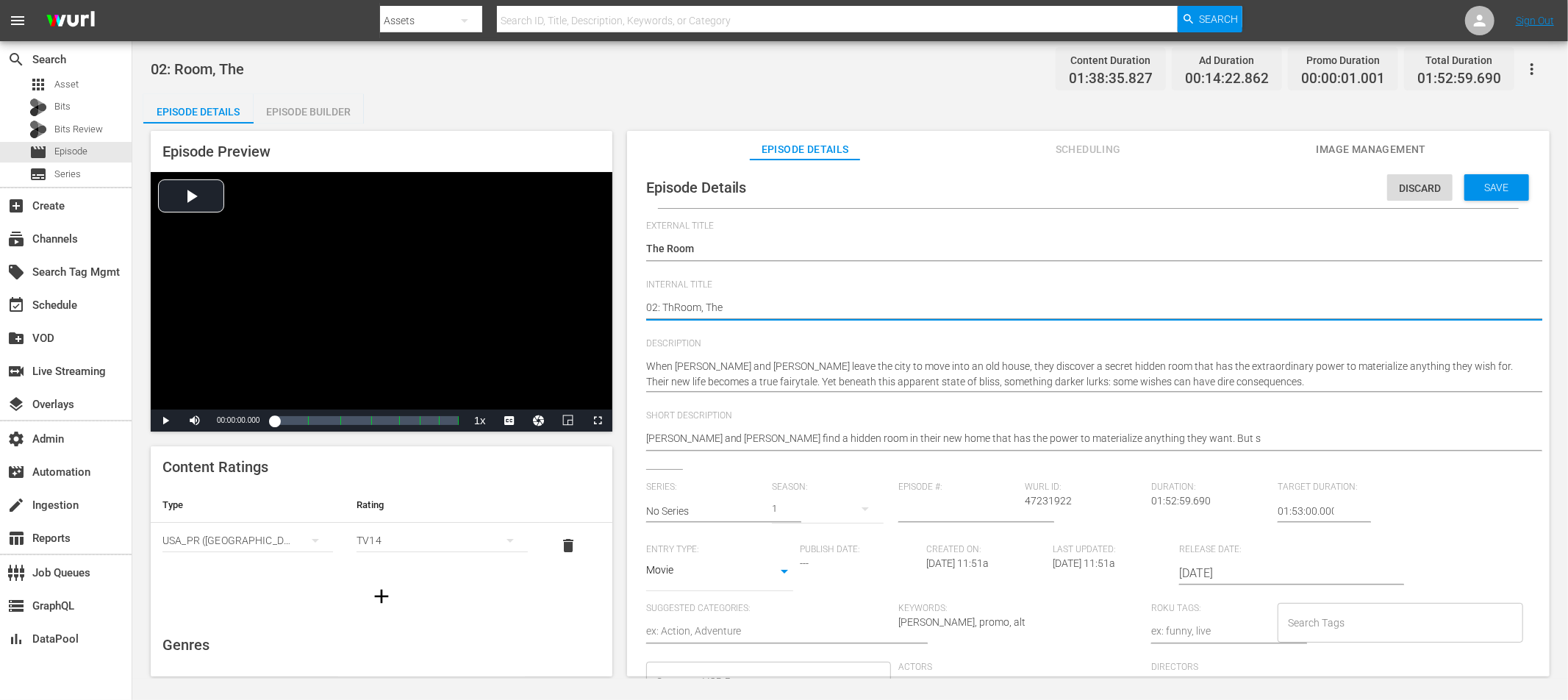
type textarea "02: TheRoom, The"
type textarea "02: The Room, The"
drag, startPoint x: 739, startPoint y: 305, endPoint x: 746, endPoint y: 309, distance: 8.1
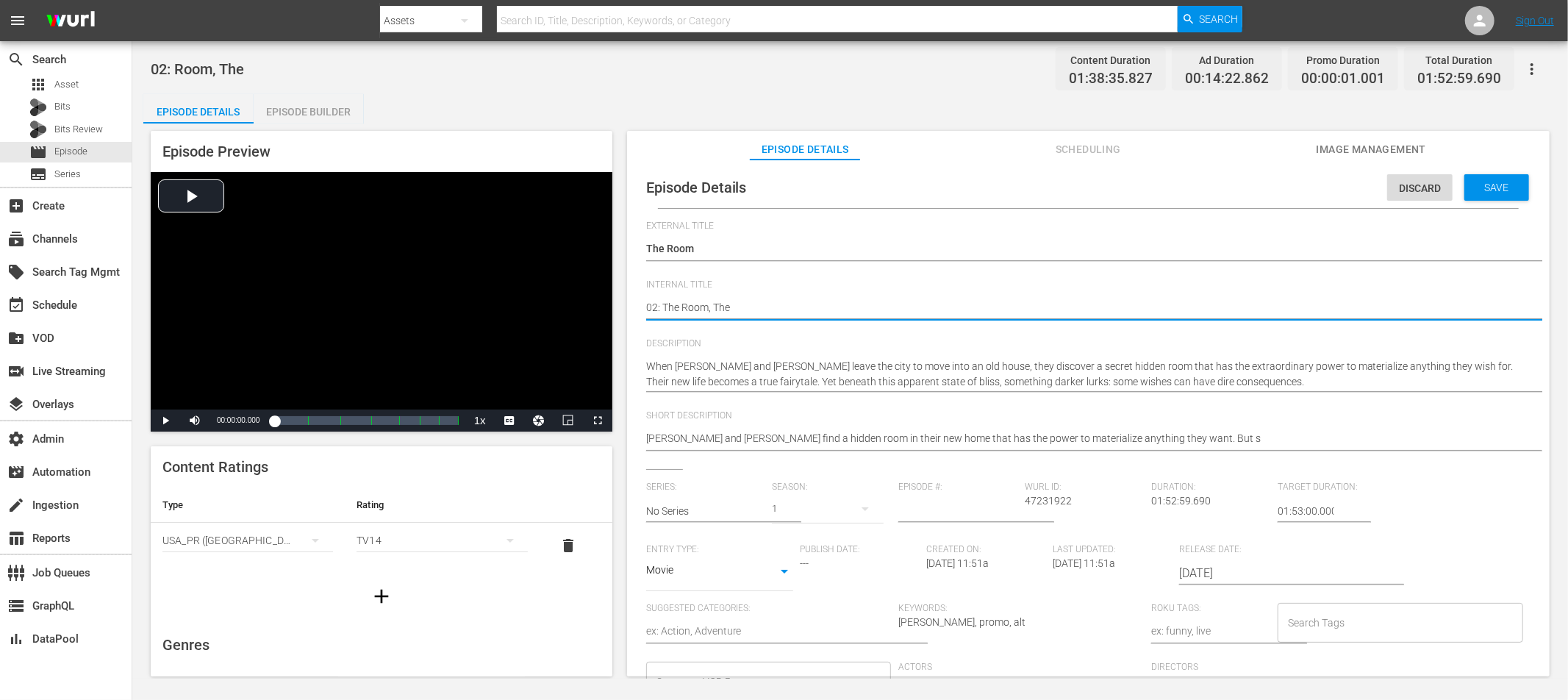
click at [739, 305] on textarea "02: Room, The" at bounding box center [1084, 308] width 877 height 18
type textarea "02: The Room, Th"
type textarea "02: The Room, T"
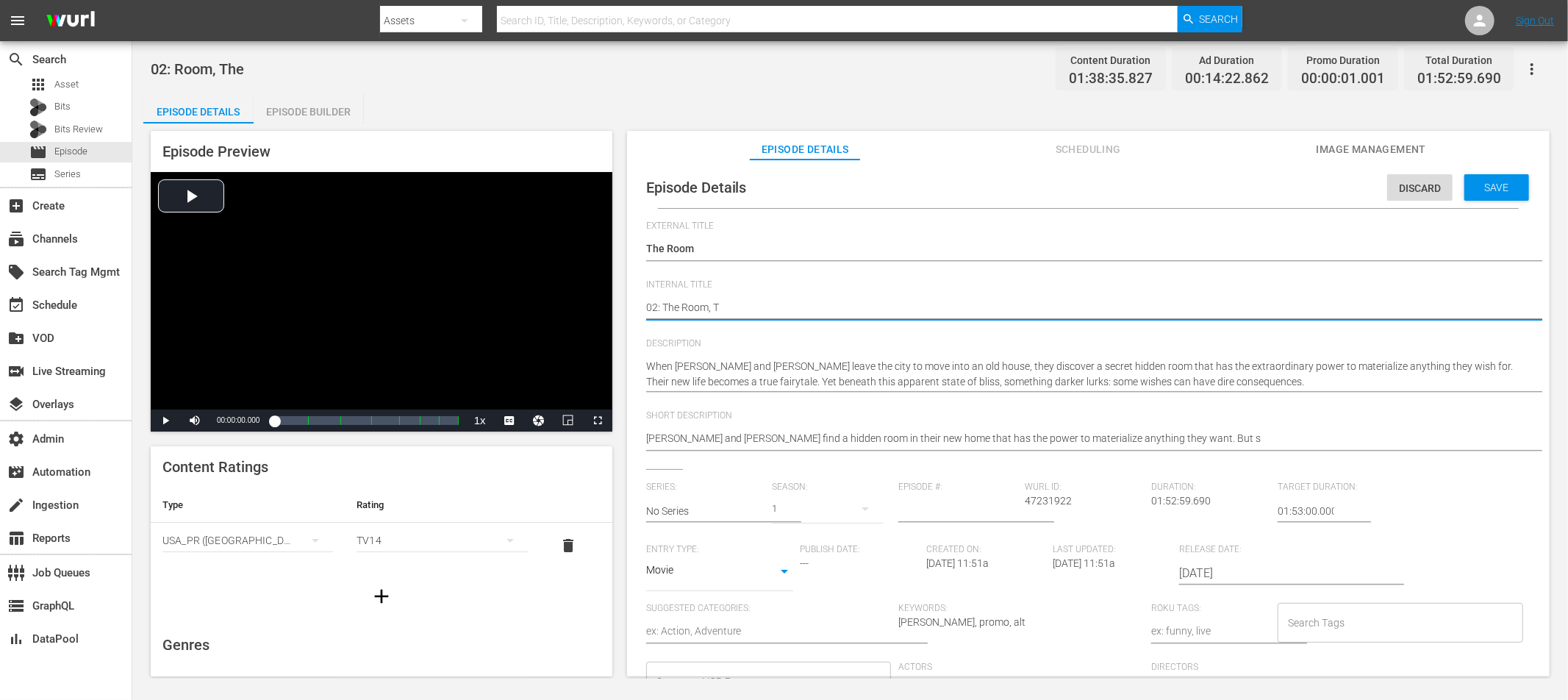
type textarea "02: The Room,"
type textarea "02: The Room"
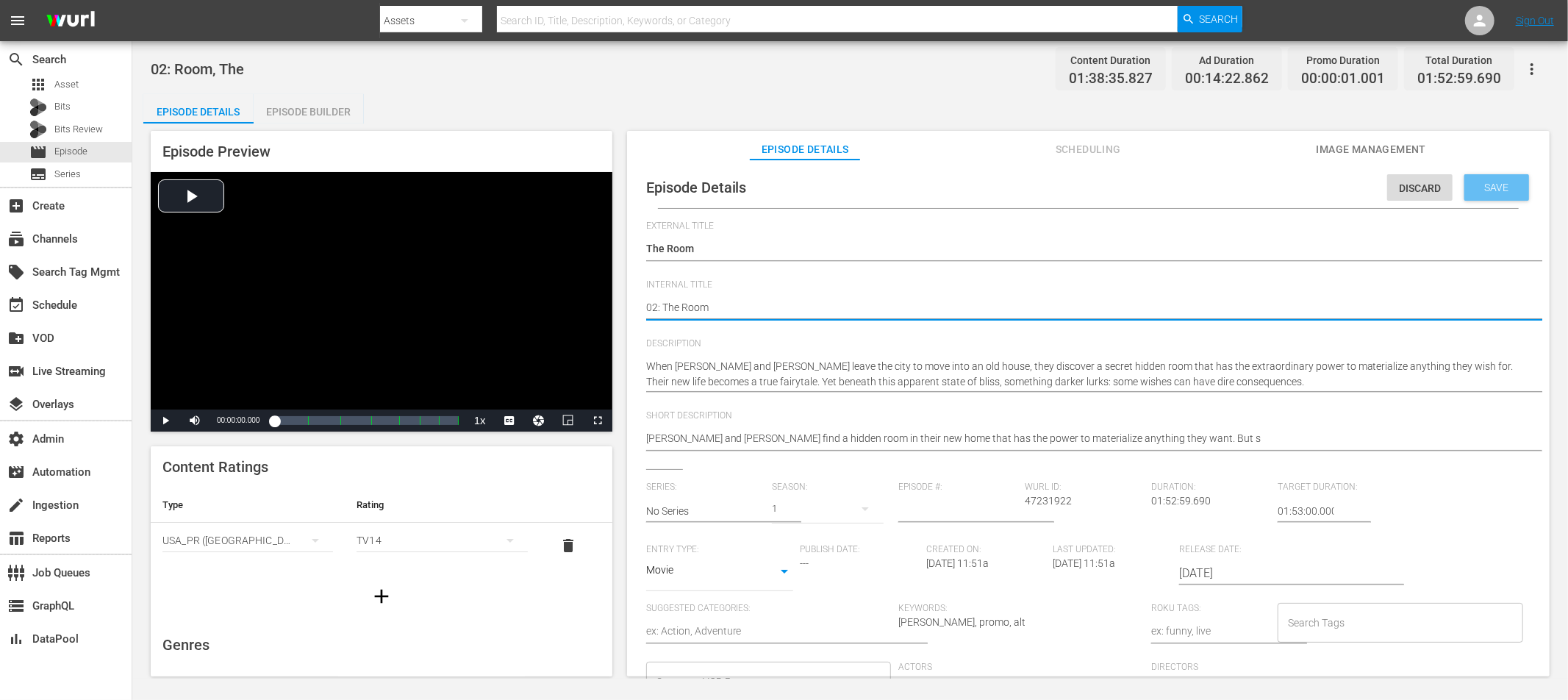
type textarea "02: The Room"
click at [1411, 186] on span "Save" at bounding box center [1496, 187] width 48 height 11
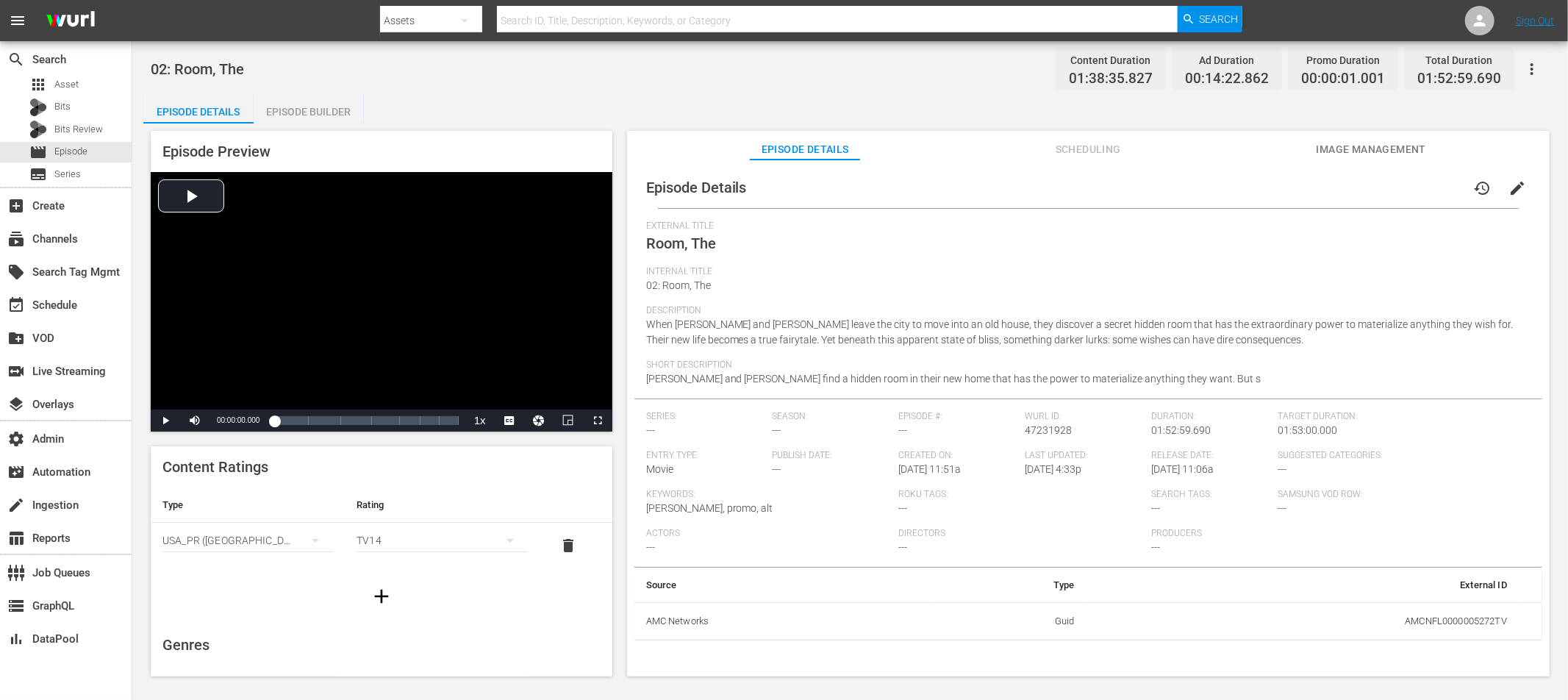
click at [1411, 189] on span "edit" at bounding box center [1517, 188] width 17 height 18
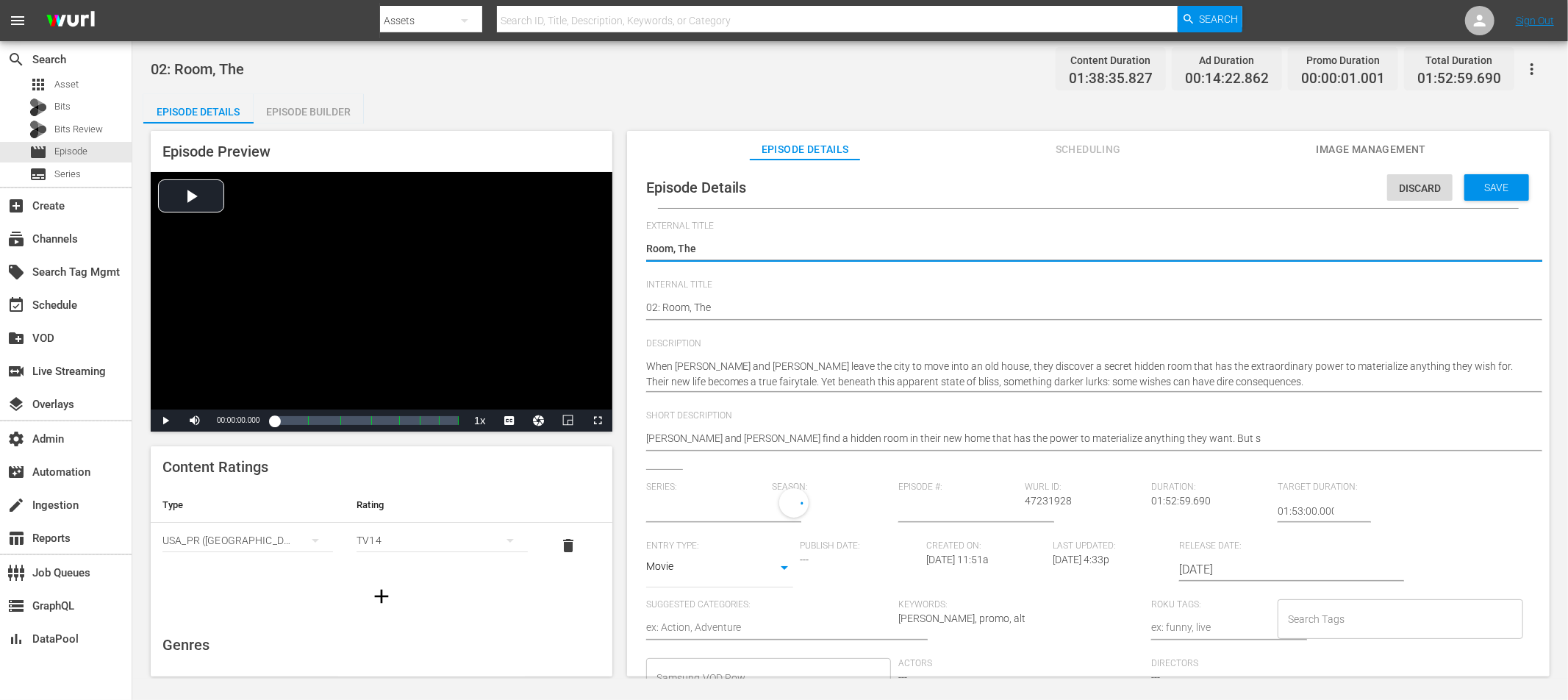
type input "No Series"
type textarea "TRoom, The"
type textarea "ThRoom, The"
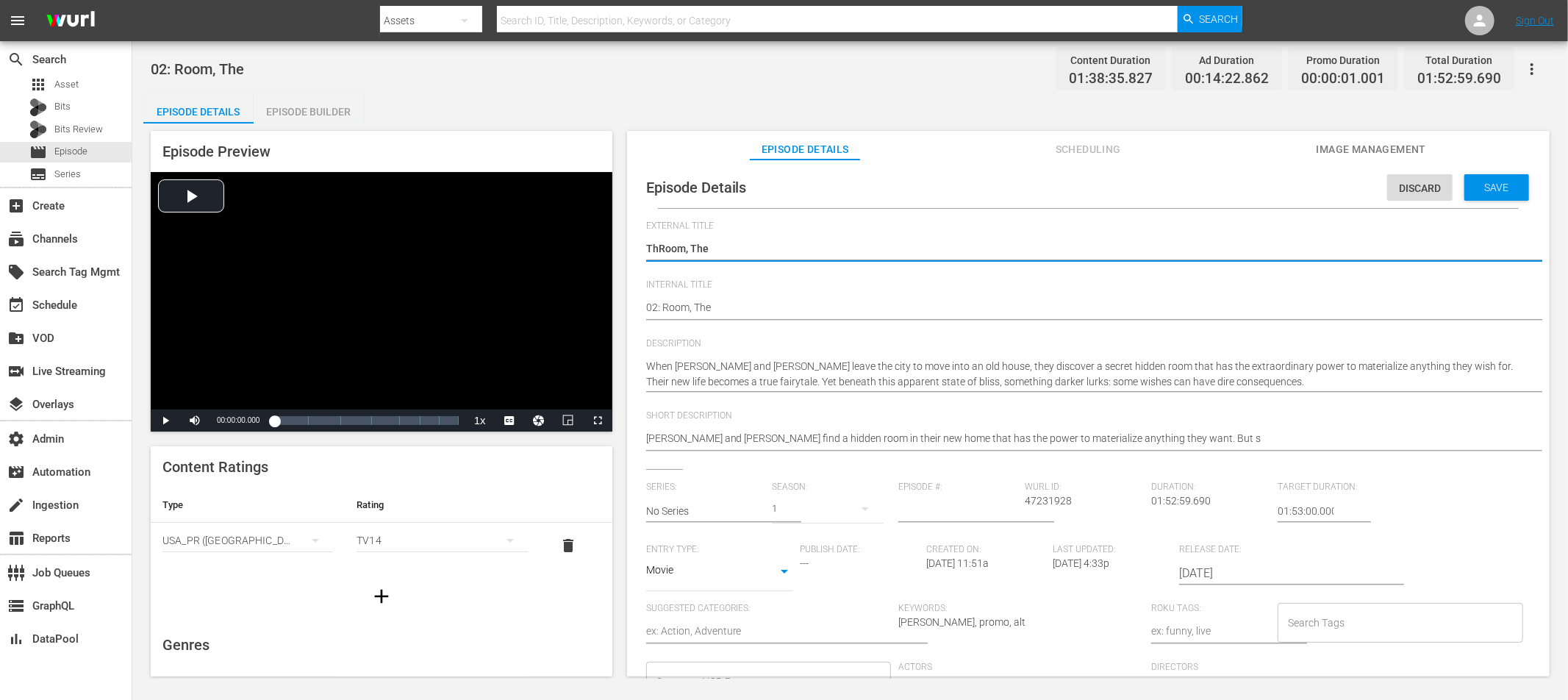
type textarea "TheRoom, The"
type textarea "The Room, The"
click at [711, 246] on textarea "Room, The" at bounding box center [1084, 250] width 877 height 18
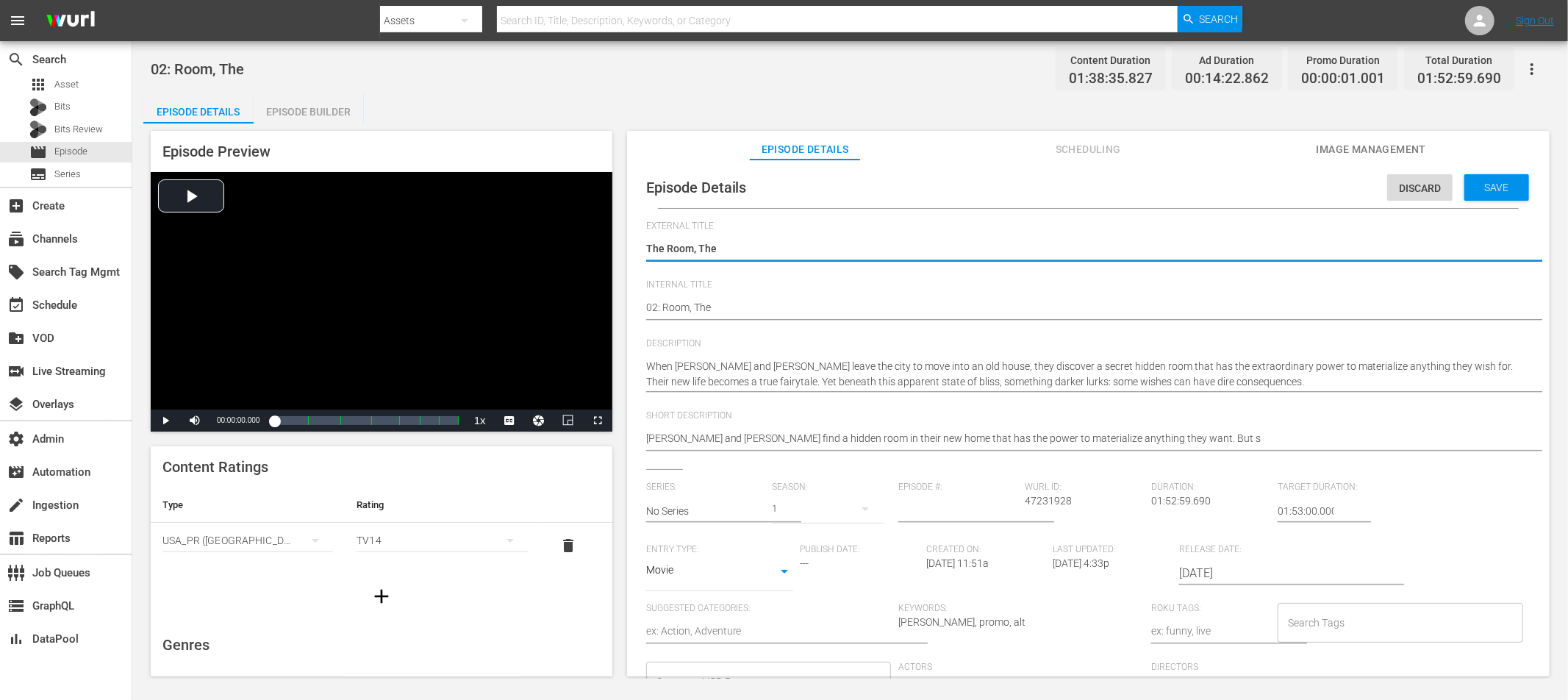
click at [711, 246] on textarea "Room, The" at bounding box center [1084, 250] width 877 height 18
type textarea "The Room,"
type textarea "The Room"
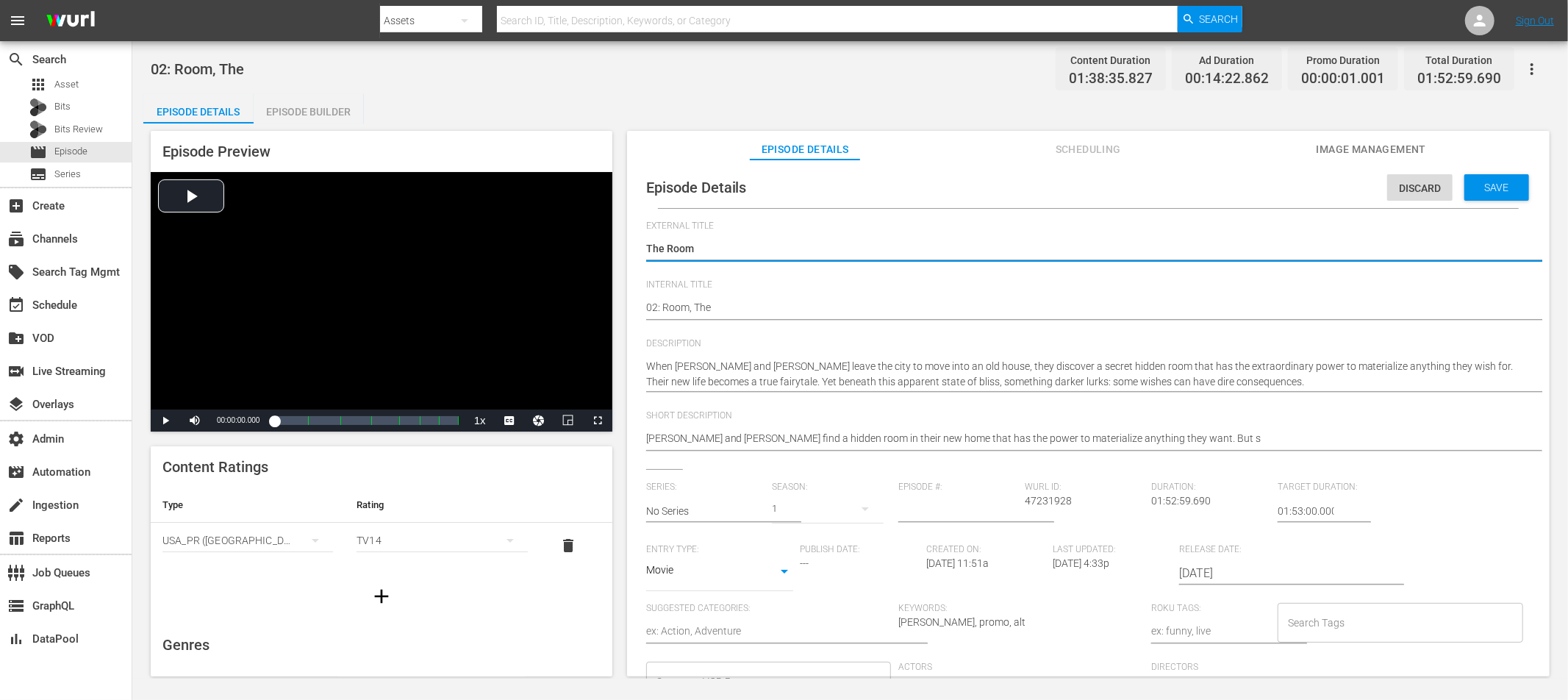
type textarea "The Roo"
type textarea "The Room"
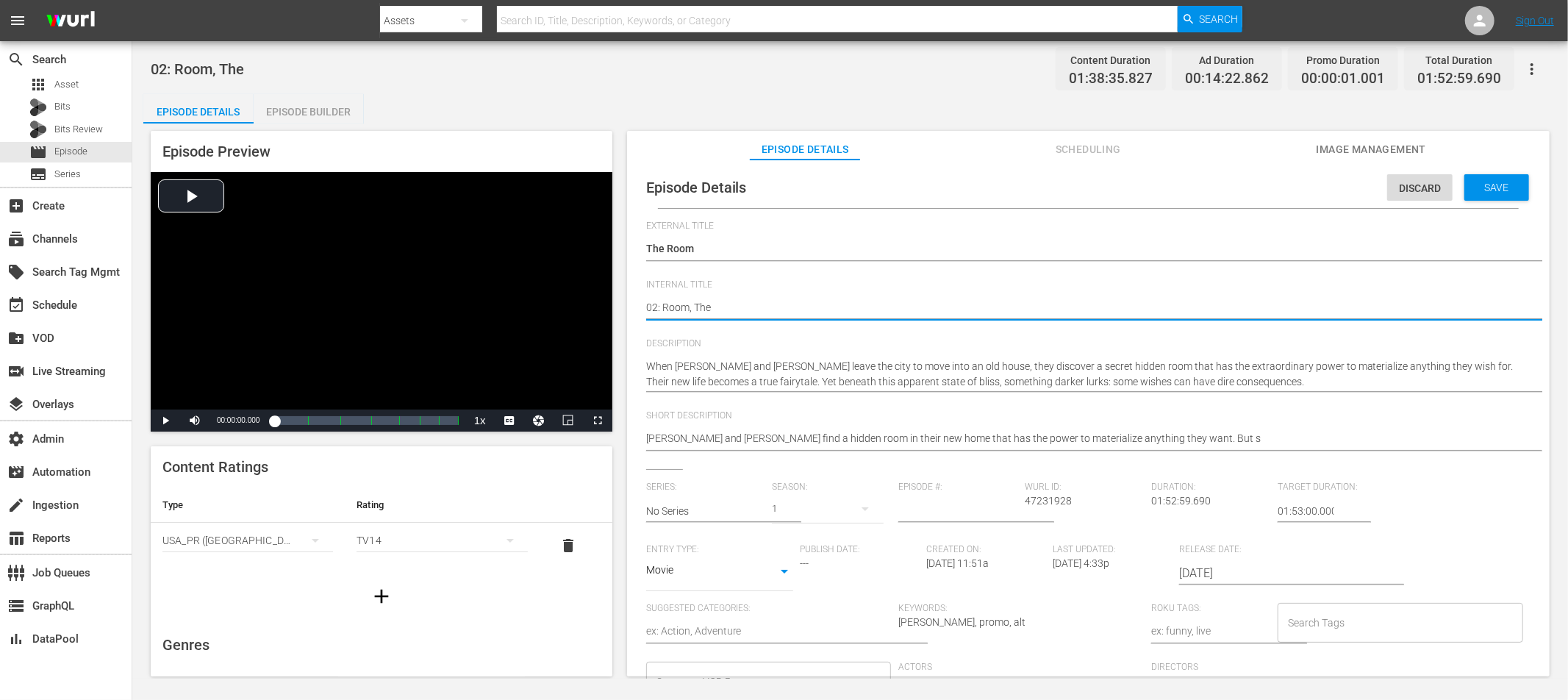
type textarea "02: TRoom, The"
type textarea "02: ThRoom, The"
type textarea "02: ThrRoom, The"
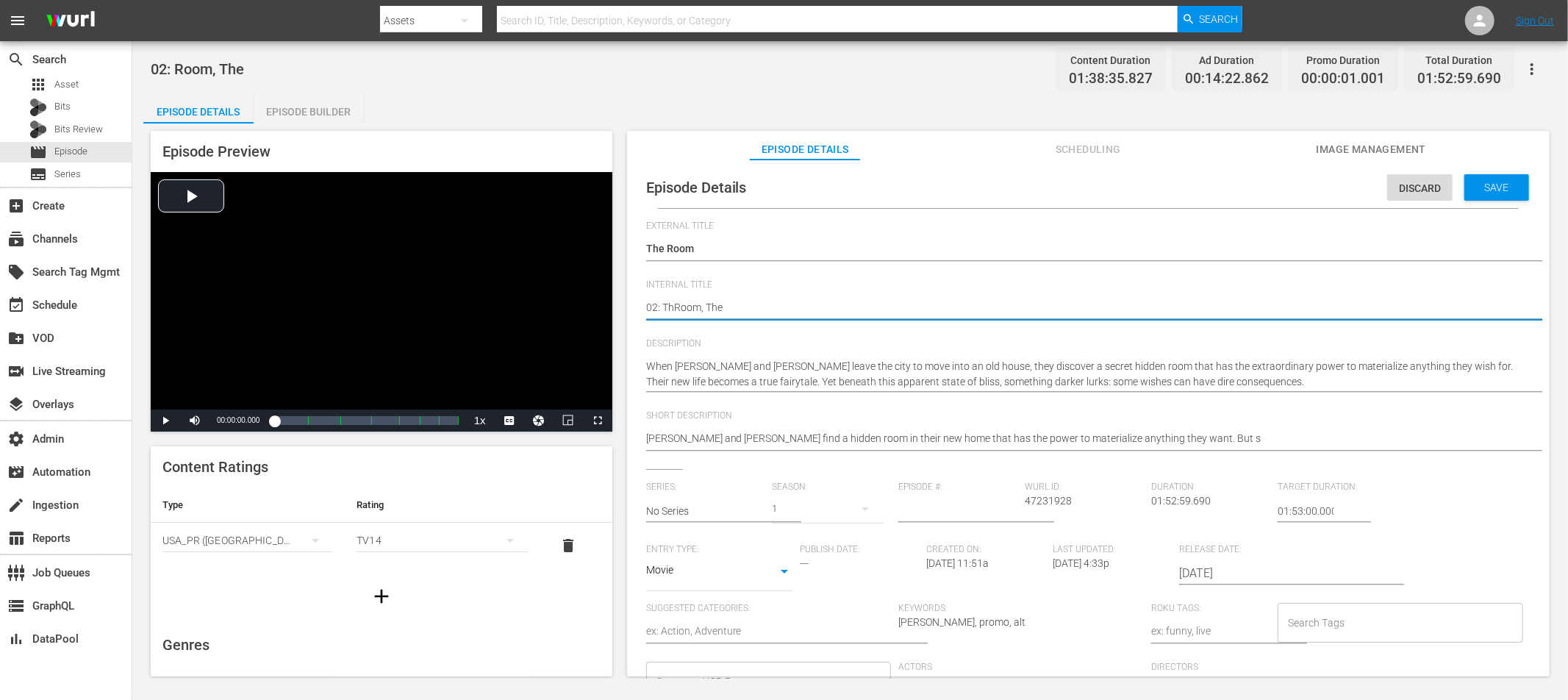
type textarea "02: ThrRoom, The"
type textarea "02: ThreRoom, The"
type textarea "02: ThrRoom, The"
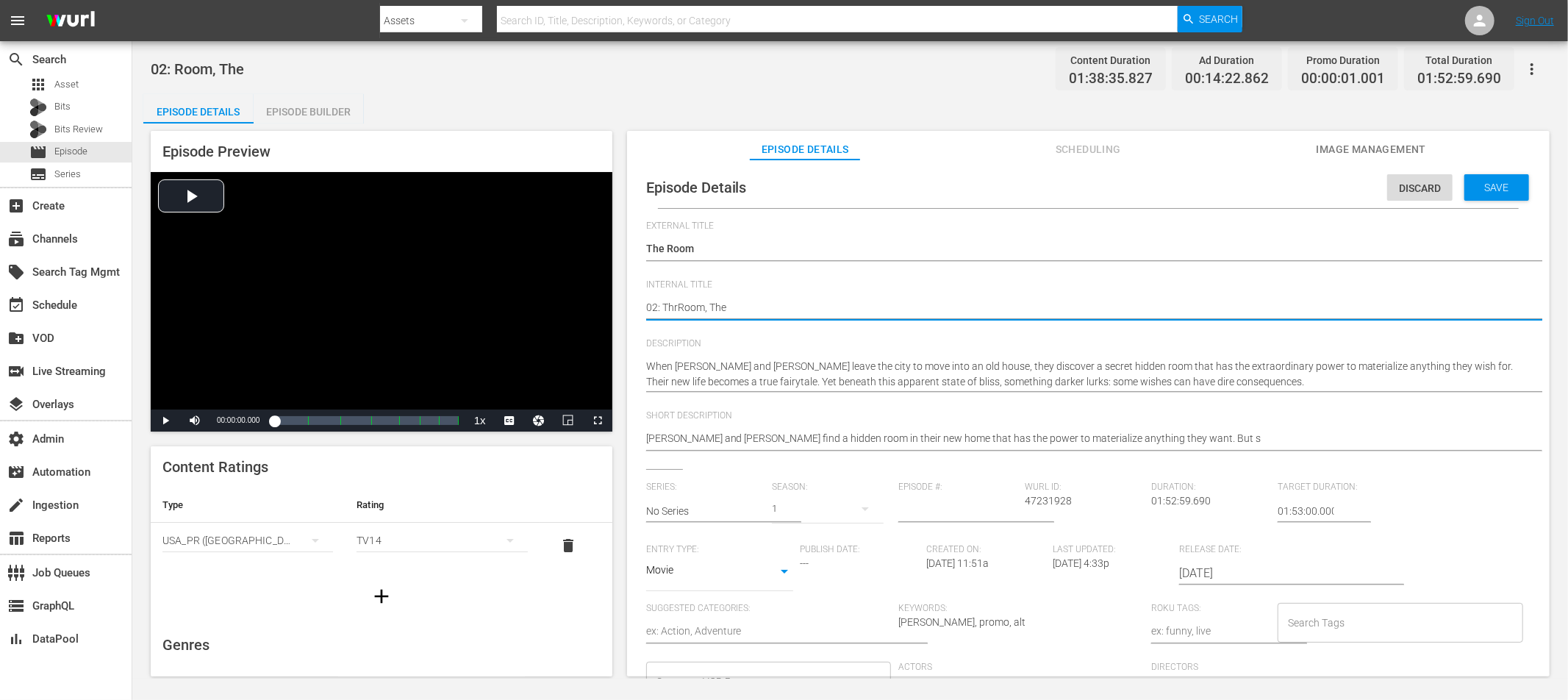
type textarea "02: ThRoom, The"
type textarea "02: TheRoom, The"
type textarea "02: The Room, The"
click at [728, 307] on textarea "02: Room, The" at bounding box center [1084, 308] width 877 height 18
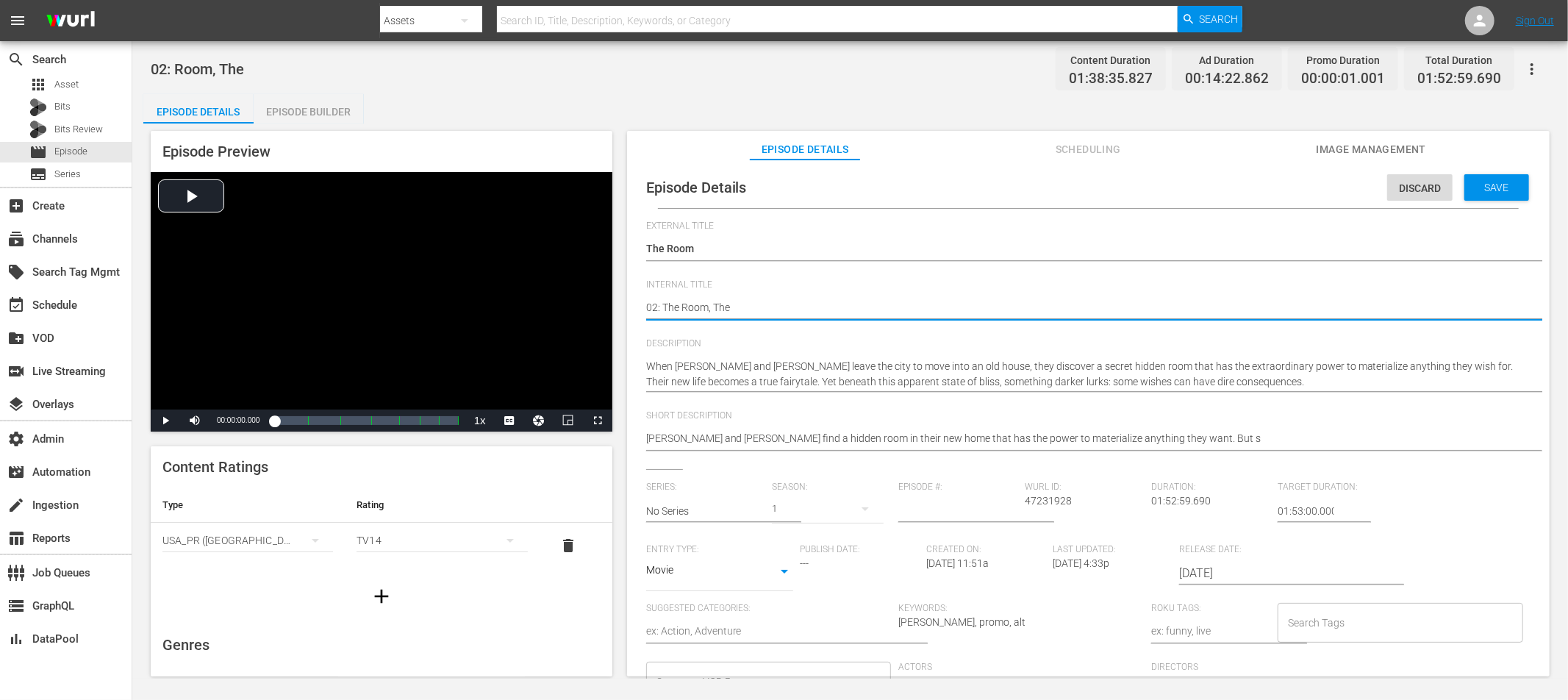
drag, startPoint x: 728, startPoint y: 307, endPoint x: 739, endPoint y: 307, distance: 11.0
click at [728, 307] on textarea "02: Room, The" at bounding box center [1084, 308] width 877 height 18
type textarea "02: The Room,"
type textarea "02: The Room"
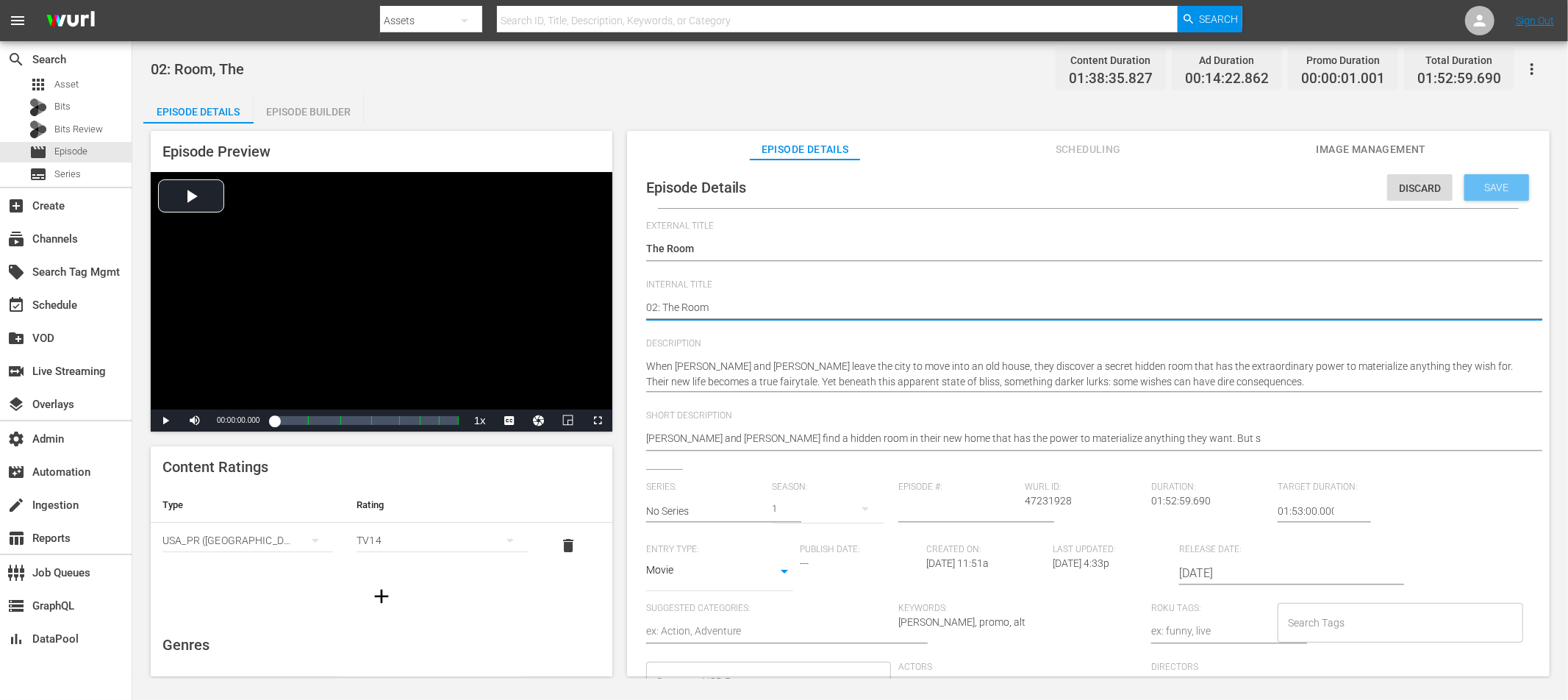
type textarea "02: The Room"
click at [1411, 189] on span "Save" at bounding box center [1496, 187] width 48 height 11
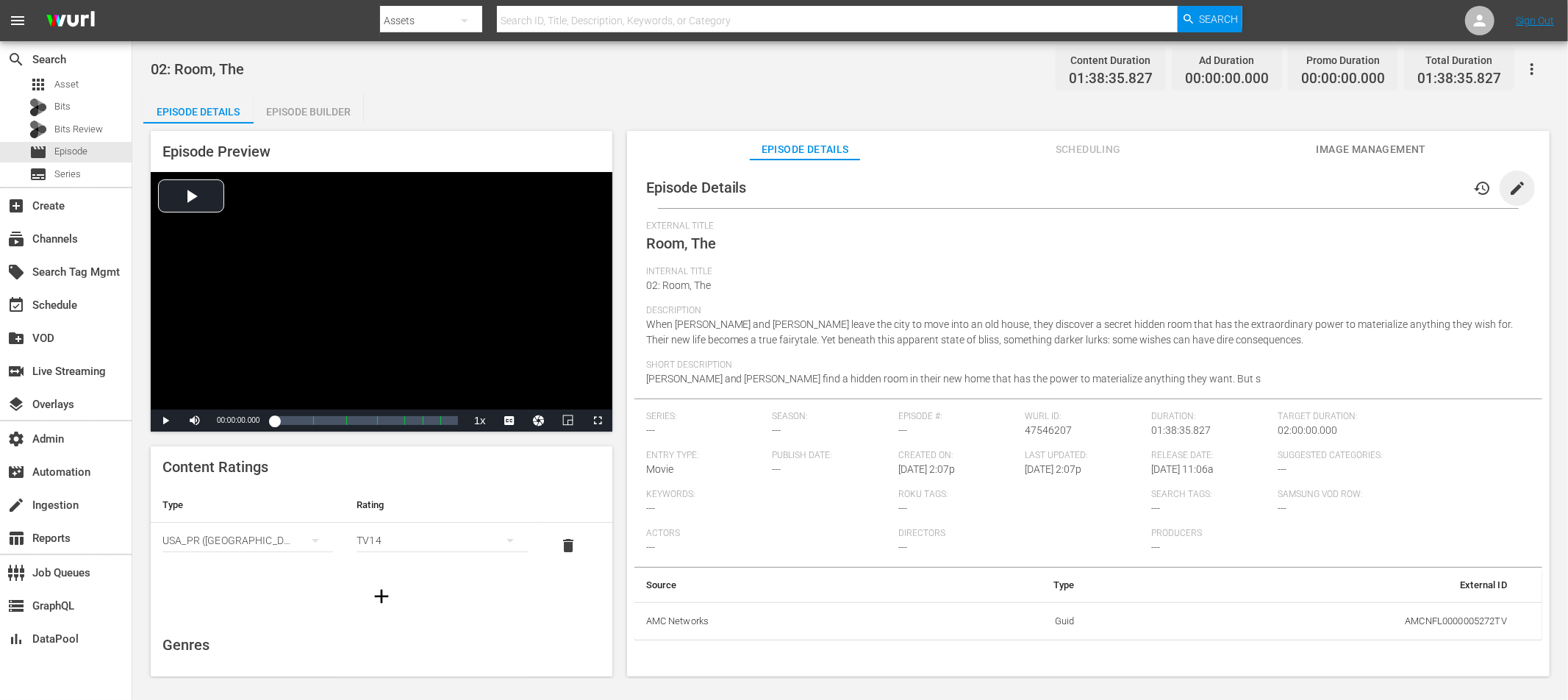
click at [1411, 183] on span "edit" at bounding box center [1517, 188] width 17 height 18
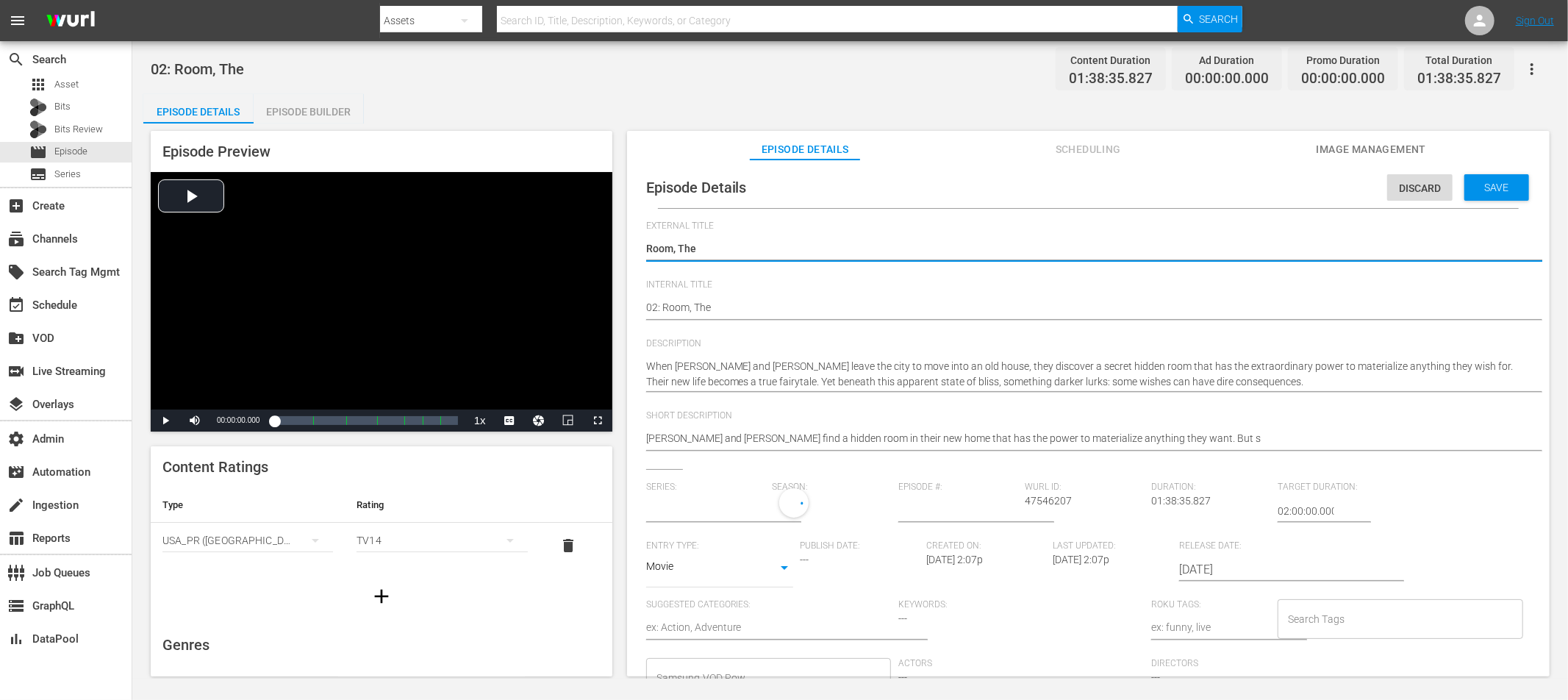
type input "No Series"
type textarea "TRoom, The"
type textarea "ThRoom, The"
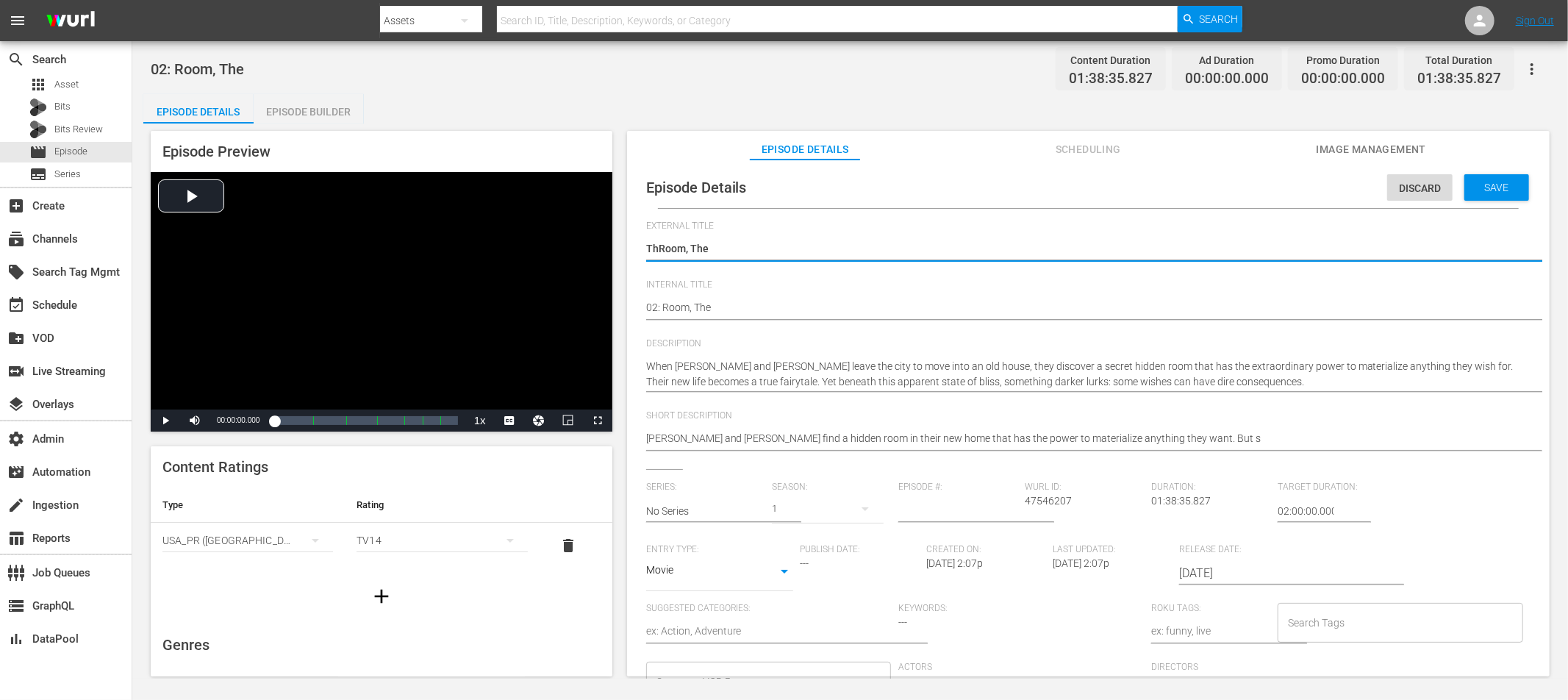
type textarea "TheRoom, The"
type textarea "The Room, The"
click at [730, 247] on textarea "Room, The" at bounding box center [1084, 250] width 877 height 18
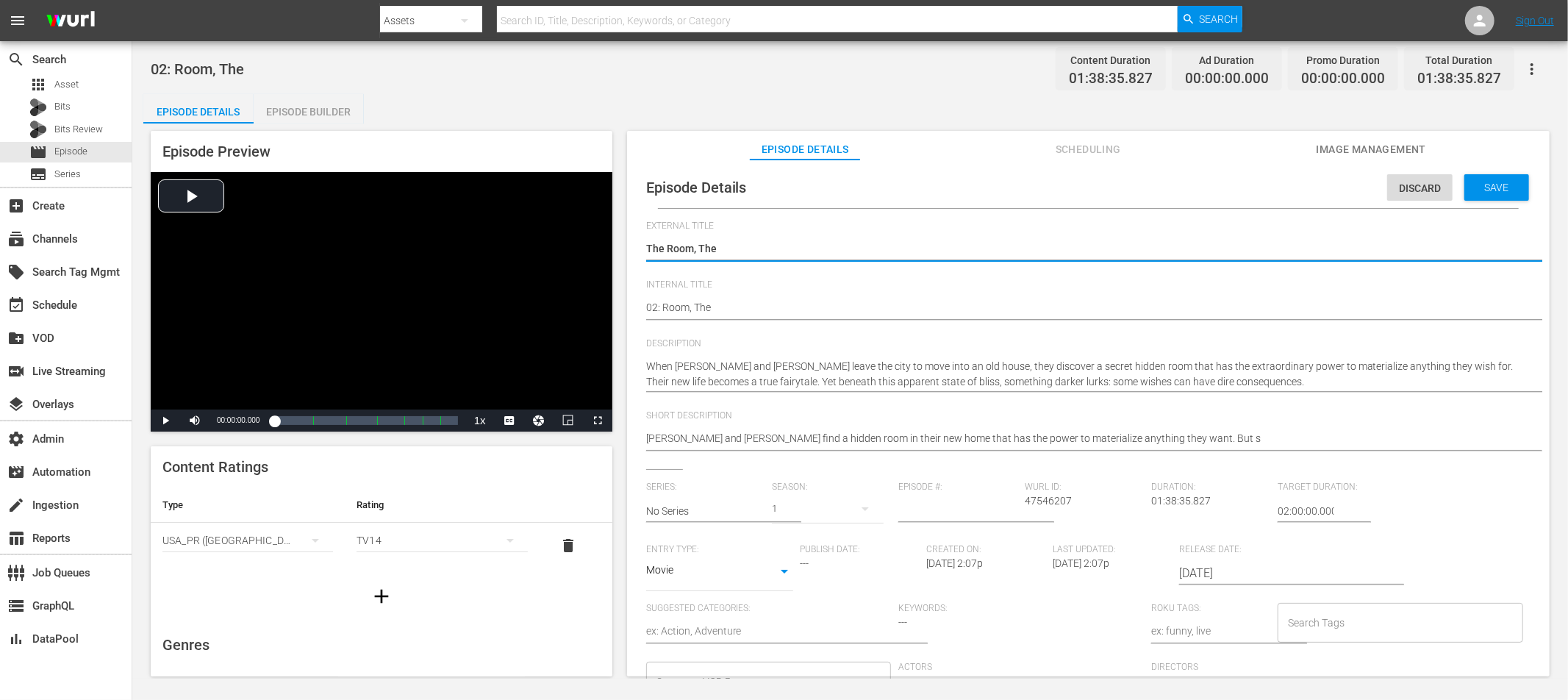
type textarea "The Room, Th"
type textarea "The Room, T"
type textarea "The Room,"
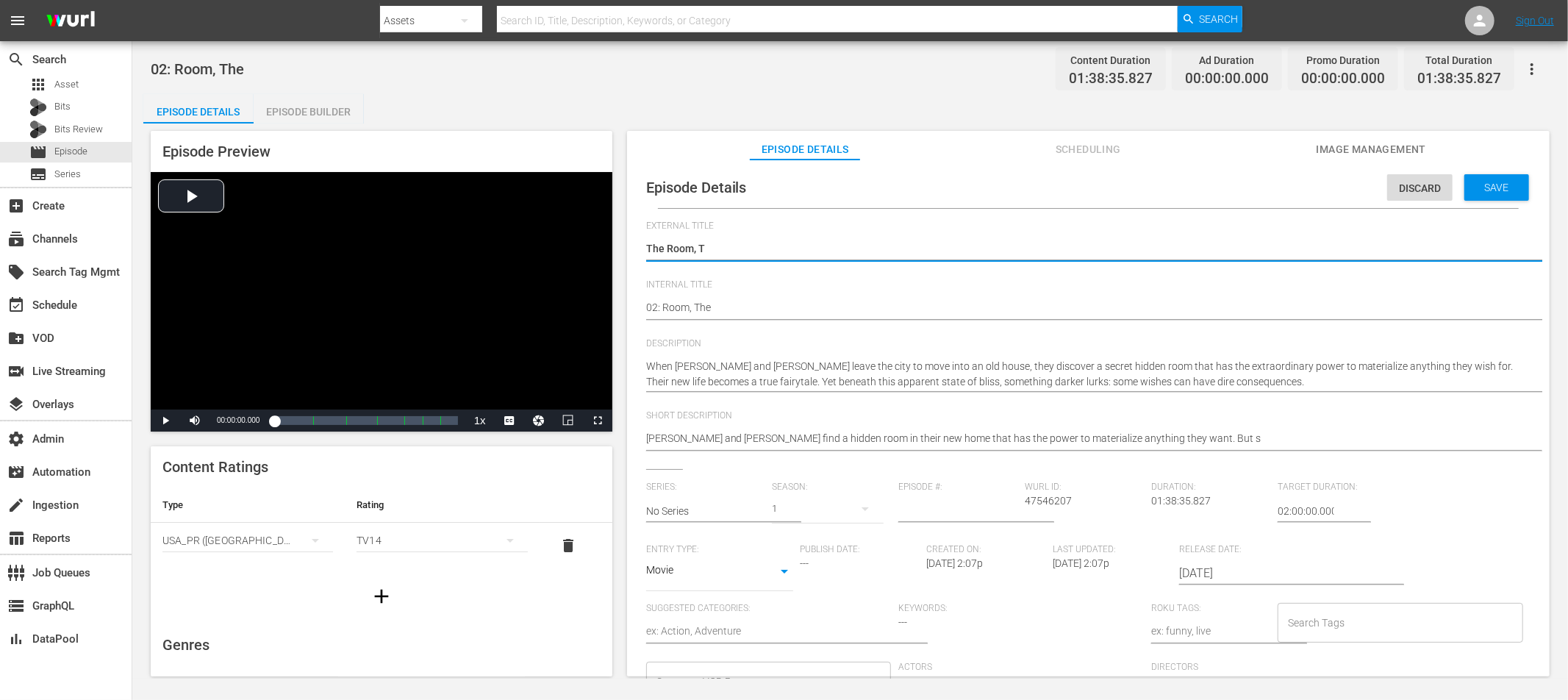
type textarea "The Room,"
type textarea "The Room"
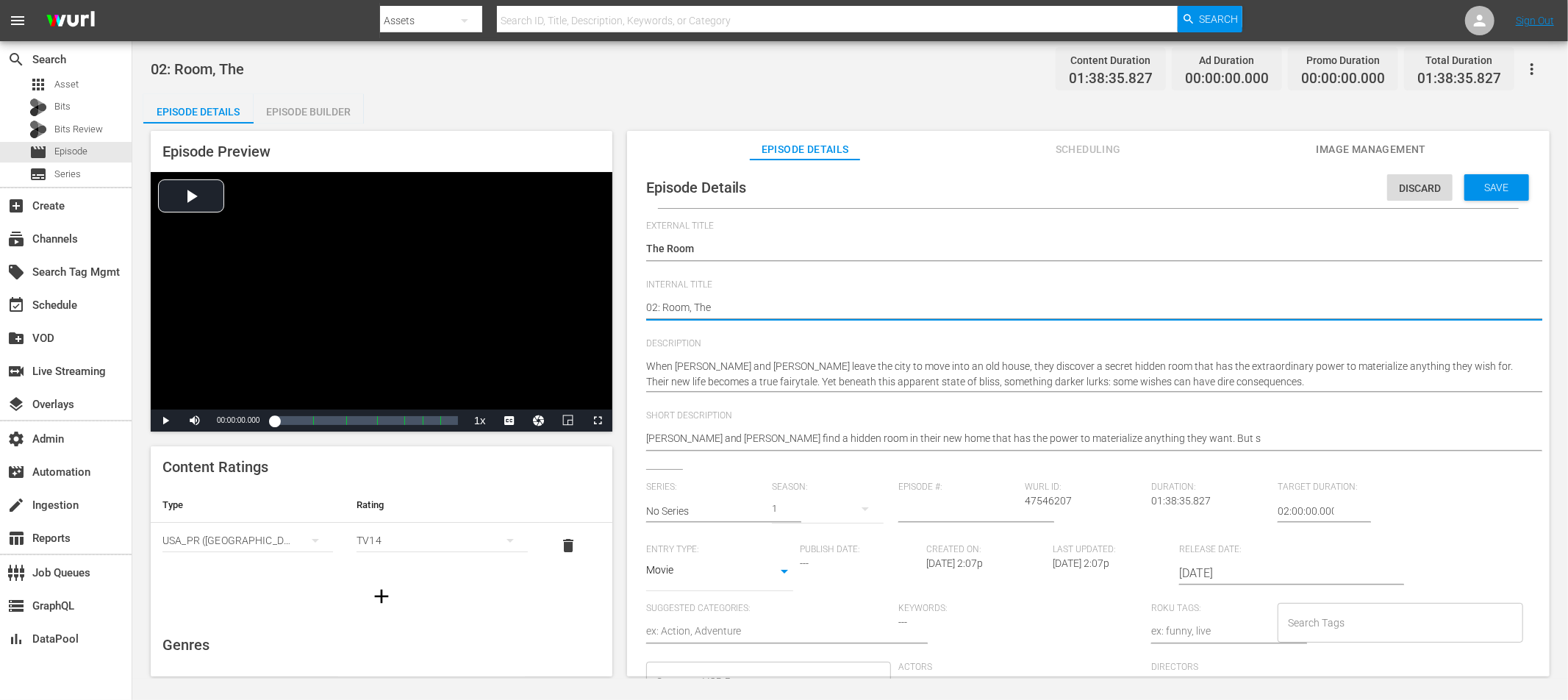
type textarea "02: TRoom, The"
type textarea "02: ThRoom, The"
type textarea "02: TheRoom, The"
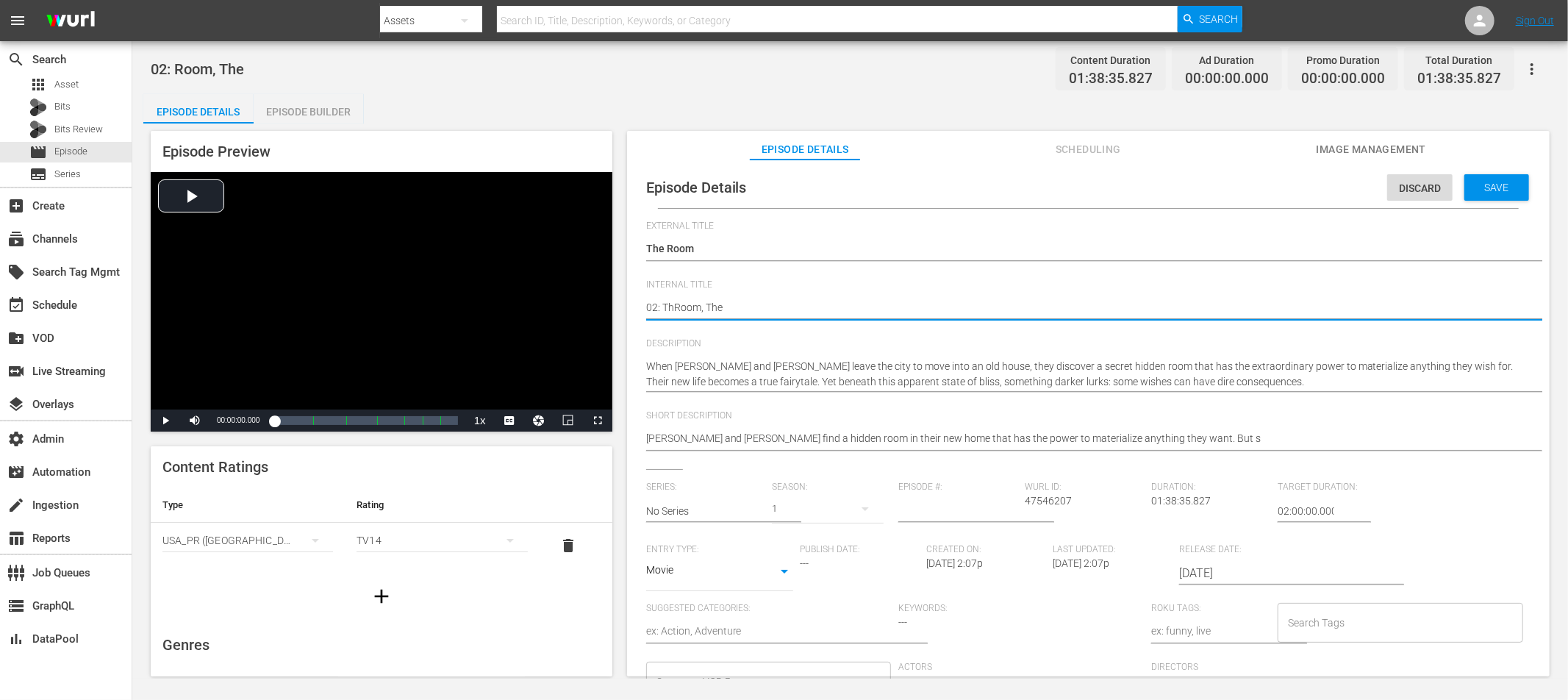
type textarea "02: TheRoom, The"
type textarea "02: The Room, The"
click at [717, 308] on textarea "02: Room, The" at bounding box center [1084, 308] width 877 height 18
drag, startPoint x: 717, startPoint y: 308, endPoint x: 769, endPoint y: 305, distance: 52.1
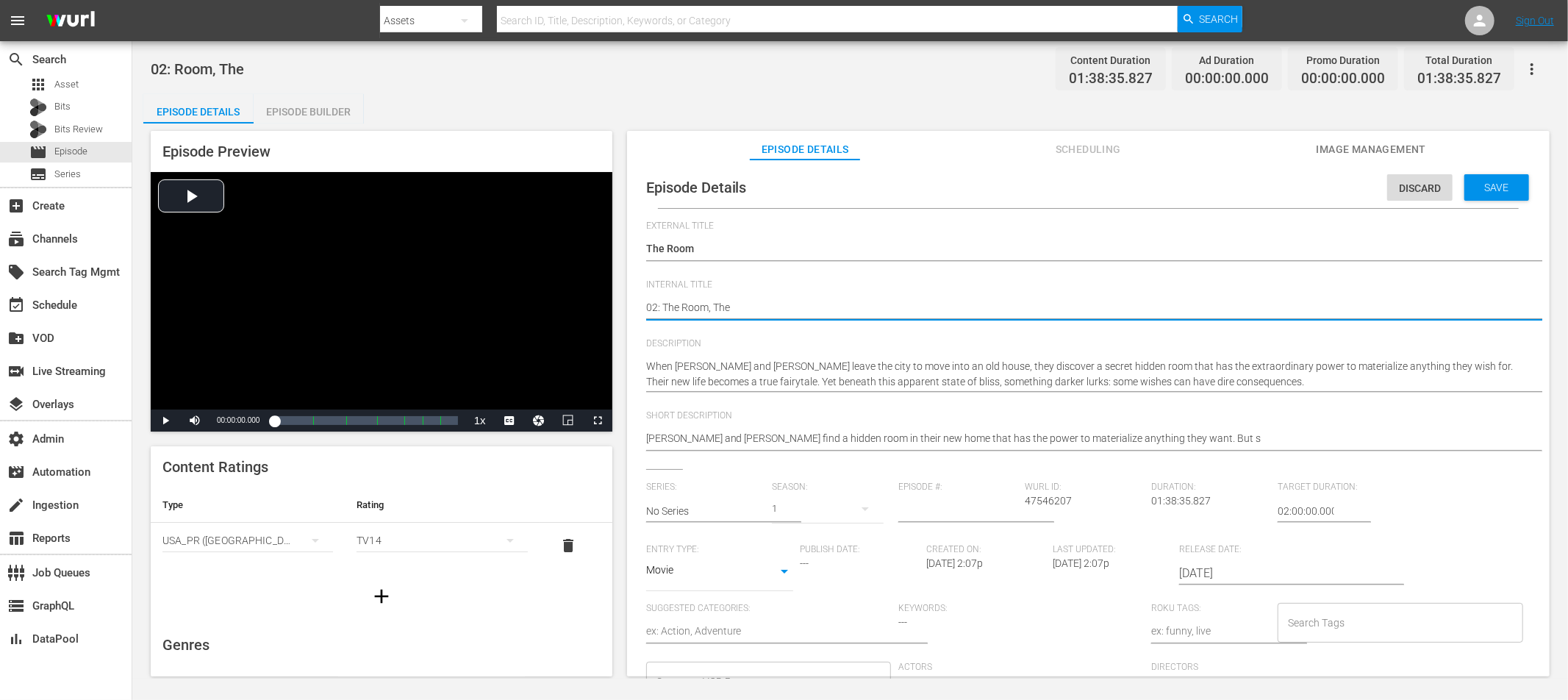
click at [718, 308] on textarea "02: Room, The" at bounding box center [1084, 308] width 877 height 18
type textarea "02: The Room,"
type textarea "02: The Room"
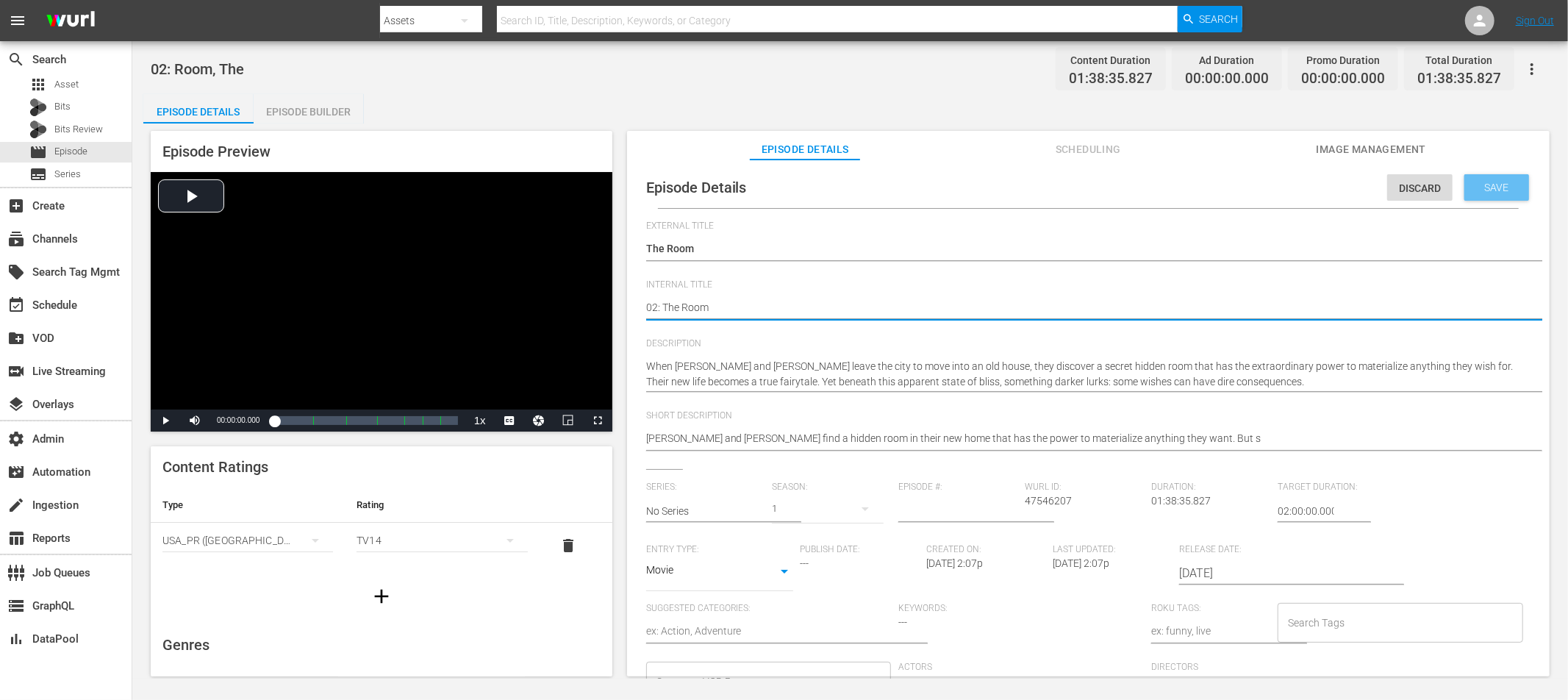
click at [1411, 186] on span "Save" at bounding box center [1496, 187] width 48 height 11
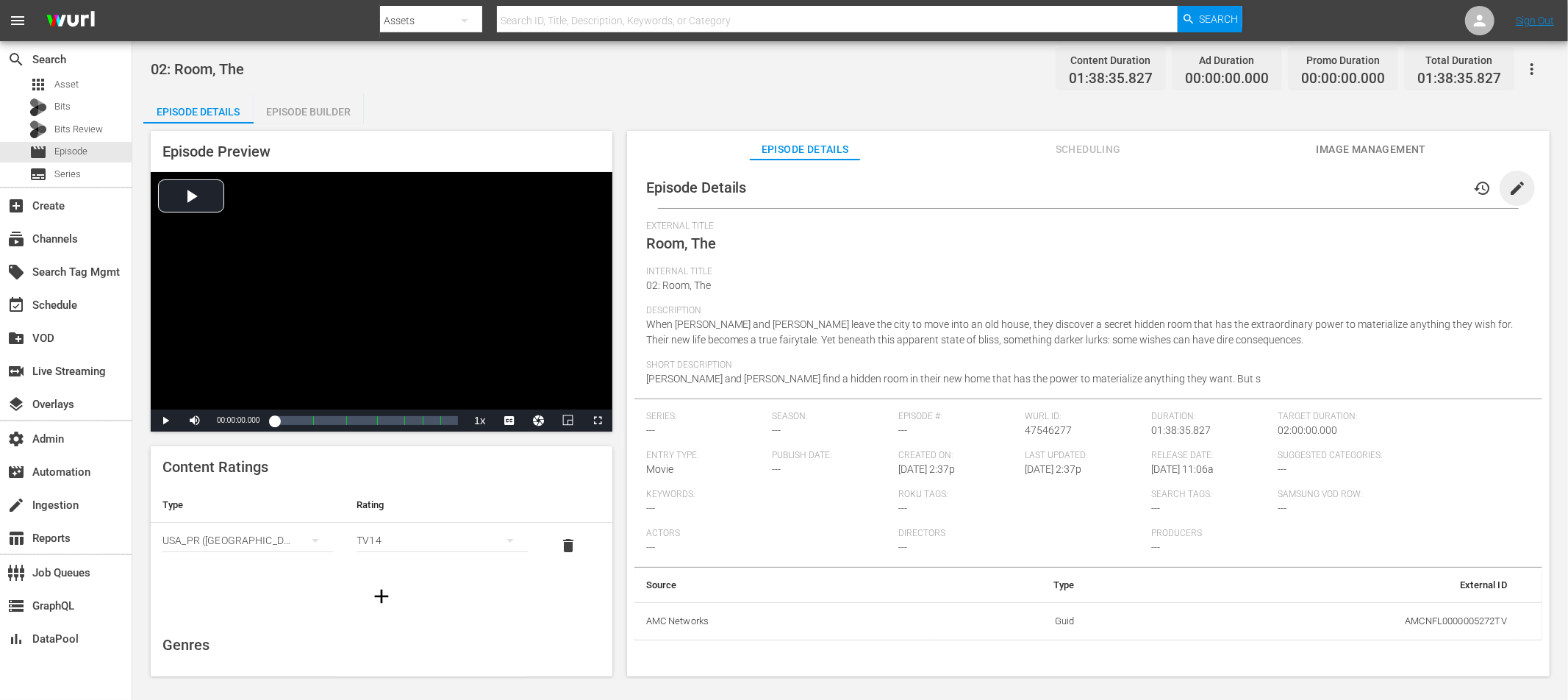
click at [1411, 186] on span "edit" at bounding box center [1517, 188] width 17 height 18
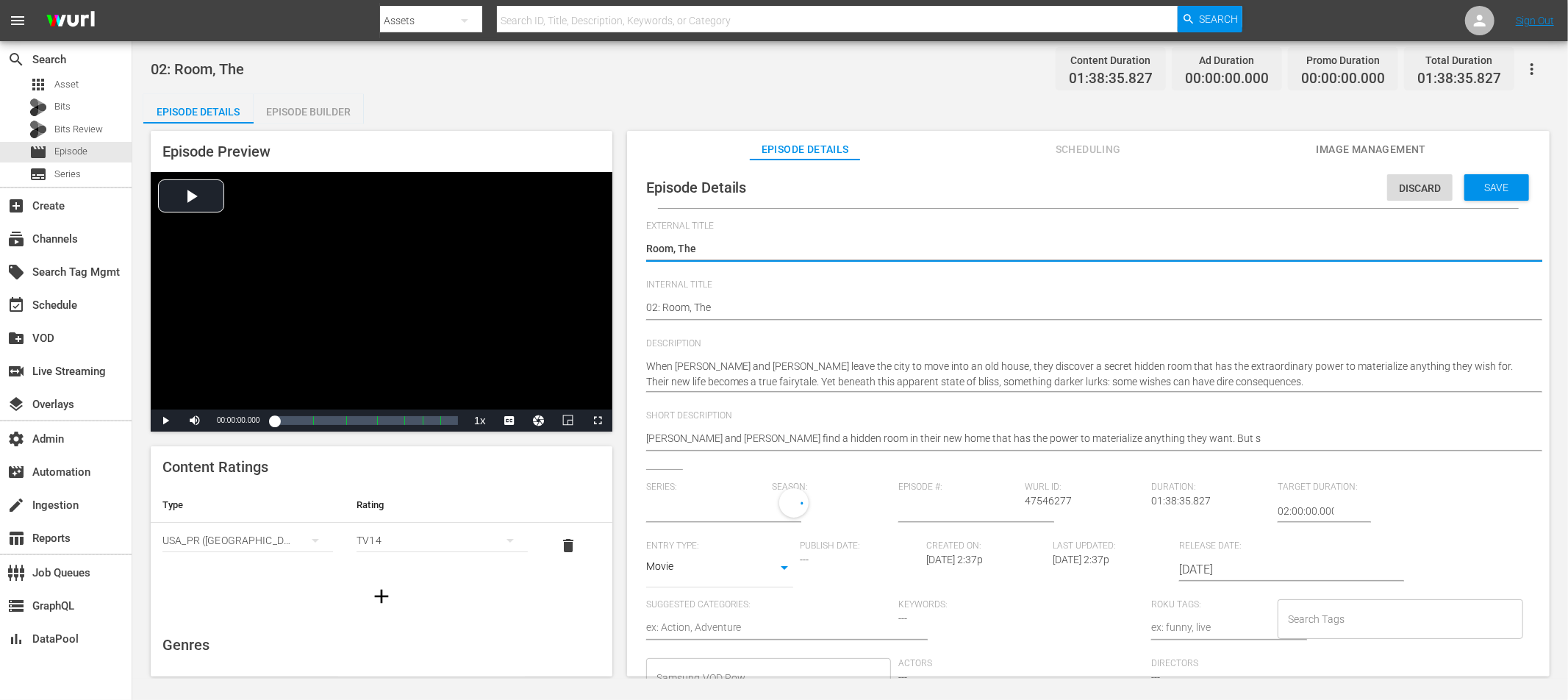
type input "No Series"
type textarea "TRoom, The"
type textarea "ThRoom, The"
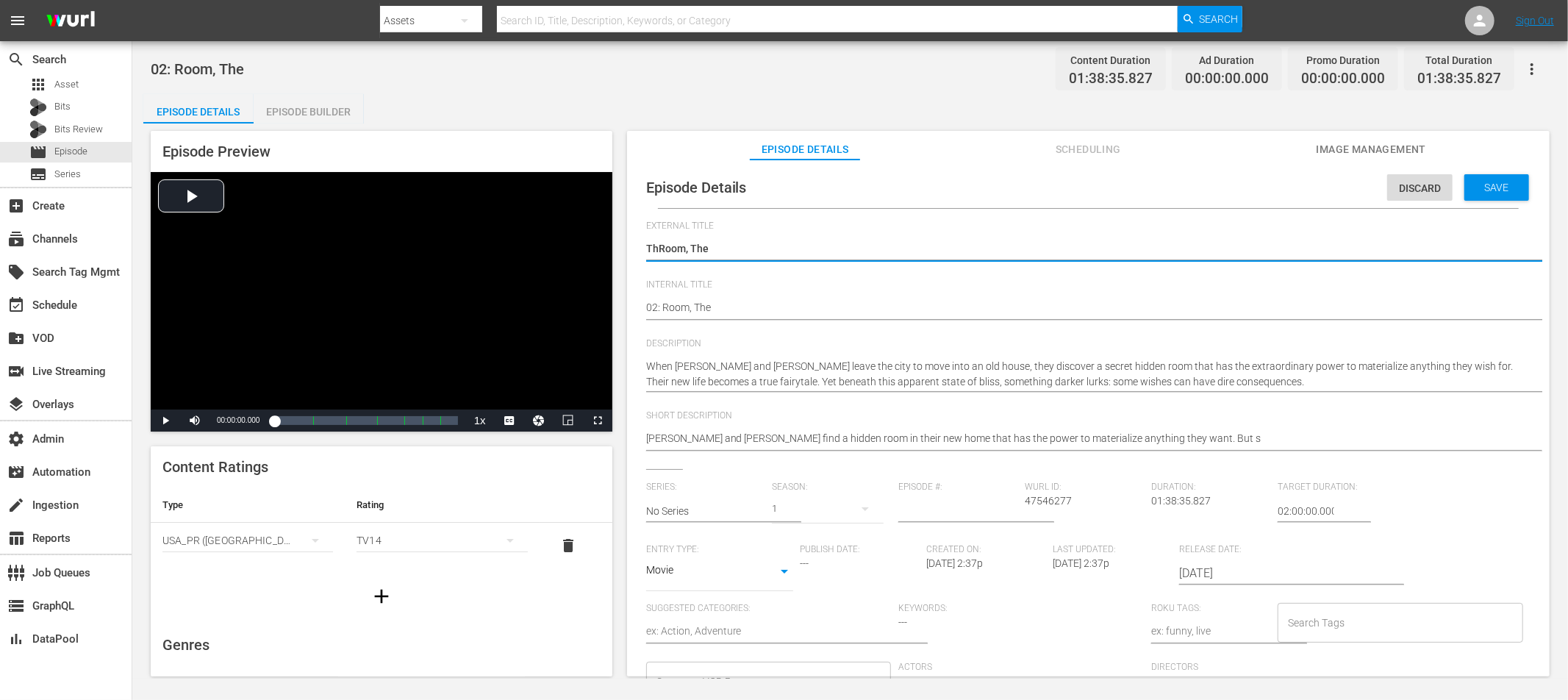
type textarea "TheRoom, The"
type textarea "The Room, The"
click at [710, 247] on textarea "Room, The" at bounding box center [1084, 250] width 877 height 18
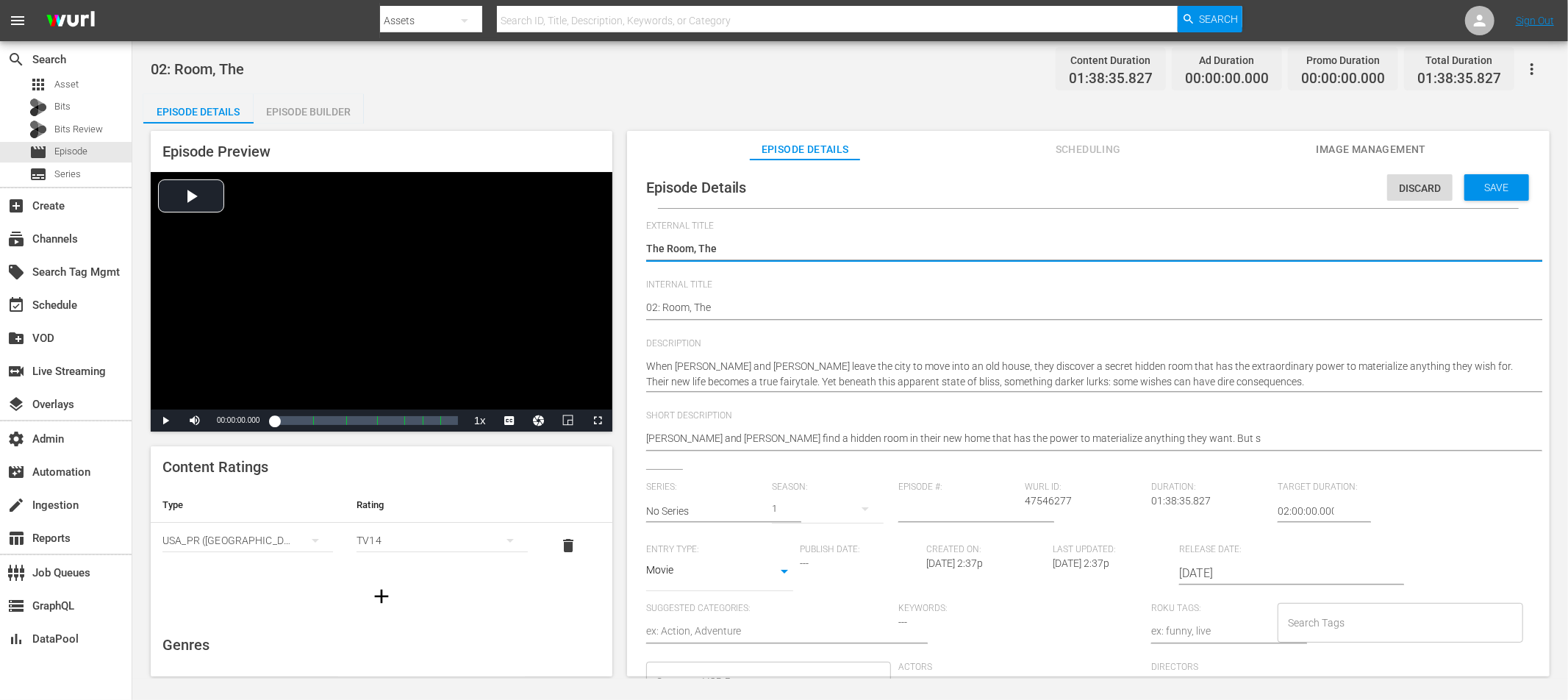
drag, startPoint x: 710, startPoint y: 247, endPoint x: 760, endPoint y: 251, distance: 50.2
click at [710, 247] on textarea "Room, The" at bounding box center [1084, 250] width 877 height 18
type textarea "The Room,"
type textarea "The Room"
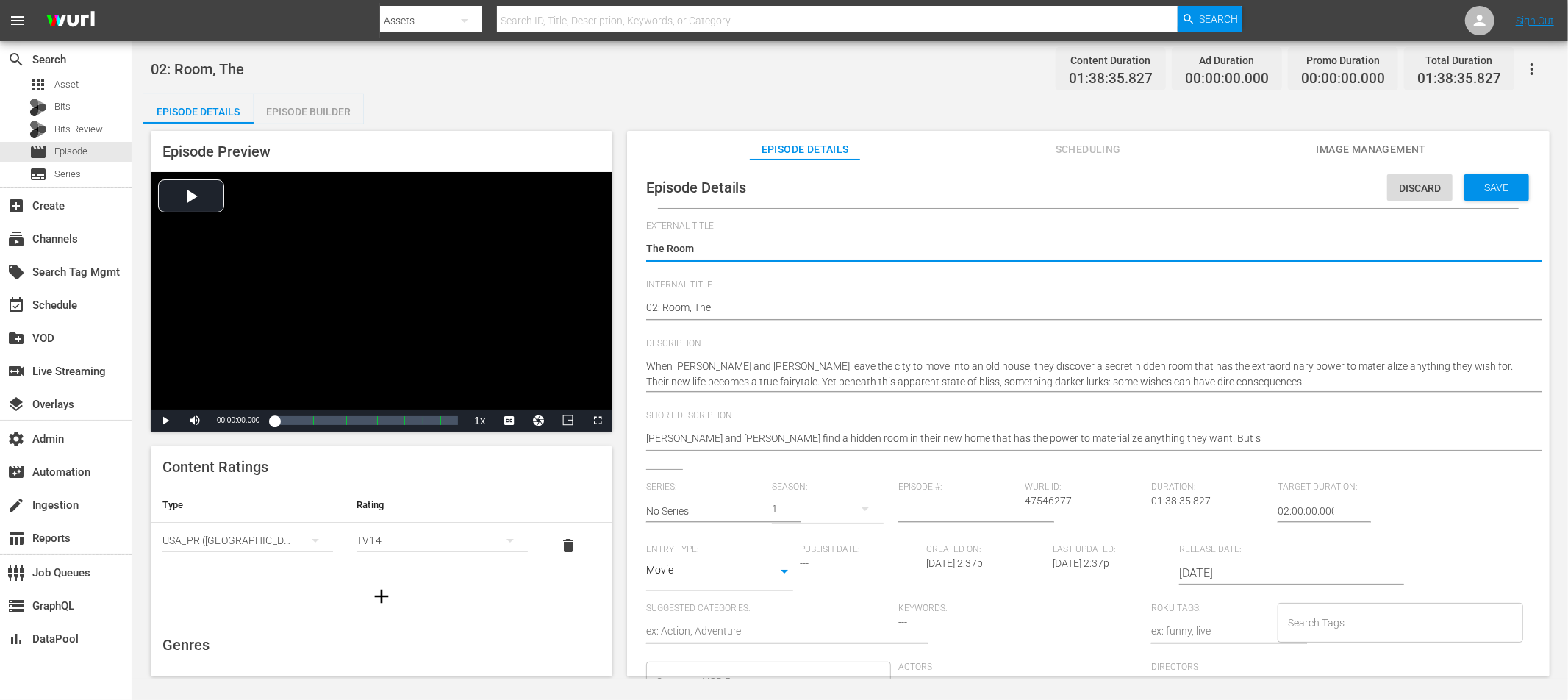
type textarea "The Room"
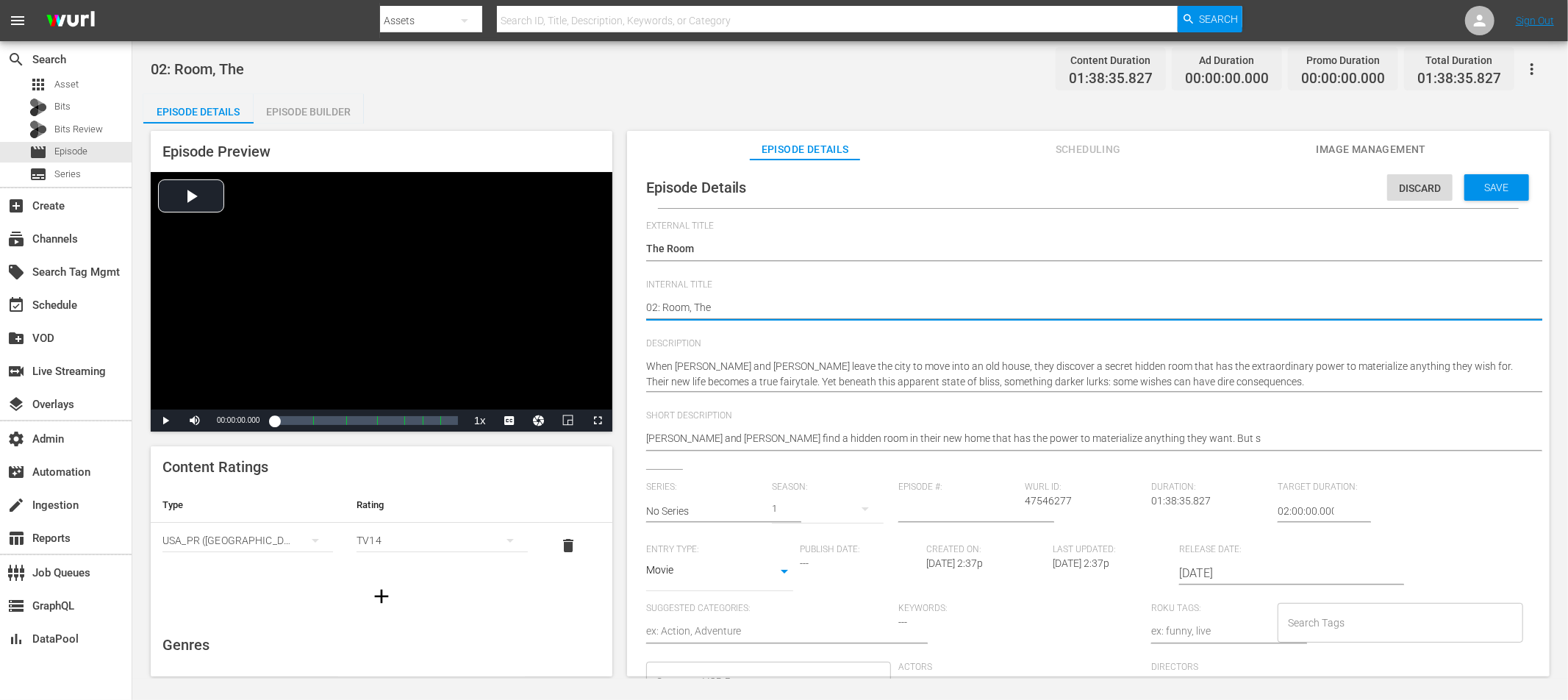
type textarea "02: TRoom, The"
type textarea "02: ThRoom, The"
type textarea "02: TheRoom, The"
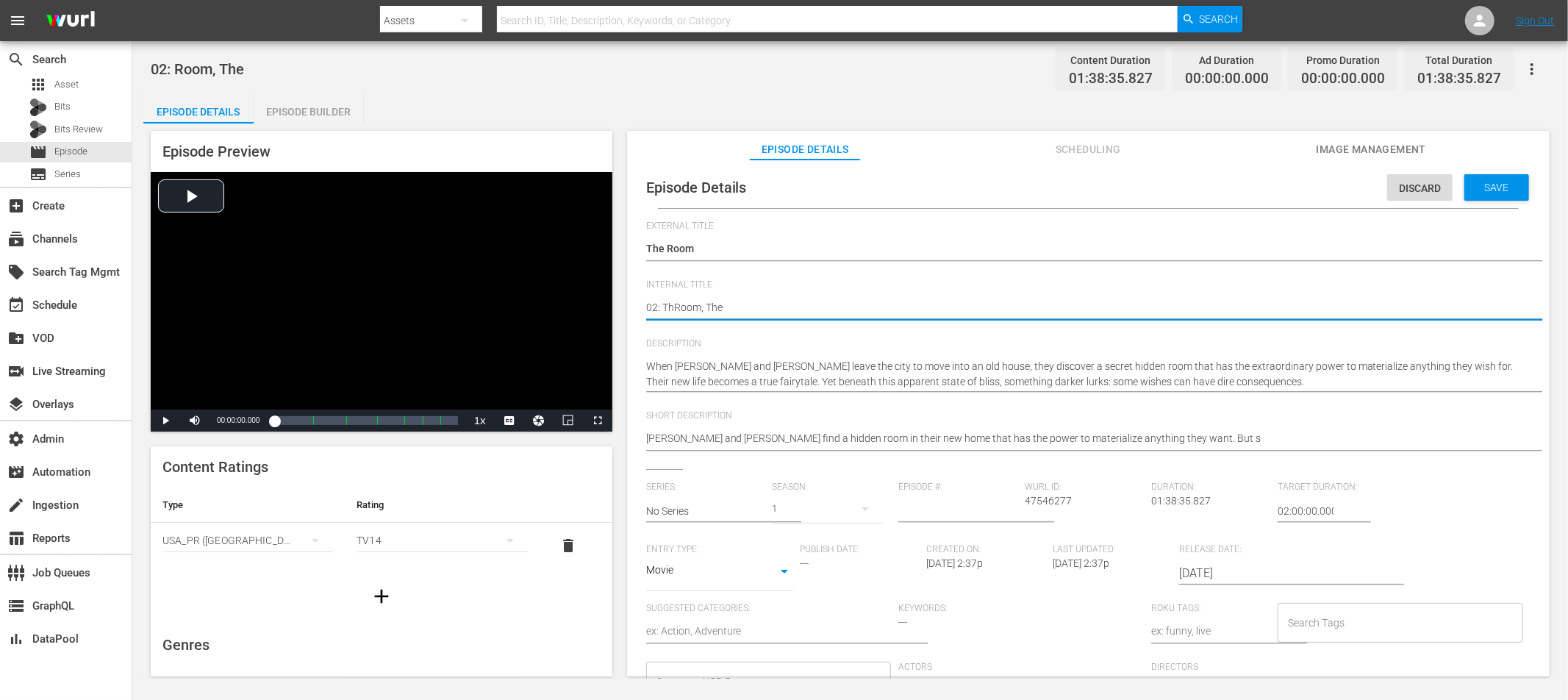
type textarea "02: TheRoom, The"
type textarea "02: The Room, The"
click at [726, 306] on textarea "02: Room, The" at bounding box center [1084, 308] width 877 height 18
drag, startPoint x: 726, startPoint y: 306, endPoint x: 766, endPoint y: 308, distance: 40.0
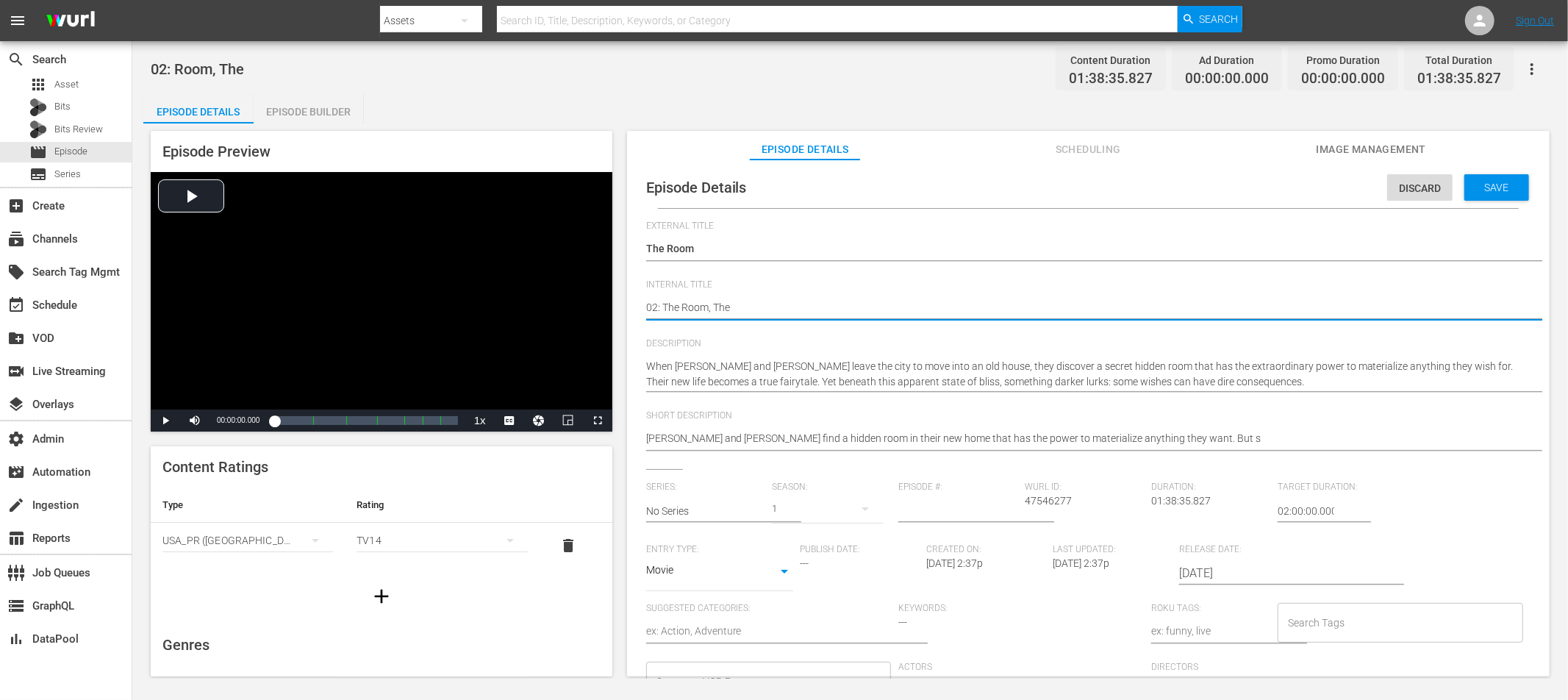
click at [726, 306] on textarea "02: Room, The" at bounding box center [1084, 308] width 877 height 18
type textarea "02: The Room,"
type textarea "02: The Room"
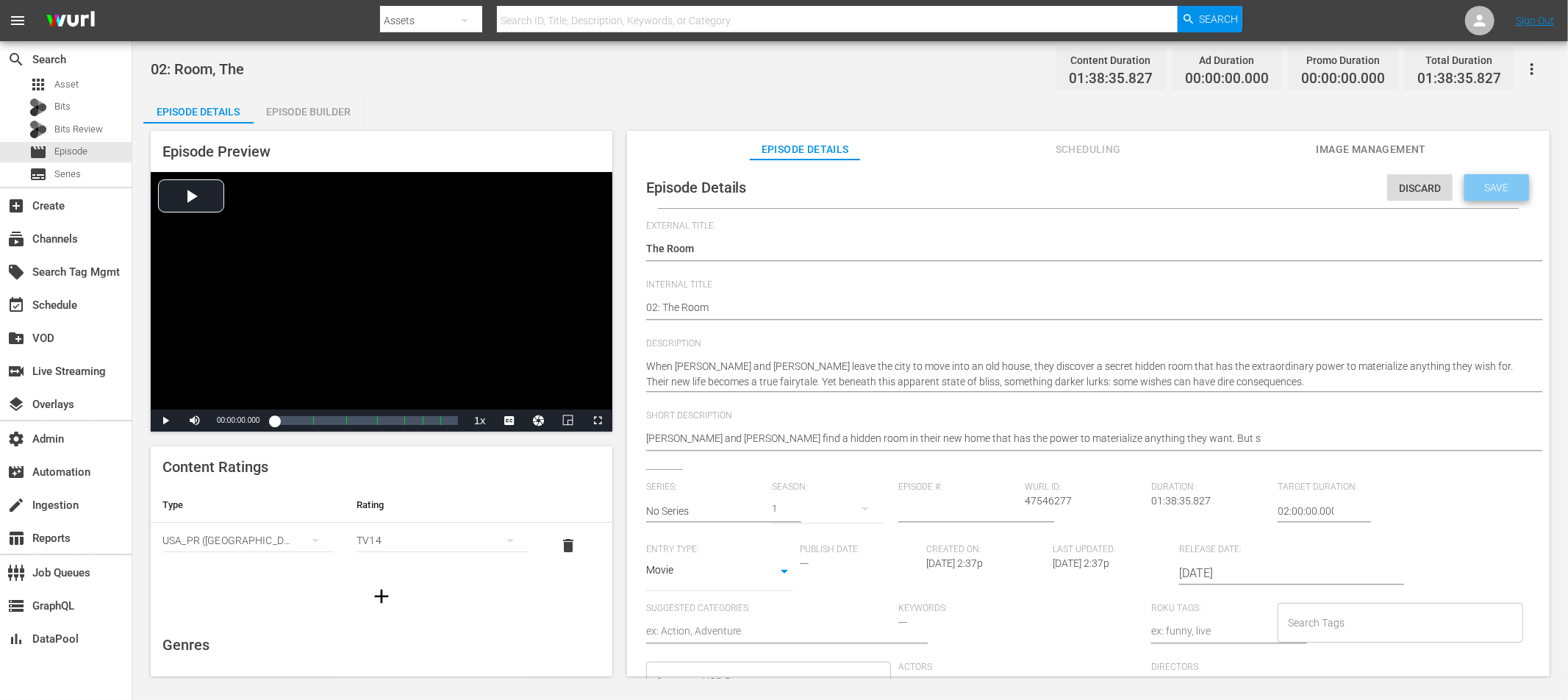
drag, startPoint x: 1465, startPoint y: 193, endPoint x: 1458, endPoint y: 212, distance: 20.2
click at [1411, 193] on div "Save" at bounding box center [1496, 187] width 65 height 27
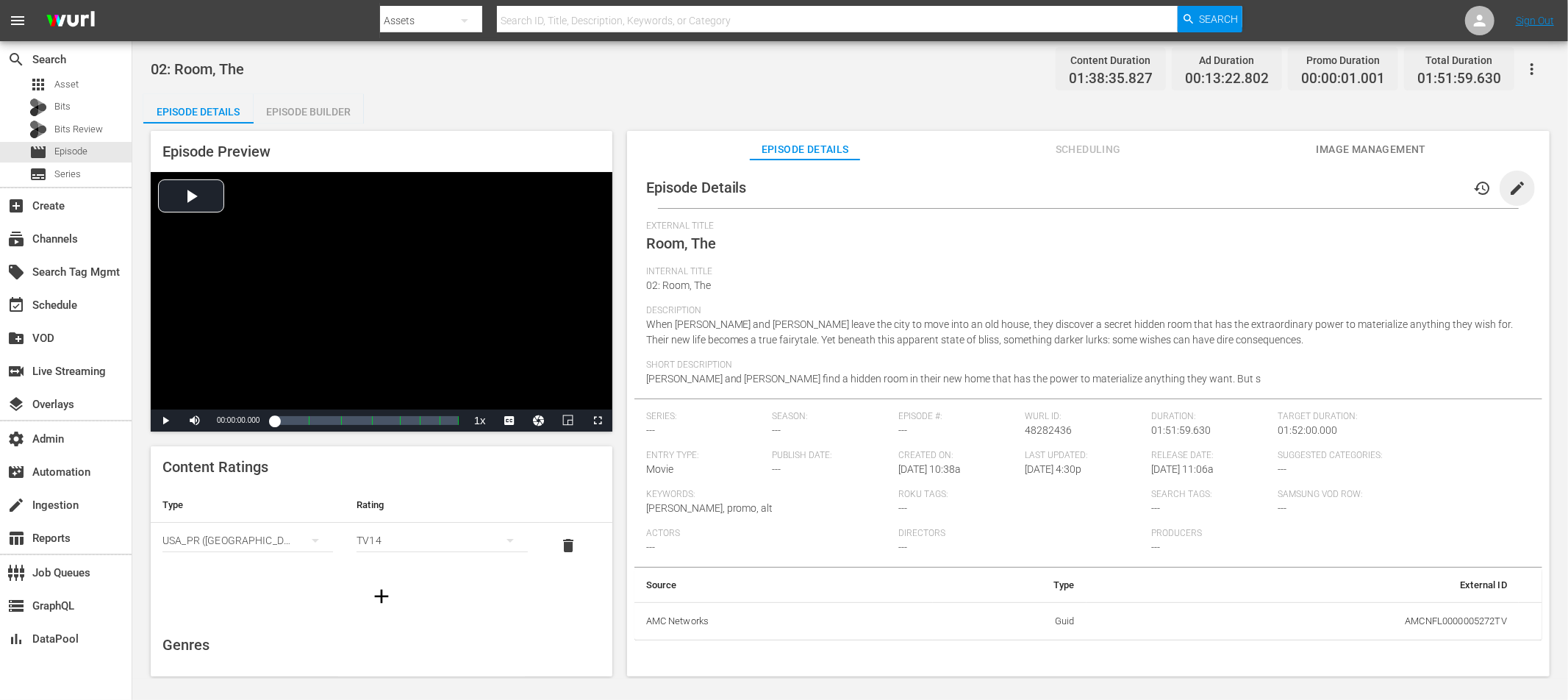
click at [1411, 185] on span "edit" at bounding box center [1517, 188] width 17 height 18
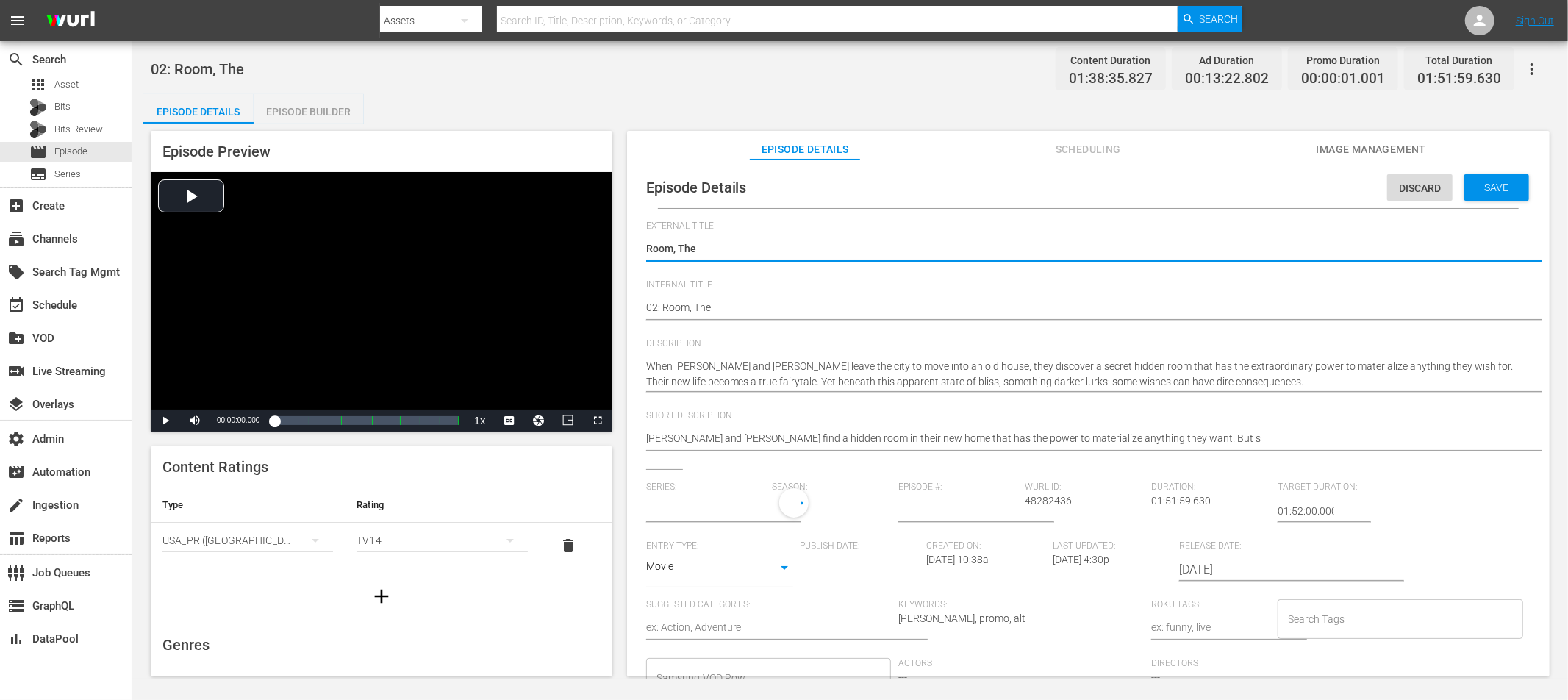
type input "No Series"
type textarea "TRoom, The"
type textarea "ThRoom, The"
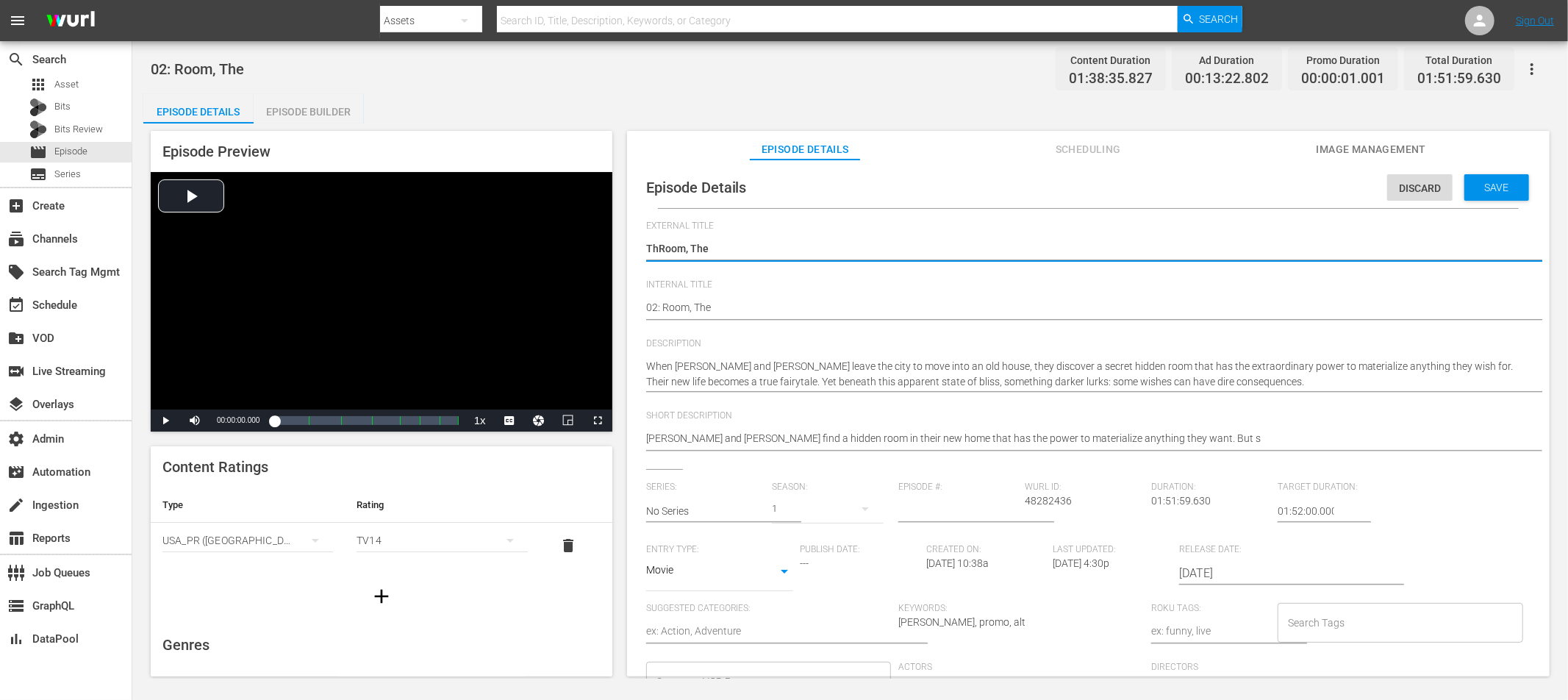
type textarea "TheRoom, The"
type textarea "The Room, The"
click at [707, 248] on textarea "Room, The" at bounding box center [1084, 250] width 877 height 18
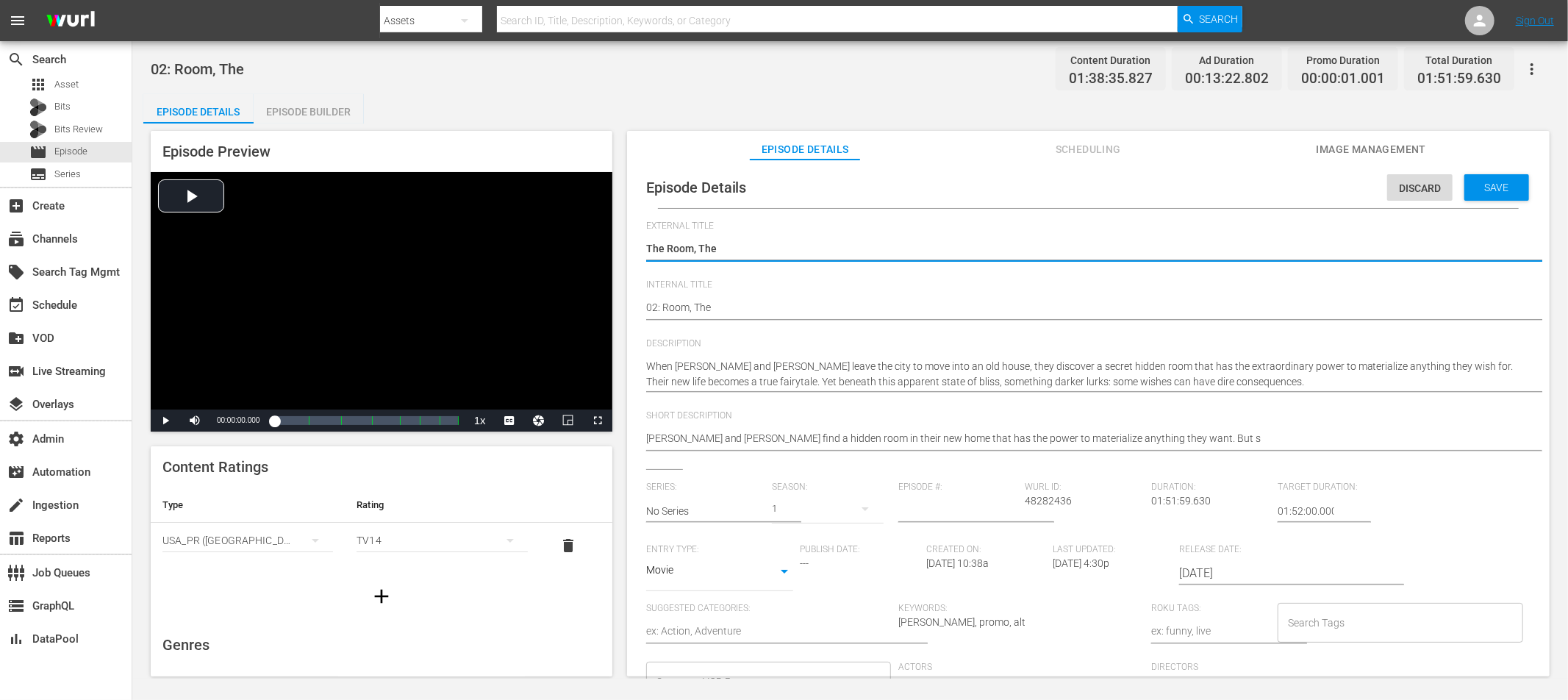
click at [707, 248] on textarea "Room, The" at bounding box center [1084, 250] width 877 height 18
type textarea "The Room,"
type textarea "The Room"
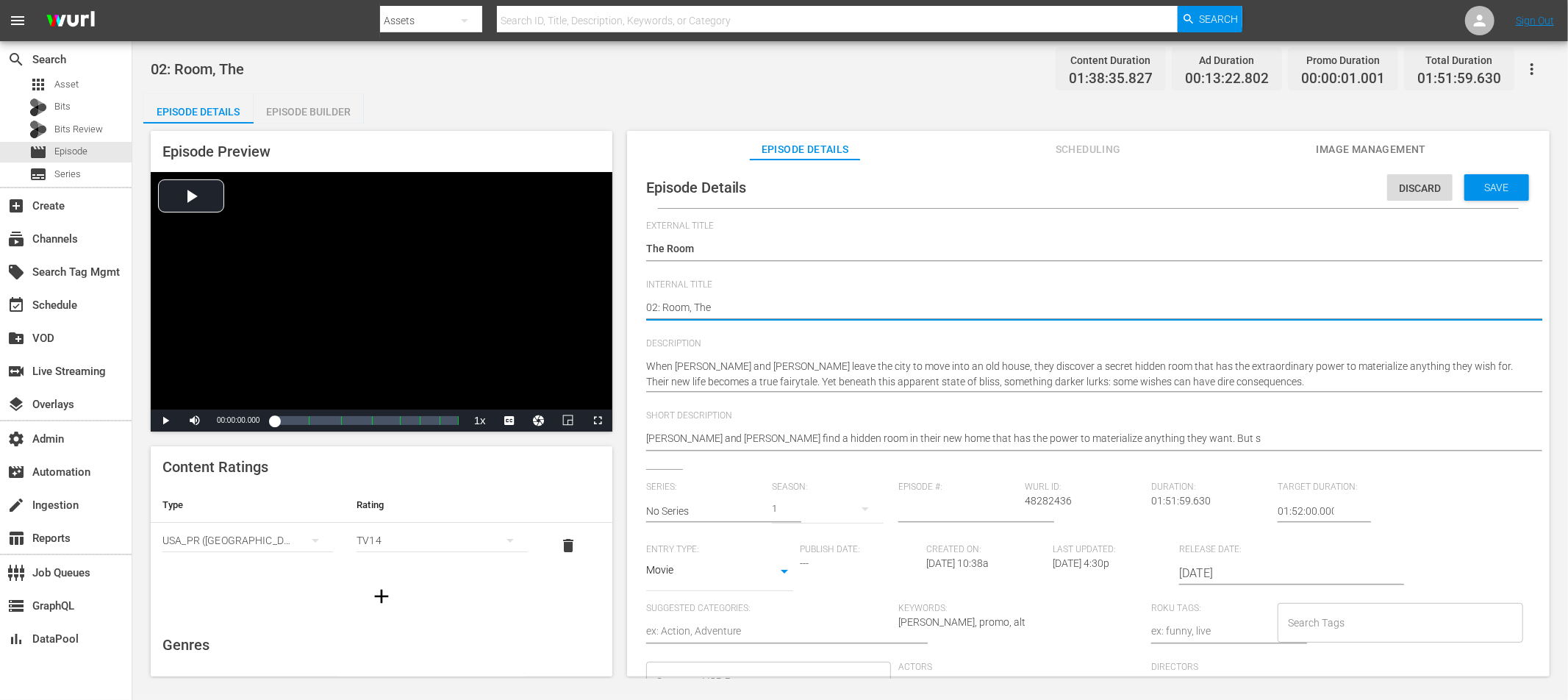
type textarea "02: TRoom, The"
type textarea "02: ThRoom, The"
type textarea "02: TheRoom, The"
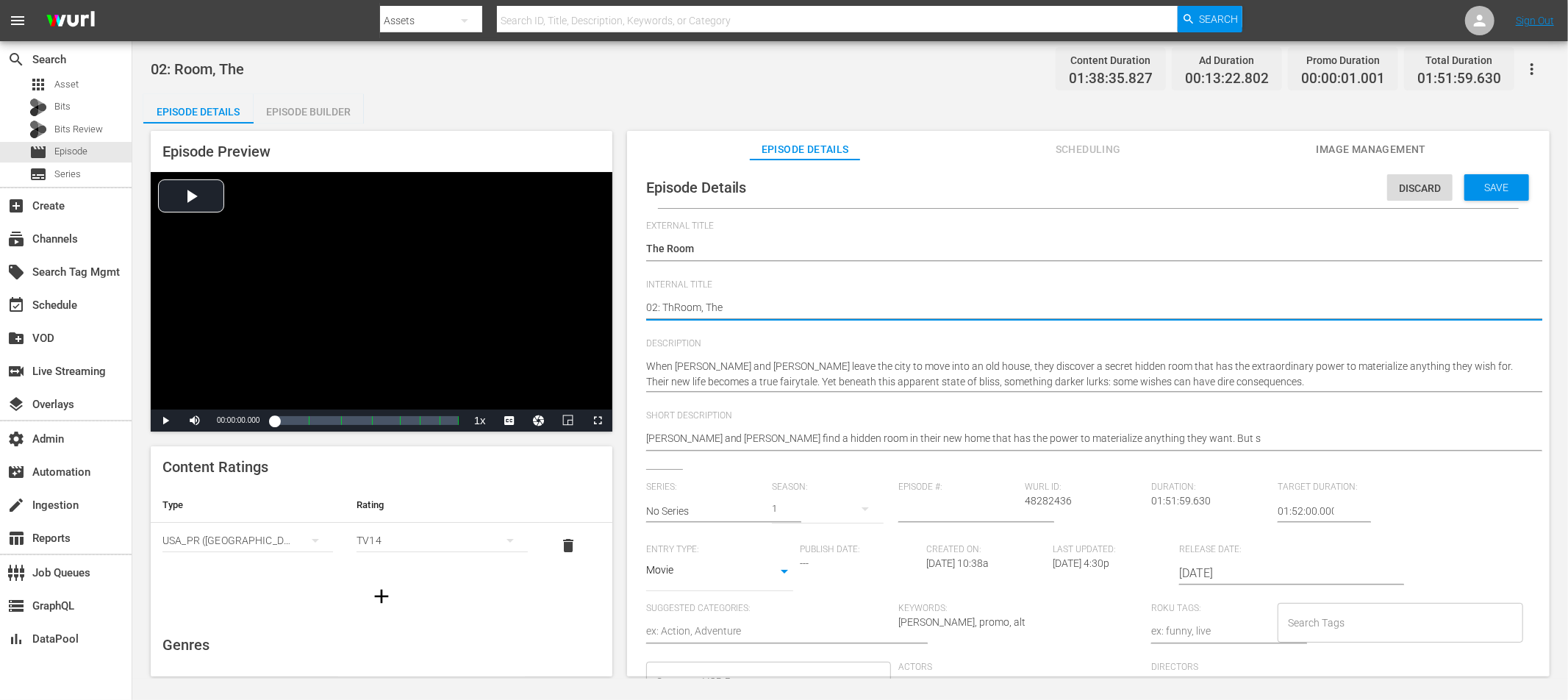
type textarea "02: TheRoom, The"
type textarea "02: The Room, The"
click at [742, 311] on textarea "02: Room, The" at bounding box center [1084, 308] width 877 height 18
type textarea "02: The Room, Th"
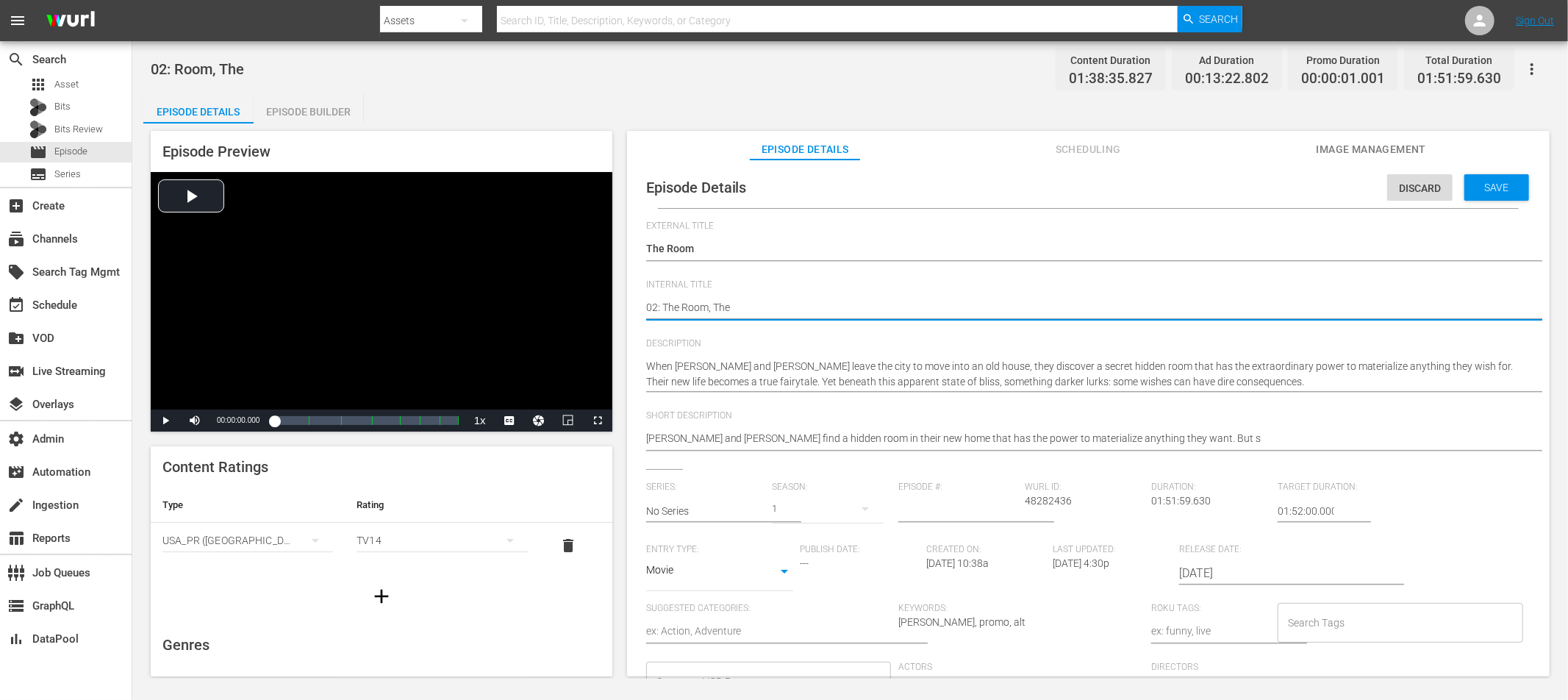
type textarea "02: The Room, Th"
type textarea "02: The Room, T"
type textarea "02: The Room,"
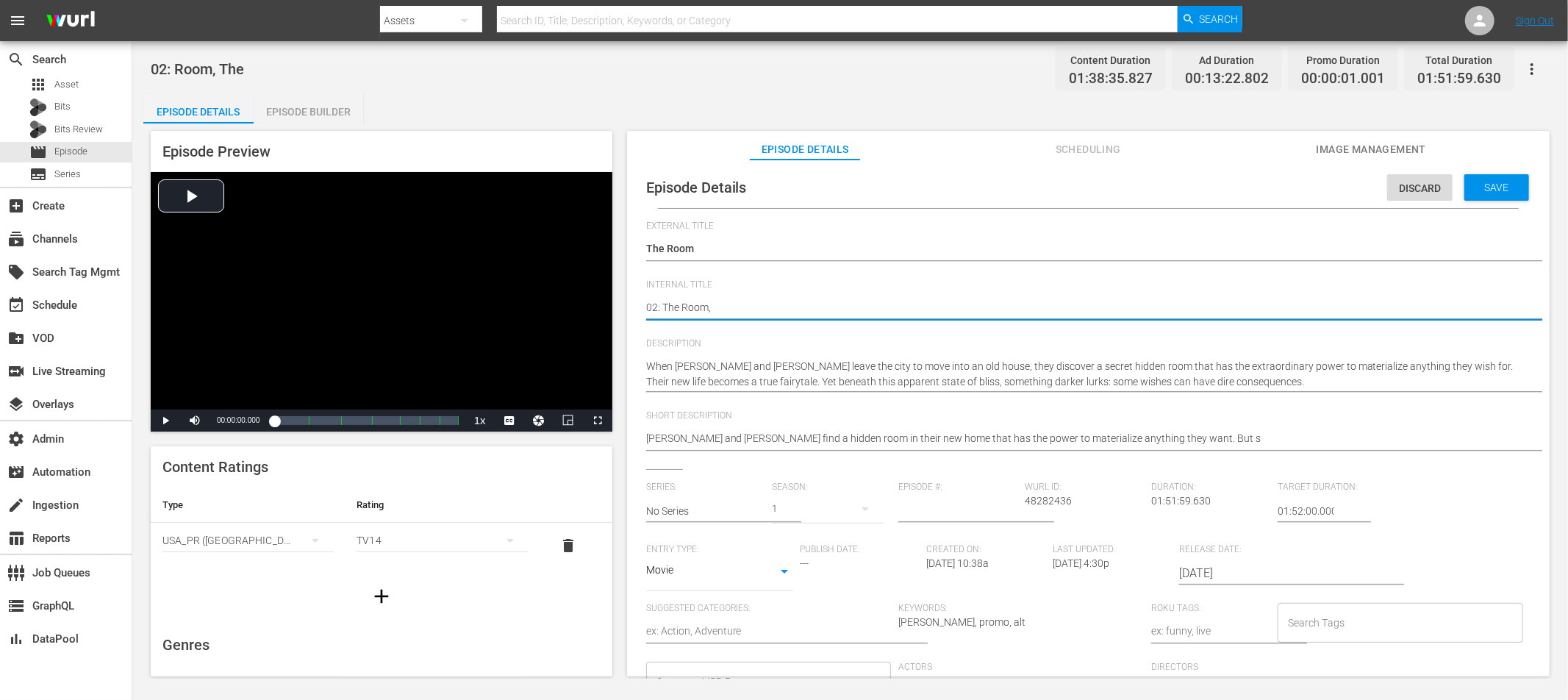
type textarea "02: The Room,"
type textarea "02: The Room"
click at [1411, 179] on div "Save" at bounding box center [1496, 187] width 65 height 27
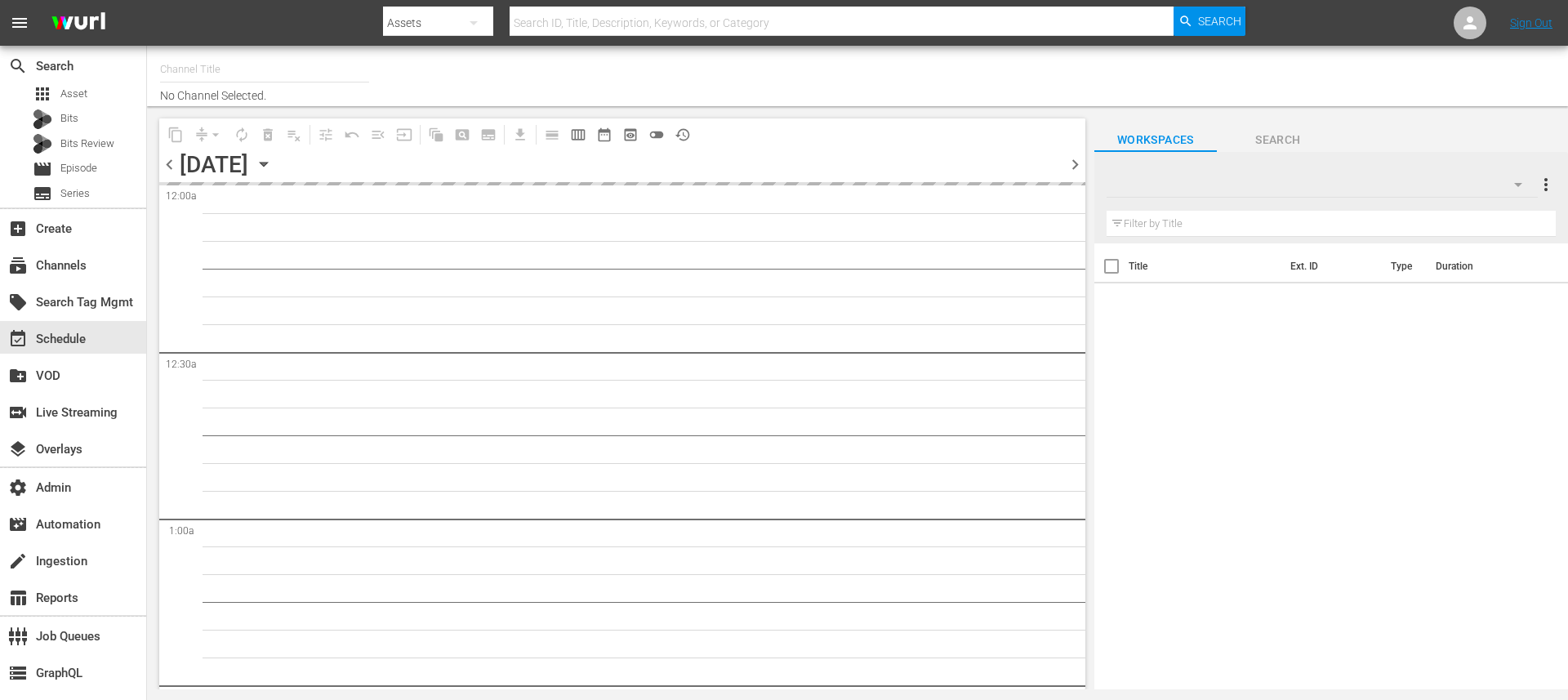
type input "Scares by Shudder - Roku Feed (1567)"
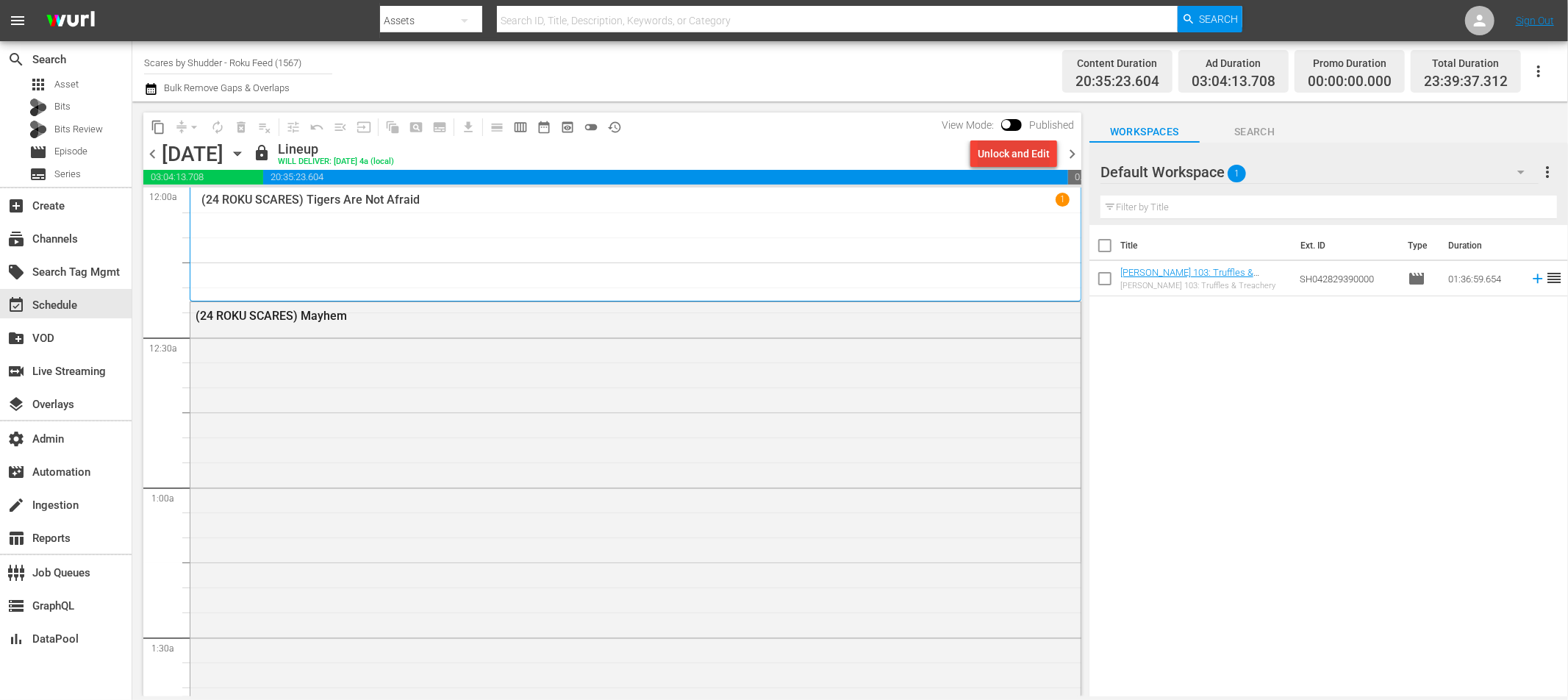
click at [994, 159] on div "Unlock and Edit" at bounding box center [1013, 154] width 72 height 27
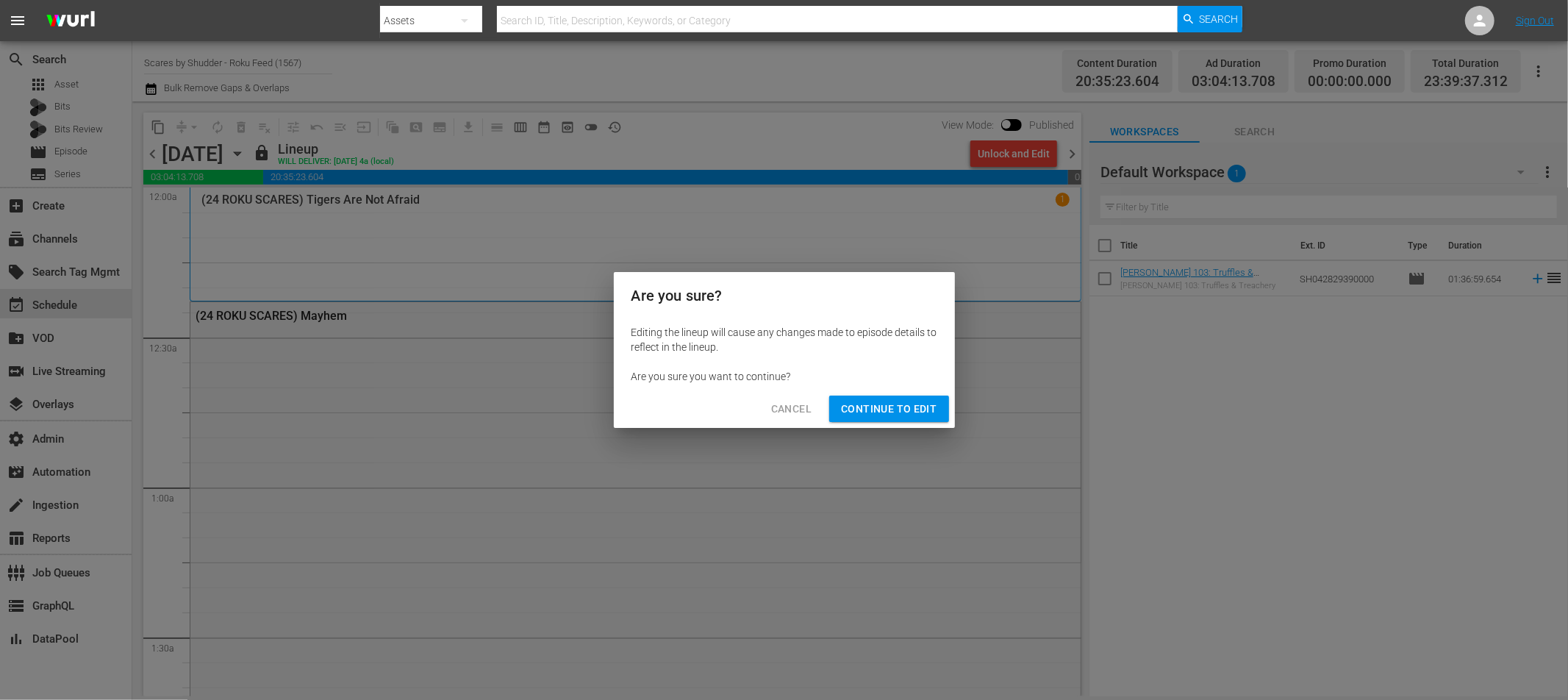
click at [876, 412] on span "Continue to Edit" at bounding box center [889, 409] width 96 height 18
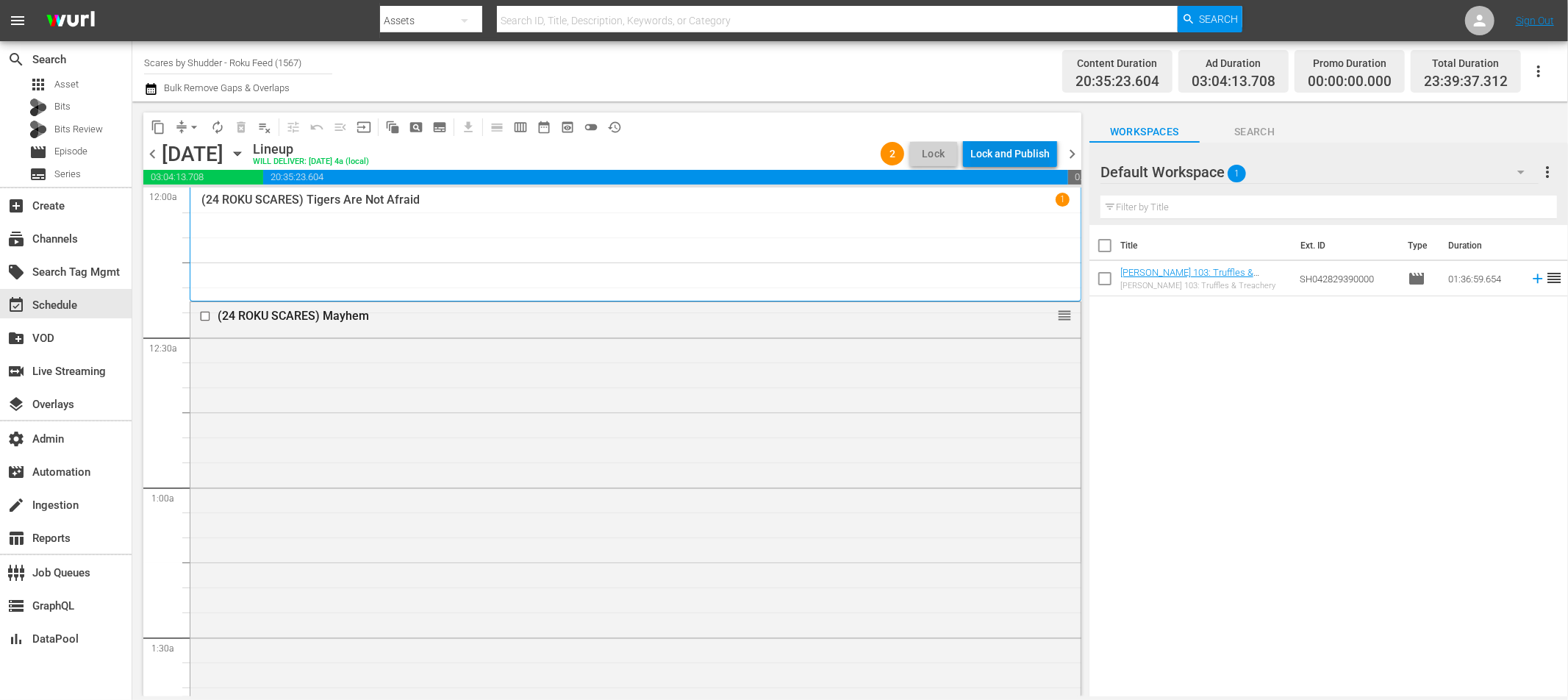
click at [1014, 151] on div "Lock and Publish" at bounding box center [1010, 154] width 79 height 27
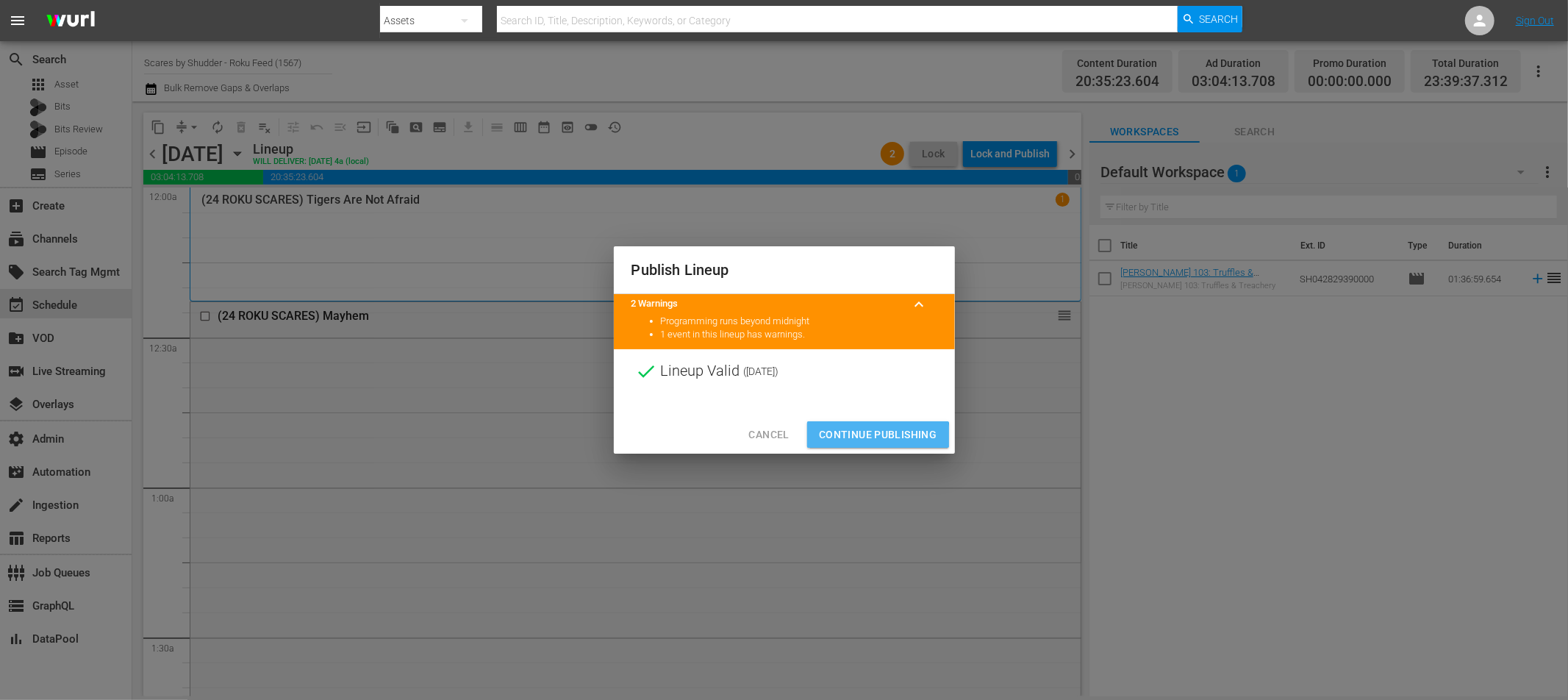
drag, startPoint x: 877, startPoint y: 436, endPoint x: 890, endPoint y: 438, distance: 13.2
click at [877, 436] on span "Continue Publishing" at bounding box center [878, 434] width 119 height 18
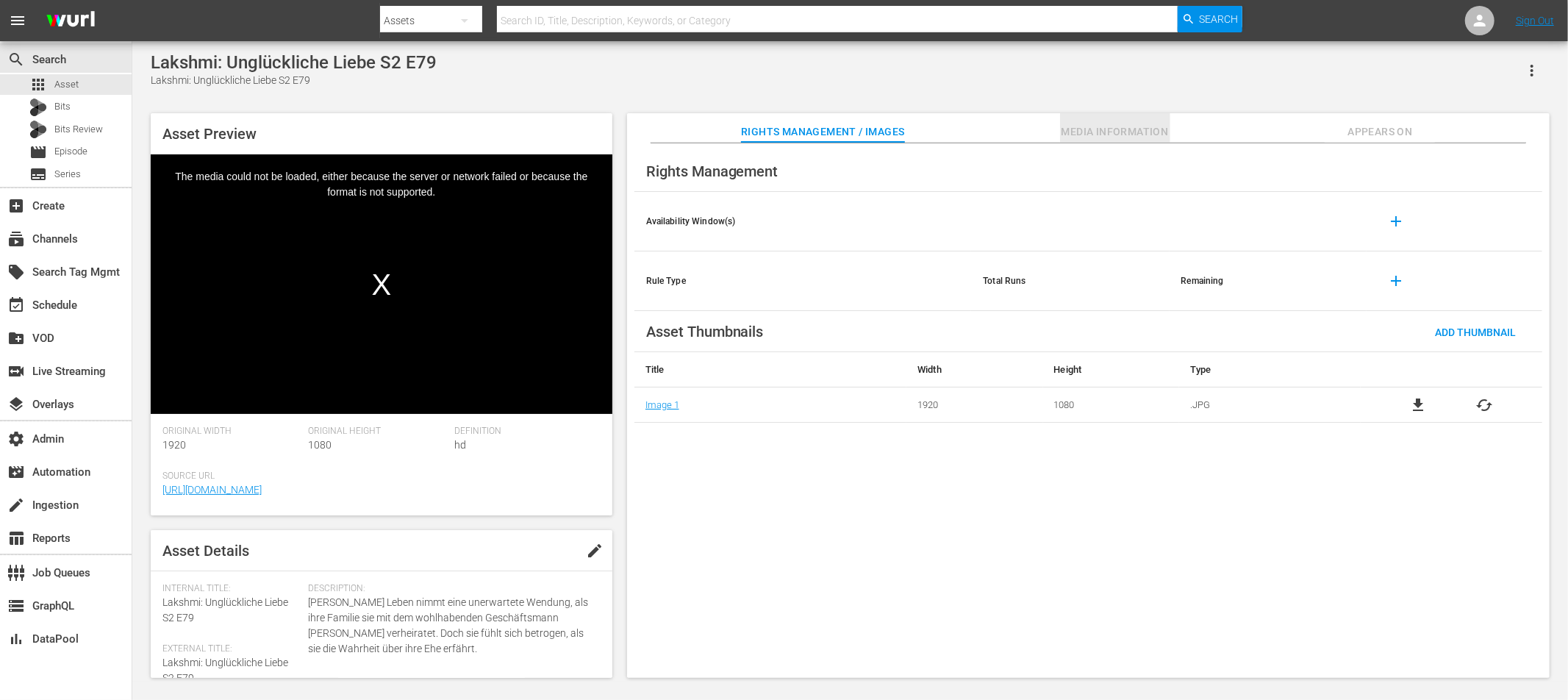
click at [1115, 134] on span "Media Information" at bounding box center [1115, 132] width 110 height 18
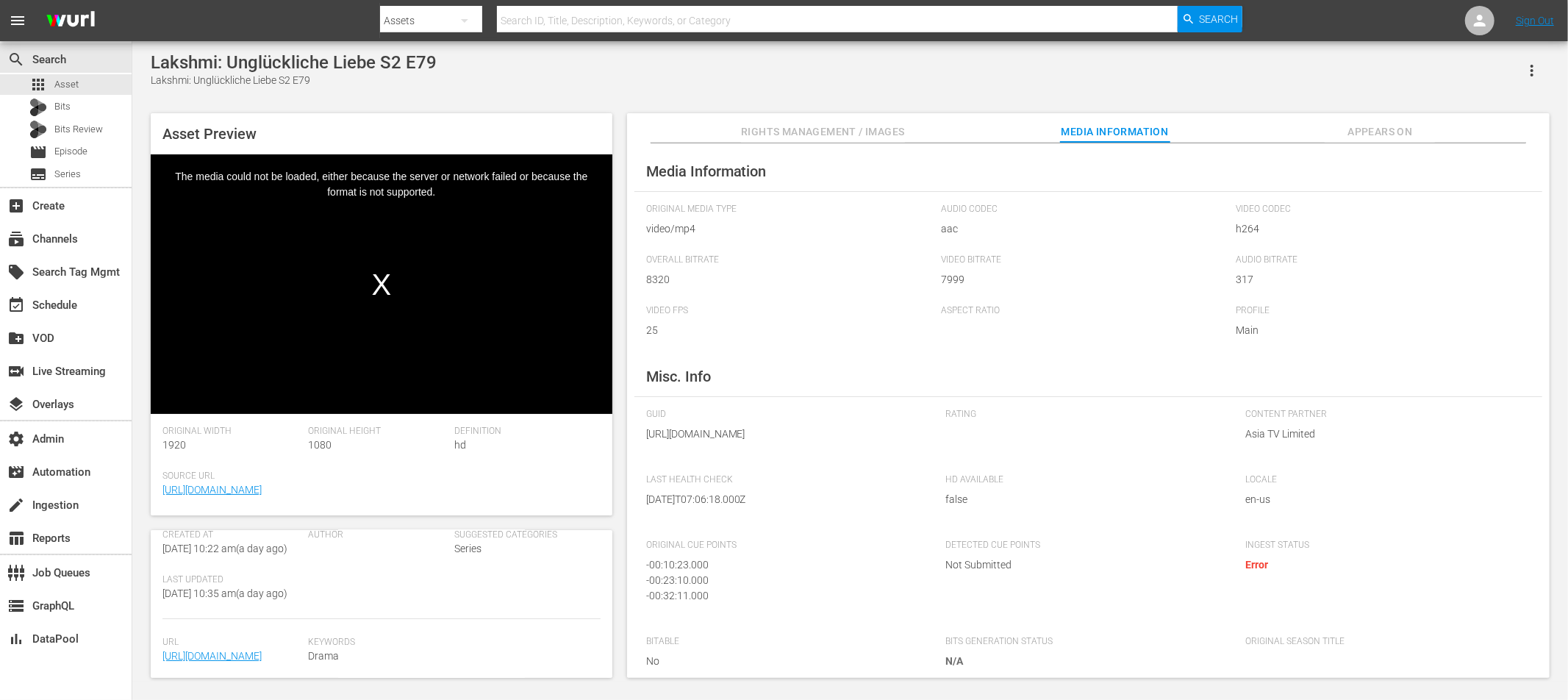
scroll to position [377, 0]
drag, startPoint x: 191, startPoint y: 654, endPoint x: 221, endPoint y: 639, distance: 33.5
click at [221, 644] on span "[URL][DOMAIN_NAME]" at bounding box center [232, 652] width 139 height 15
copy link "ZON5108_v2.mp4"
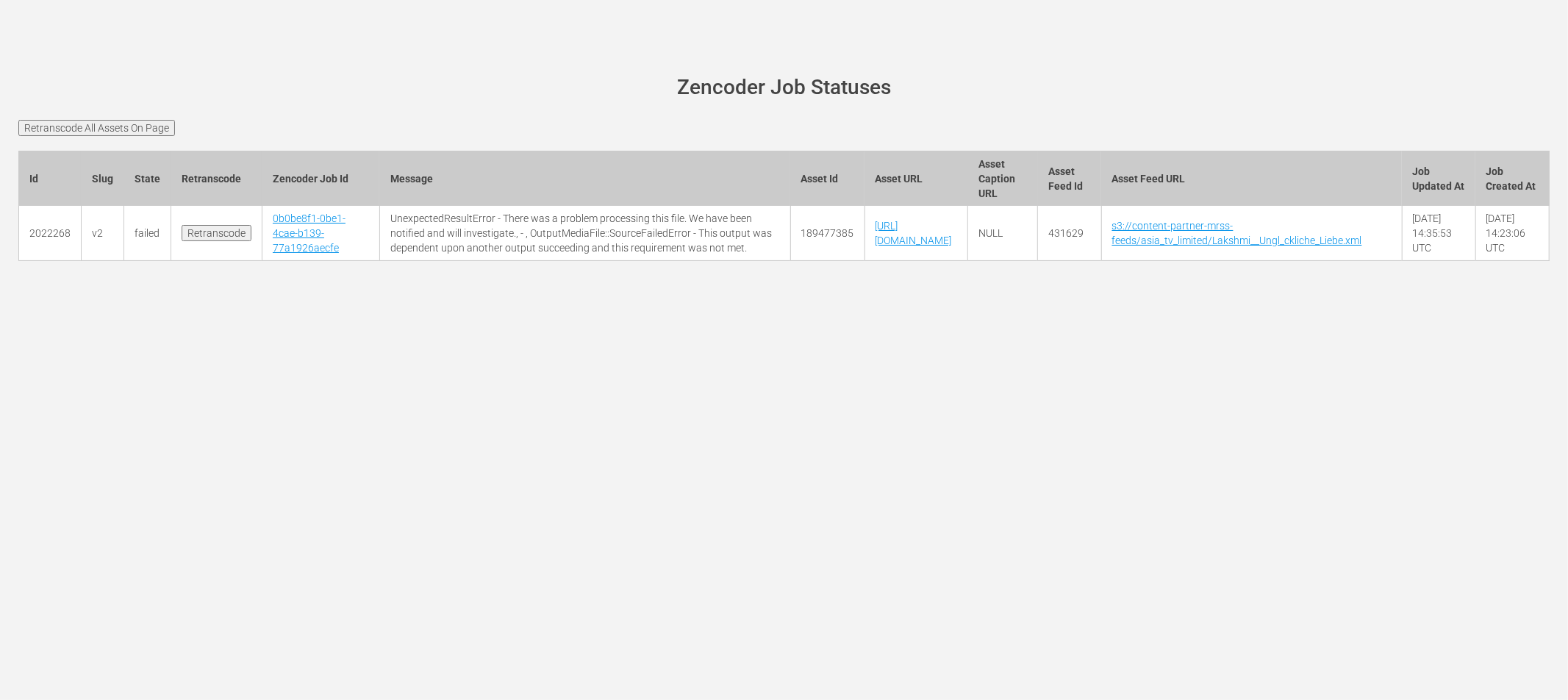
click at [148, 126] on input "Retranscode All Assets On Page" at bounding box center [97, 128] width 157 height 16
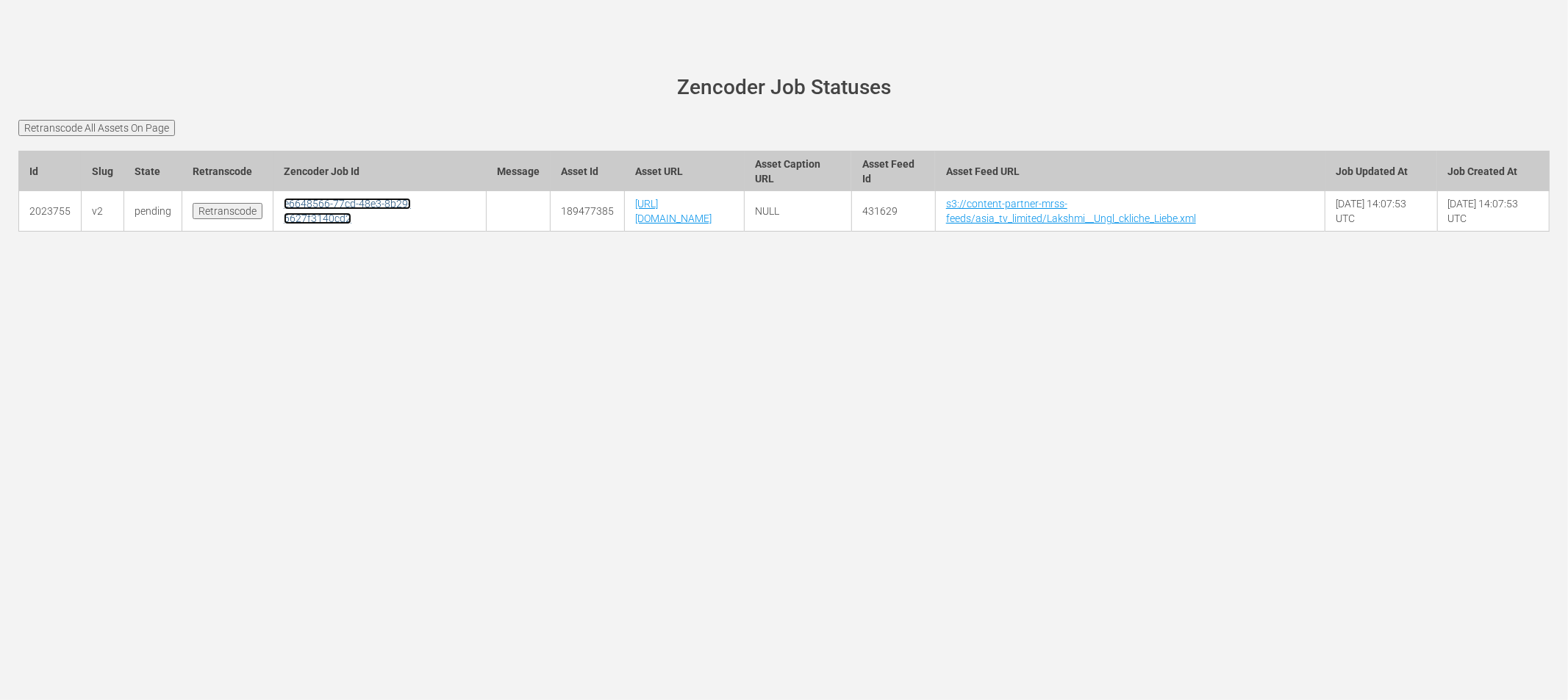
click at [349, 198] on link "e6648566-77cd-48e3-8b29-6627f3140cd2" at bounding box center [347, 211] width 127 height 27
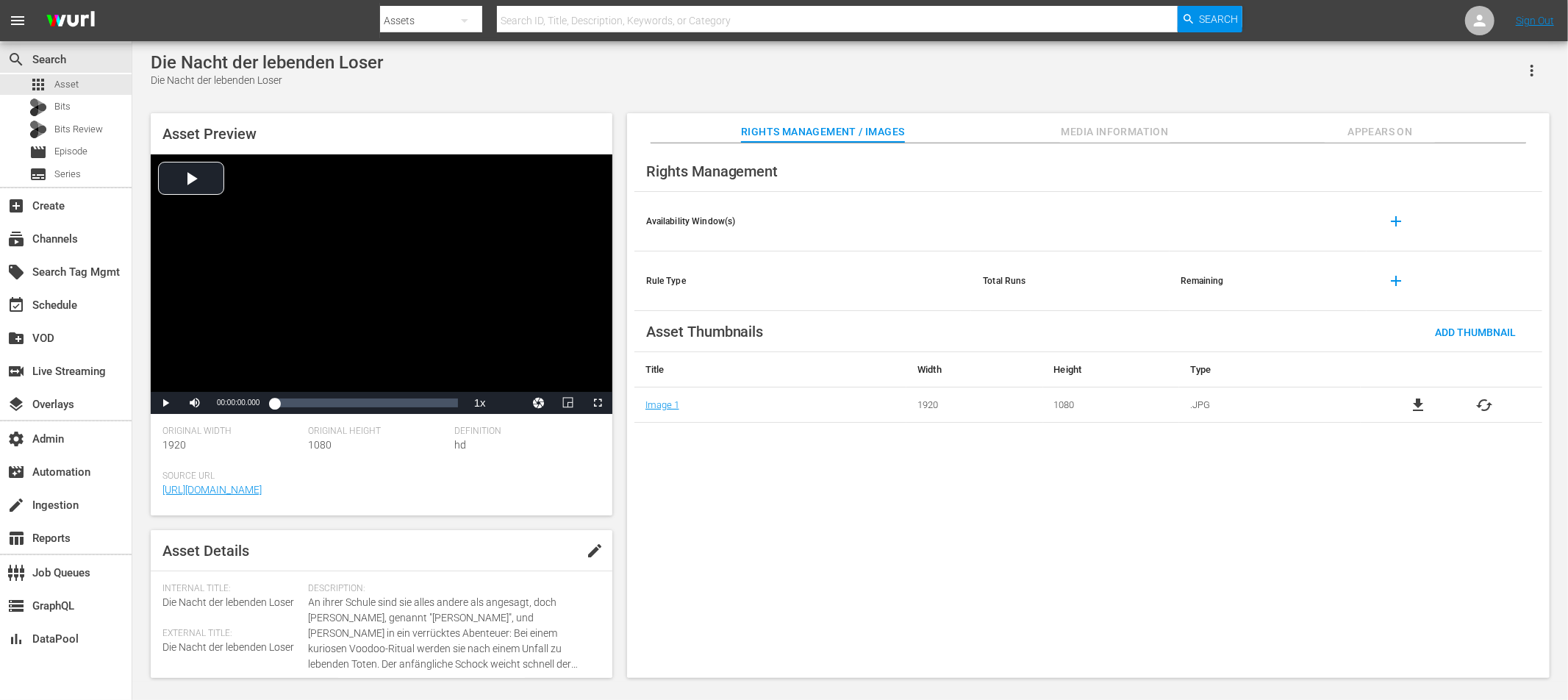
click at [1124, 135] on span "Media Information" at bounding box center [1115, 132] width 110 height 18
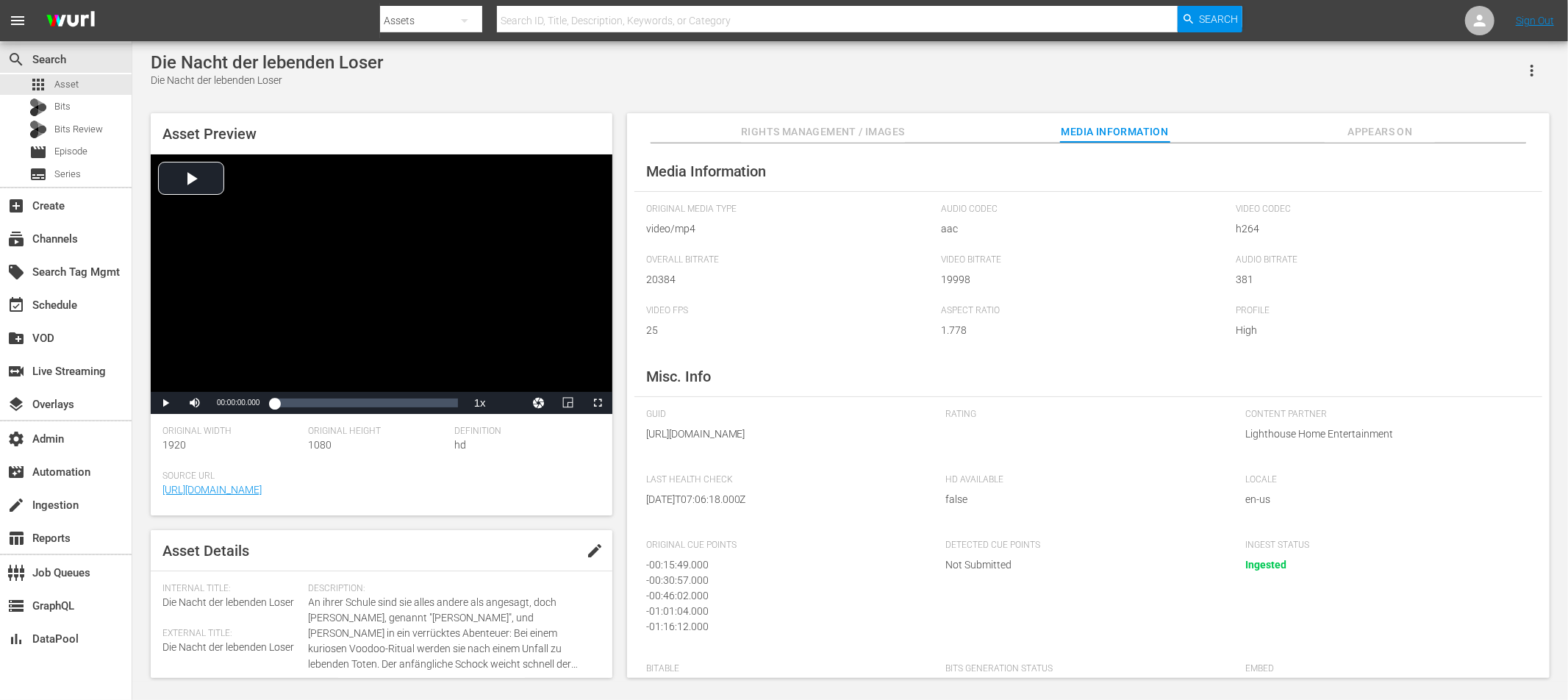
scroll to position [72, 0]
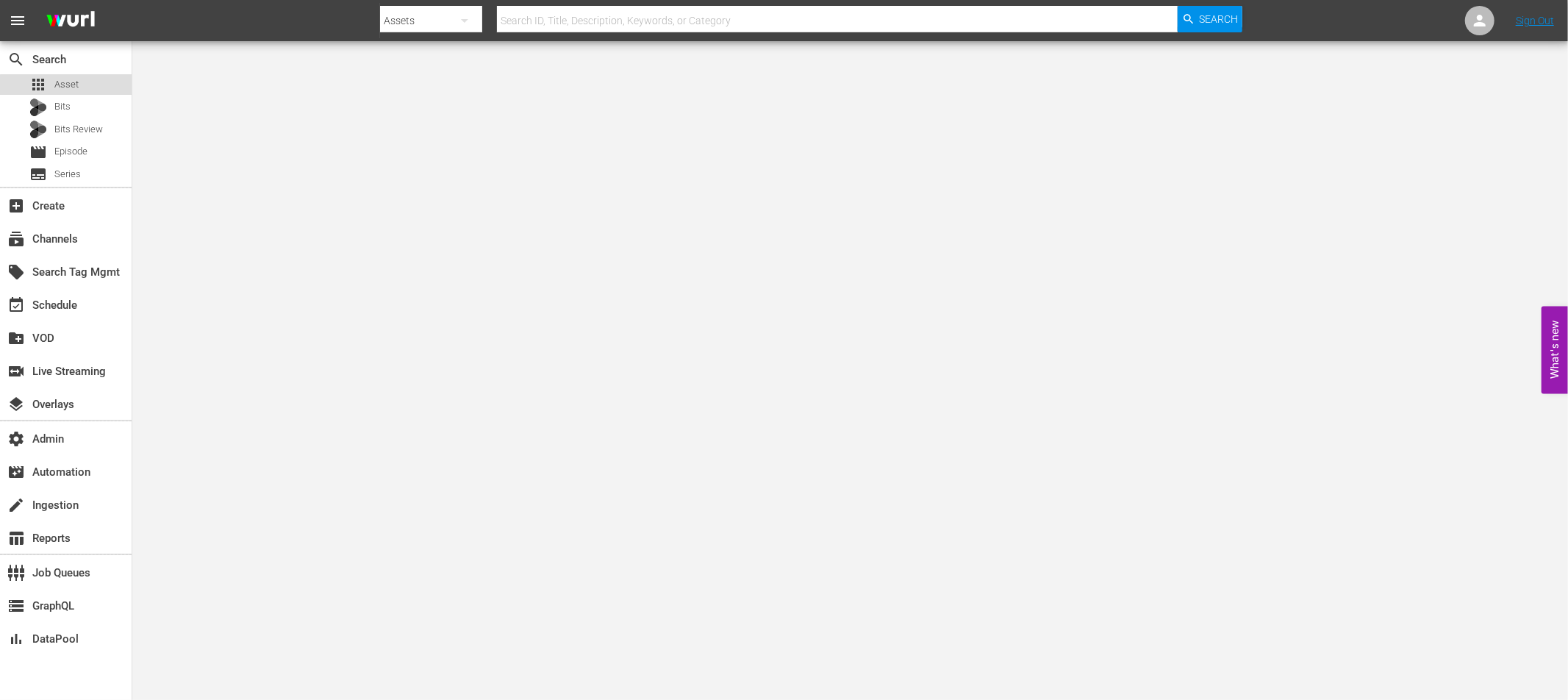
click at [68, 85] on span "Asset" at bounding box center [67, 84] width 24 height 14
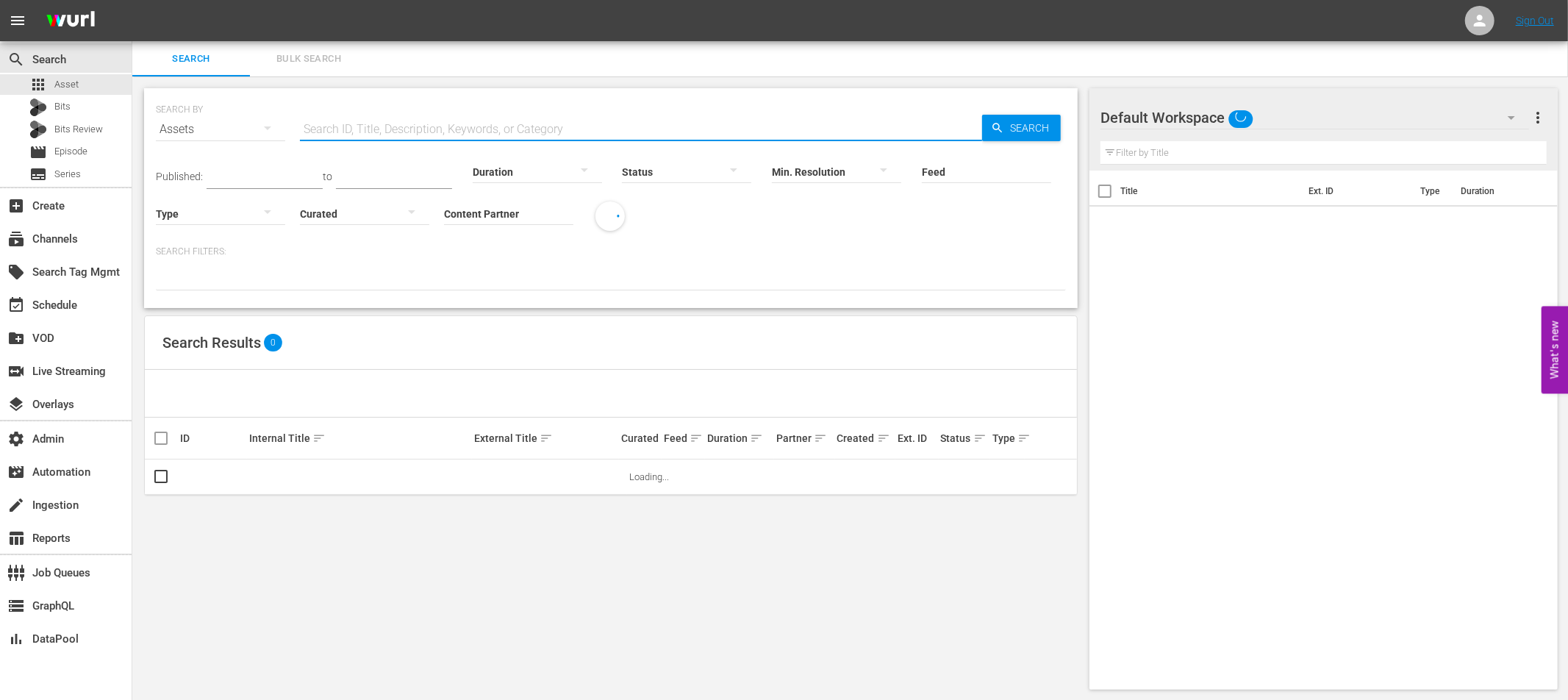
click at [398, 119] on input "text" at bounding box center [641, 129] width 682 height 35
paste input "Stage 16 - TURKEY - WORLD FINALS - 2024 - PART 2"
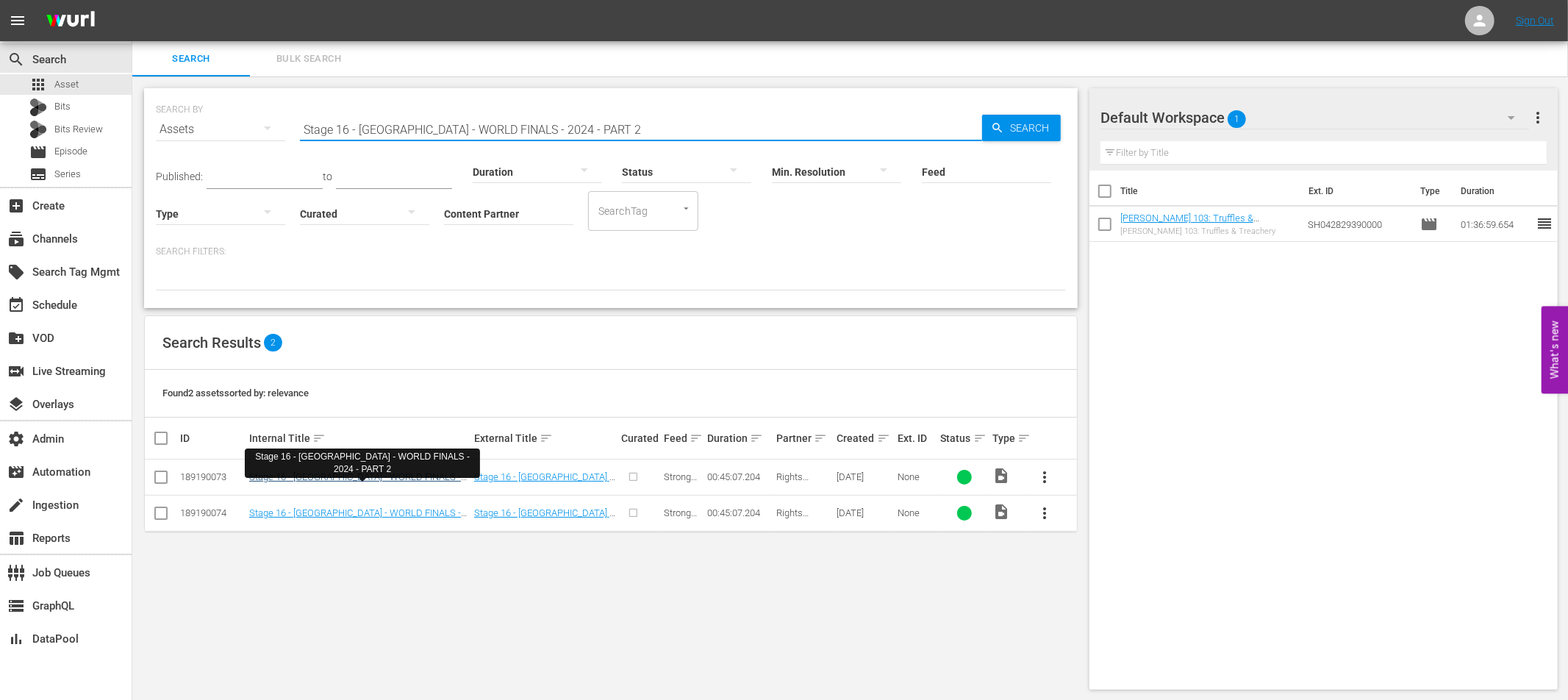
type input "Stage 16 - TURKEY - WORLD FINALS - 2024 - PART 2"
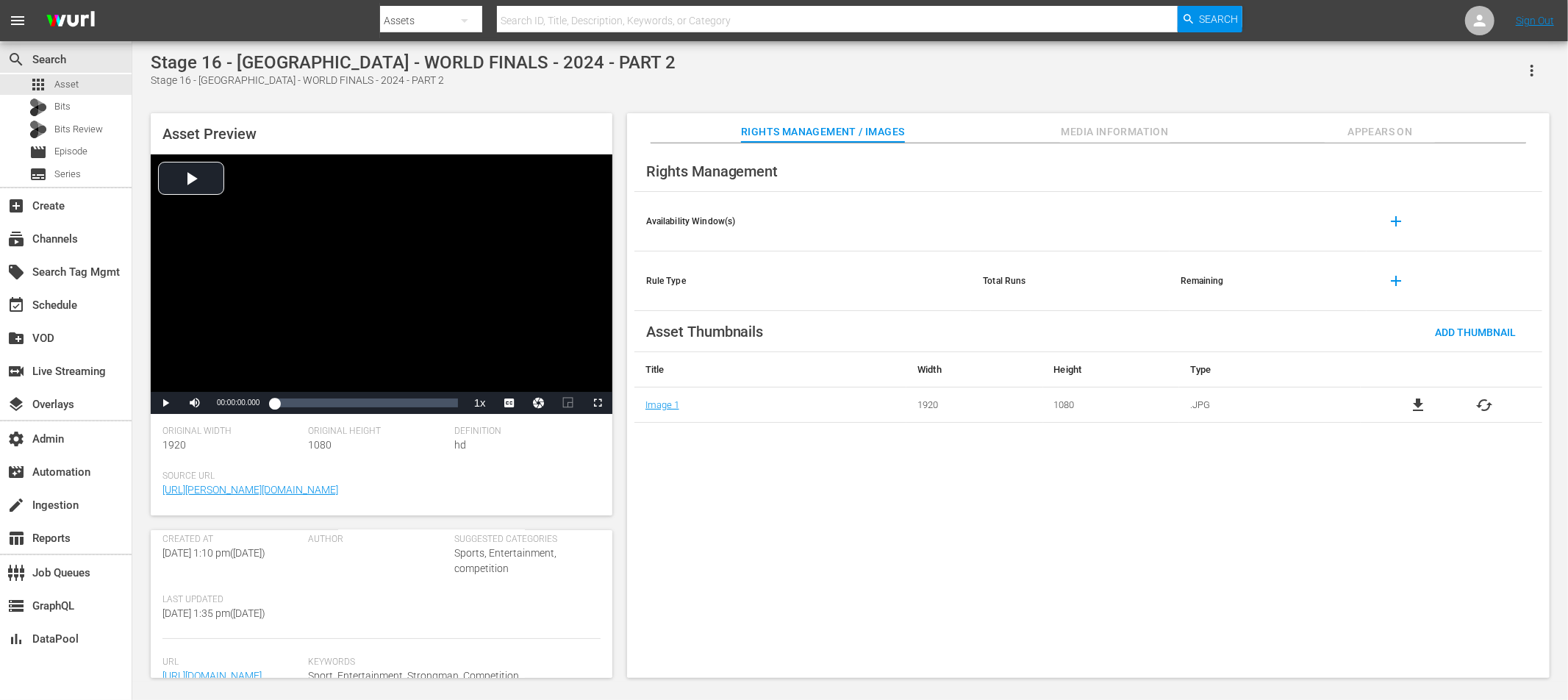
scroll to position [336, 0]
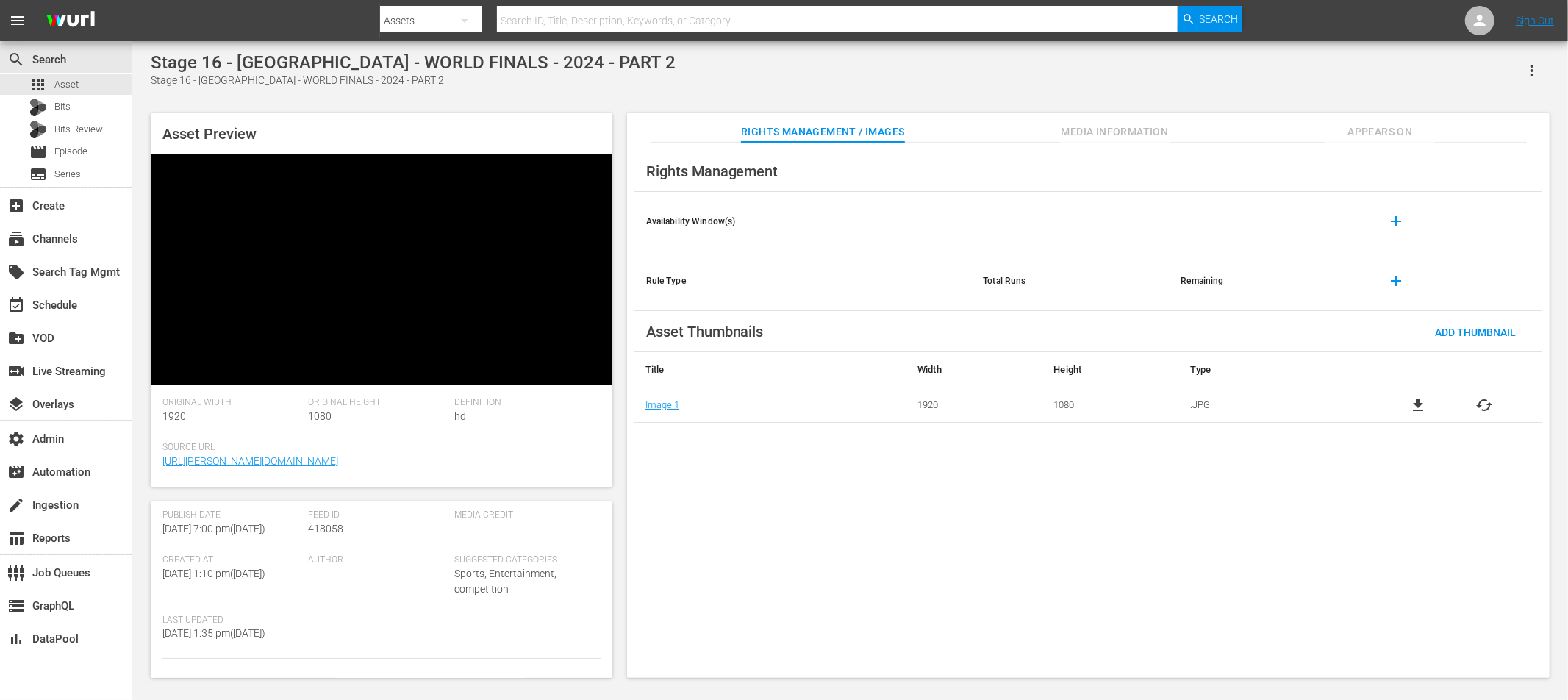
scroll to position [317, 0]
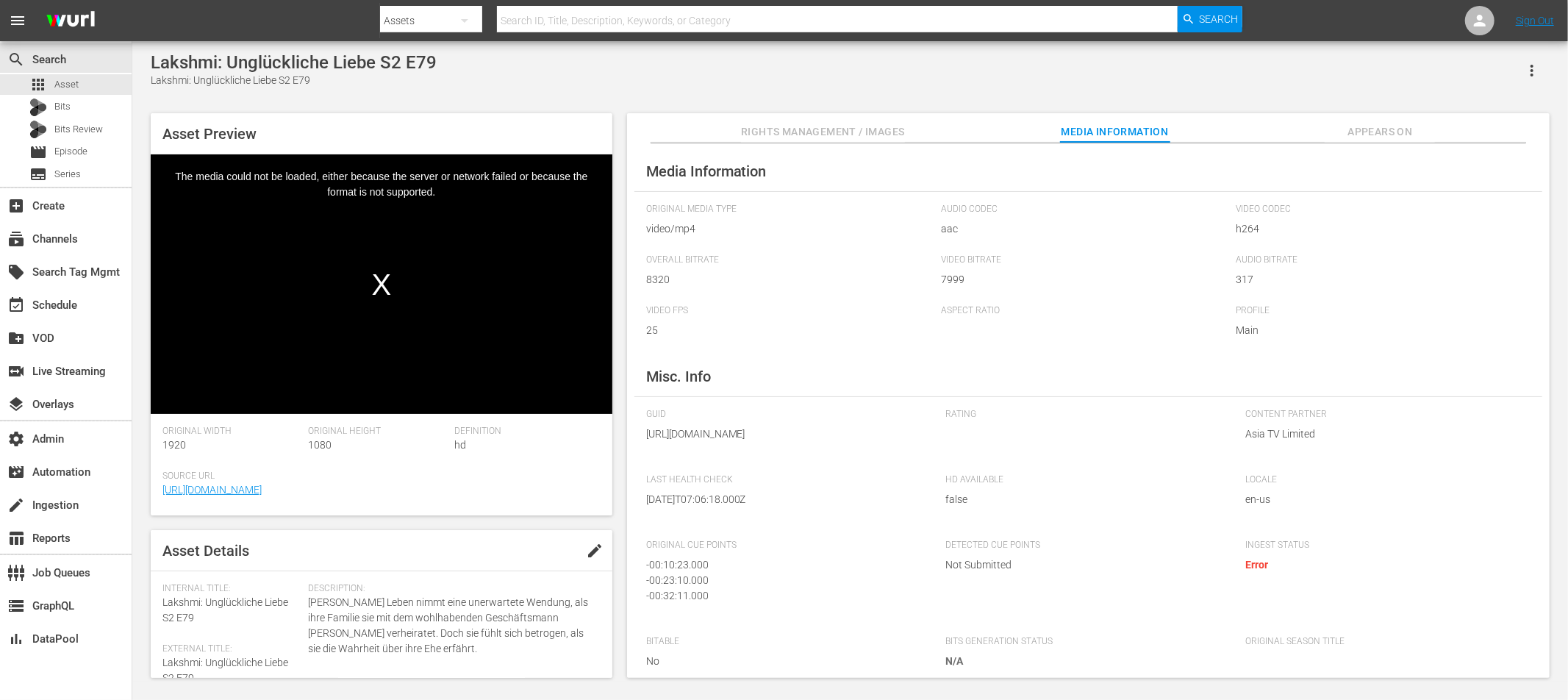
scroll to position [377, 0]
